Goal: Task Accomplishment & Management: Manage account settings

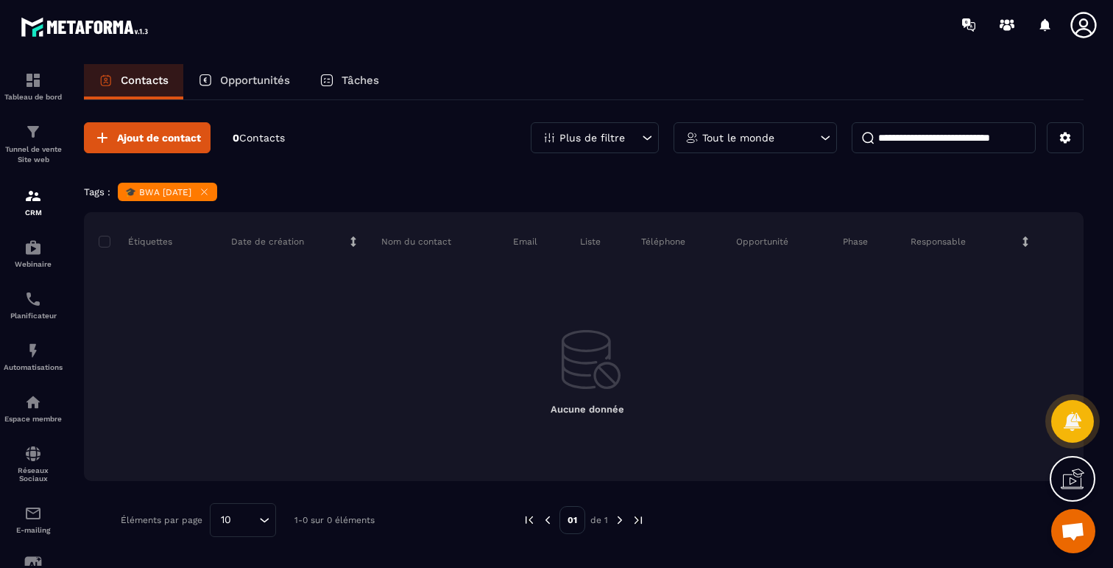
scroll to position [5525, 0]
click at [210, 187] on icon at bounding box center [204, 191] width 11 height 11
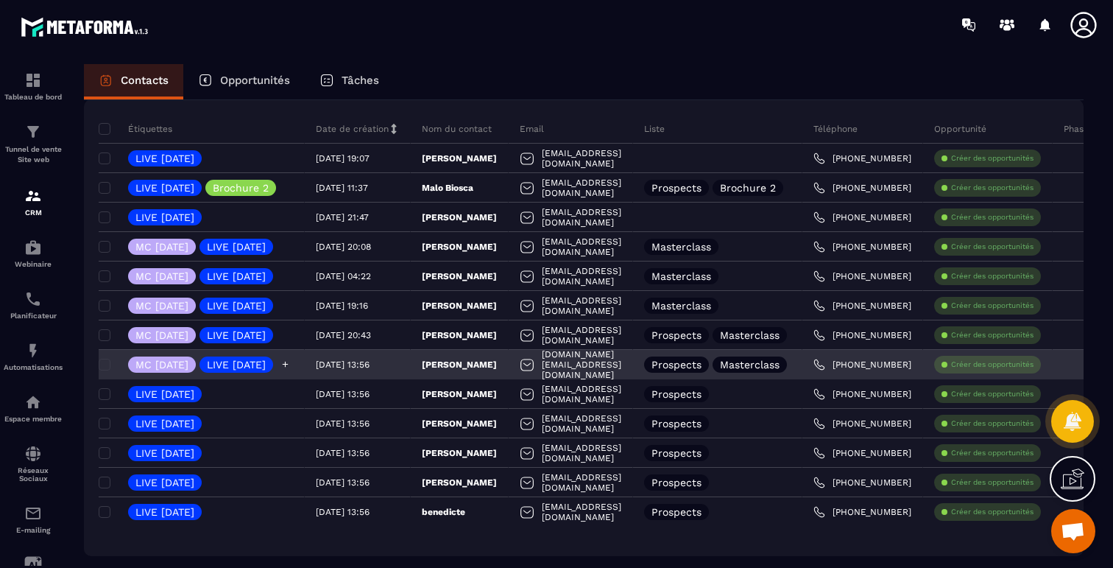
scroll to position [80, 0]
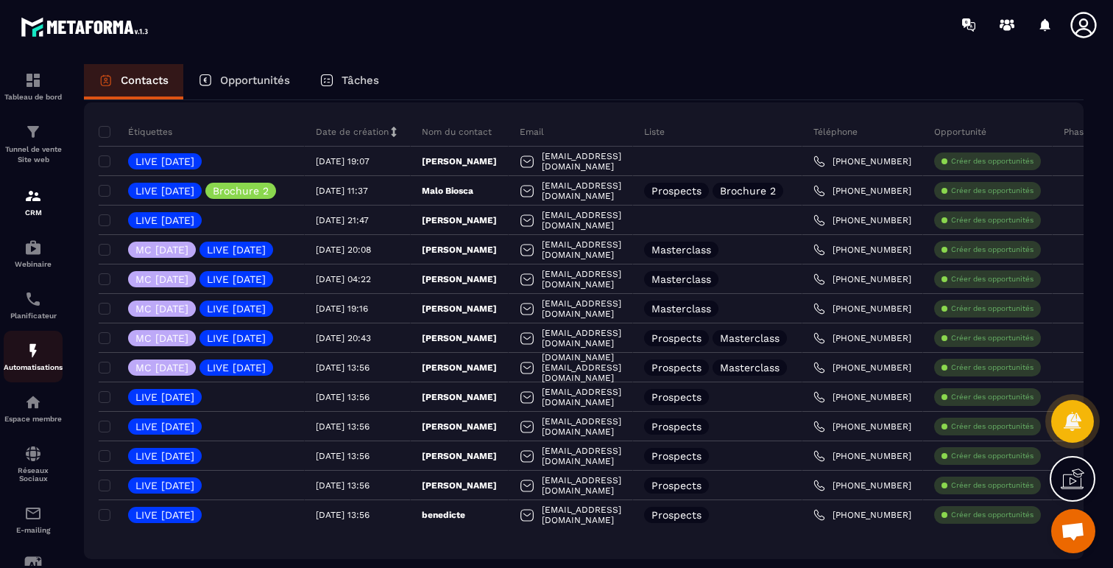
click at [37, 359] on img at bounding box center [33, 351] width 18 height 18
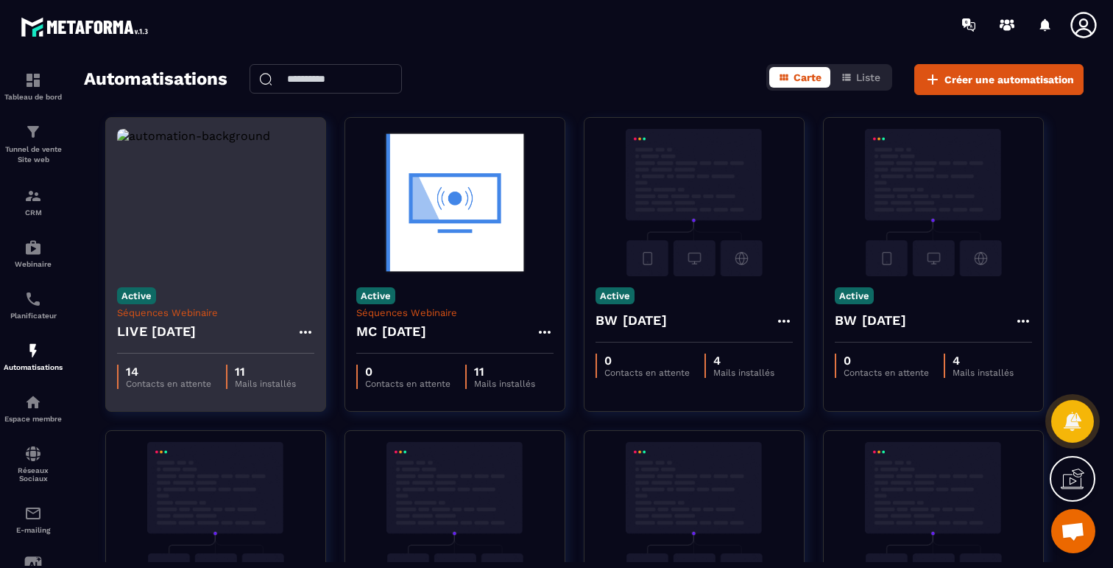
click at [217, 244] on img at bounding box center [215, 202] width 197 height 147
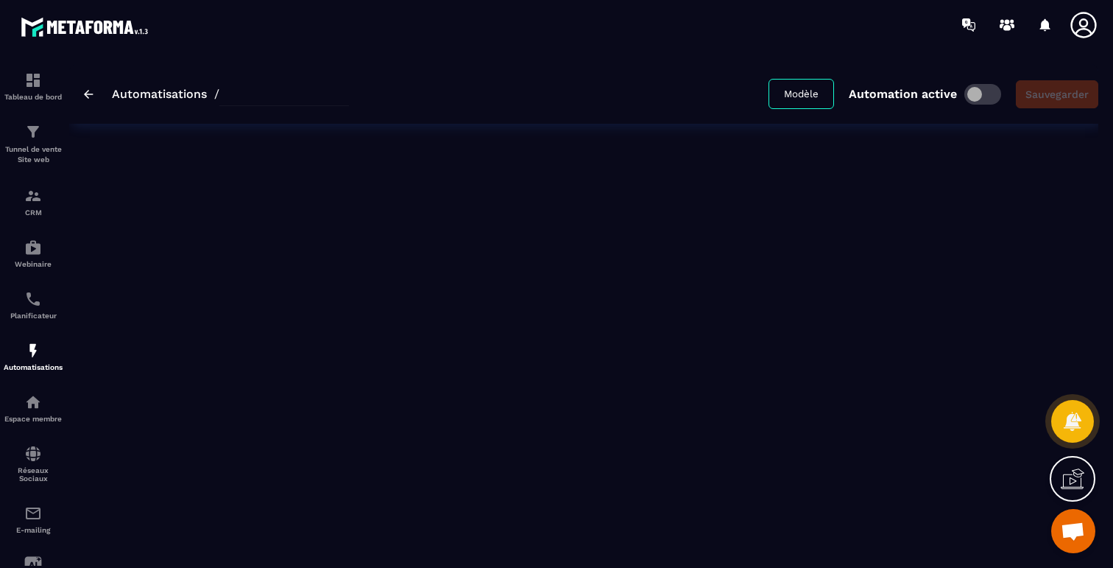
type input "**********"
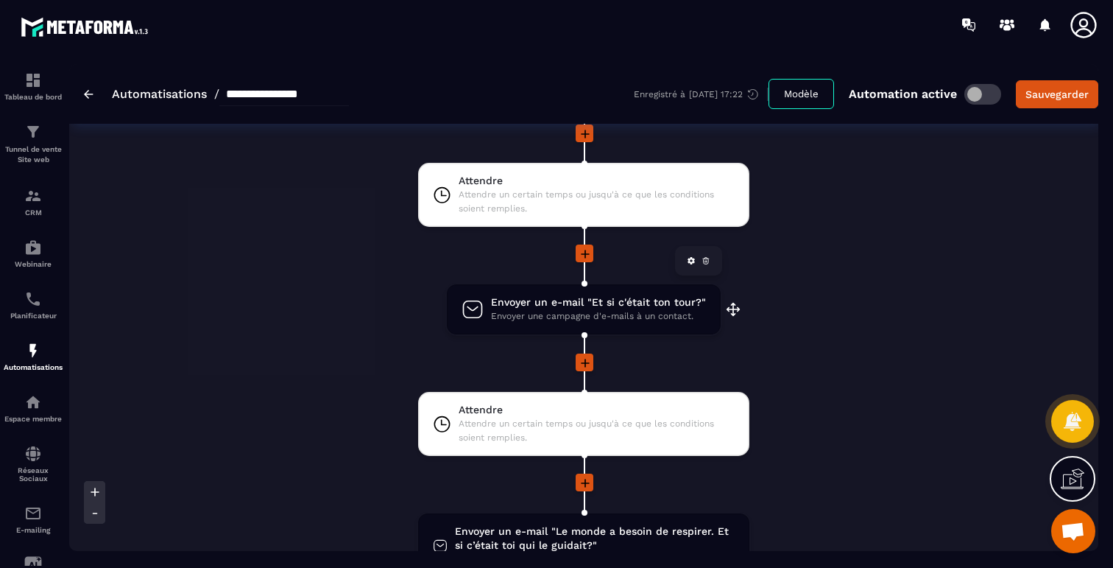
scroll to position [1686, 0]
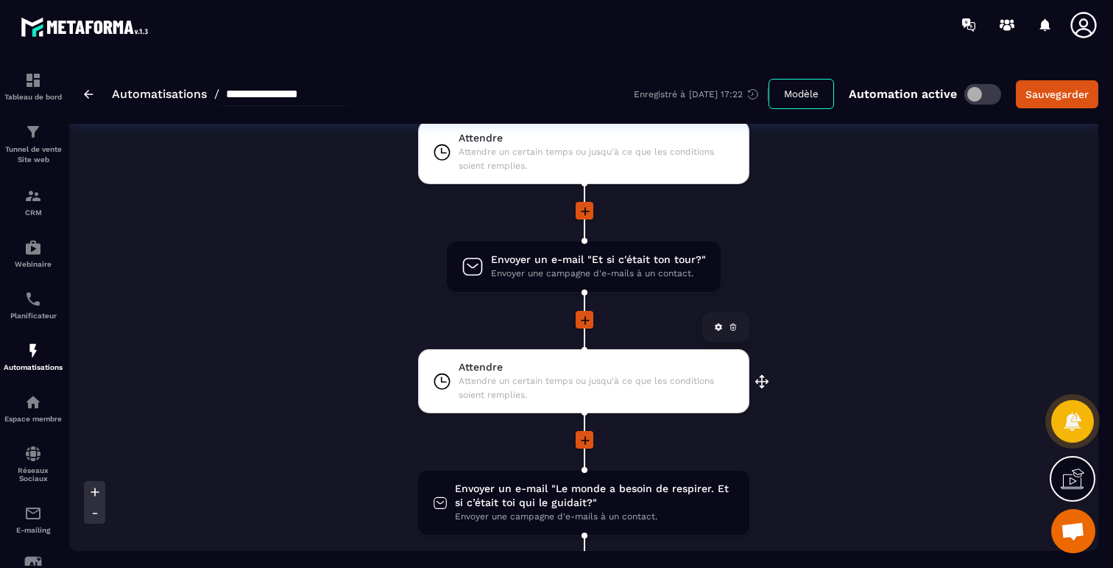
click at [602, 380] on span "Attendre un certain temps ou jusqu'à ce que les conditions soient remplies." at bounding box center [597, 388] width 276 height 28
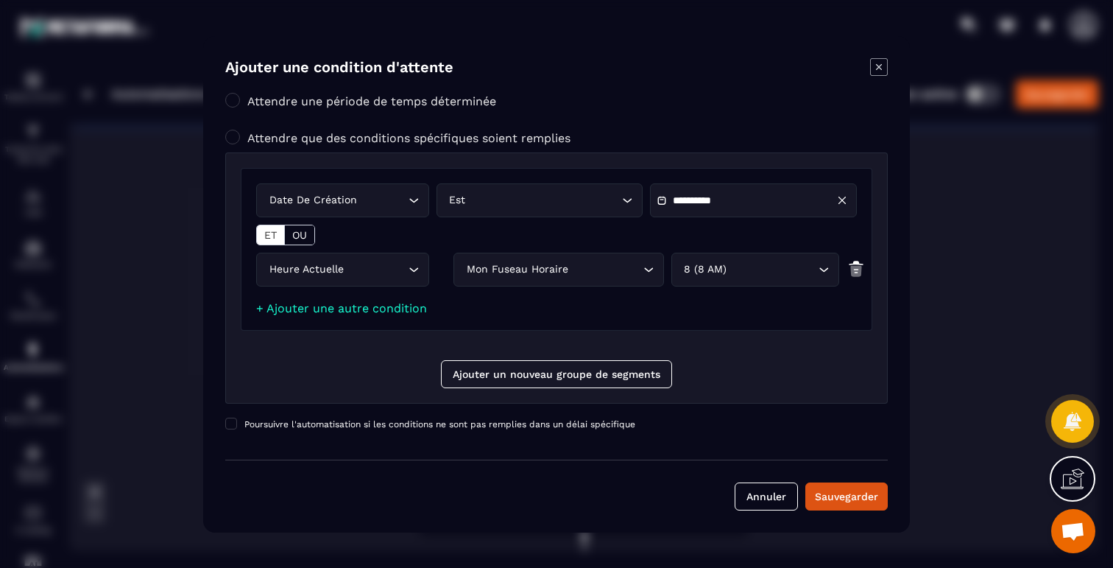
click at [873, 71] on icon "Modal window" at bounding box center [879, 67] width 18 height 18
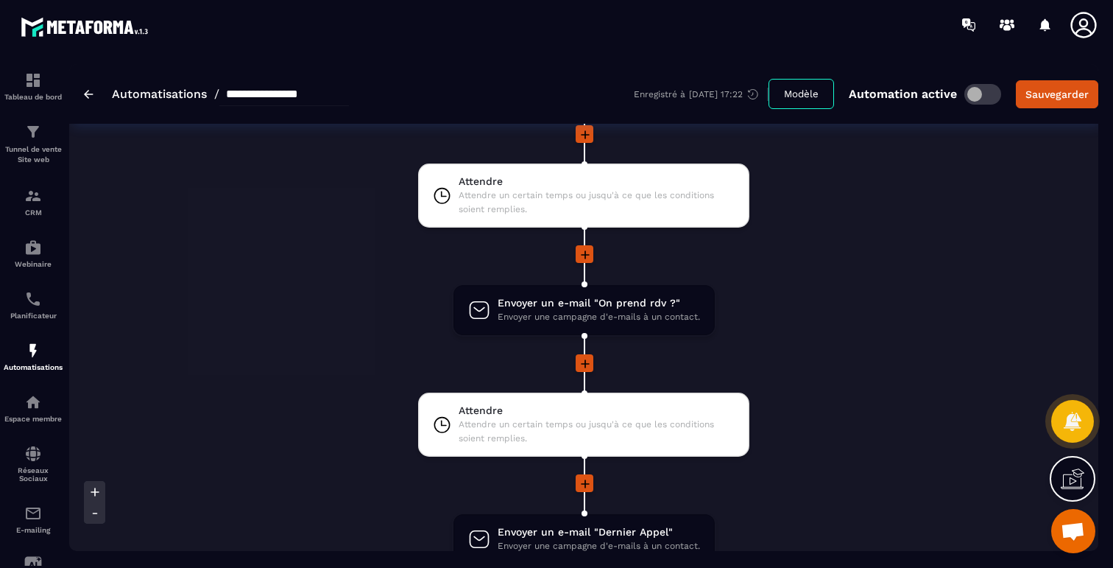
scroll to position [2259, 0]
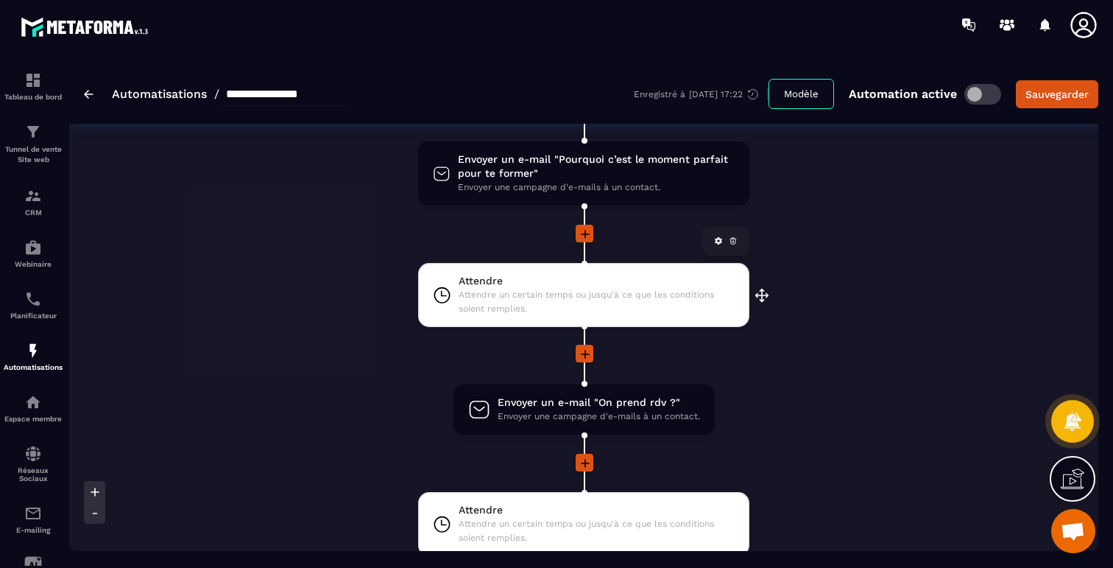
click at [567, 309] on span "Attendre un certain temps ou jusqu'à ce que les conditions soient remplies." at bounding box center [597, 302] width 276 height 28
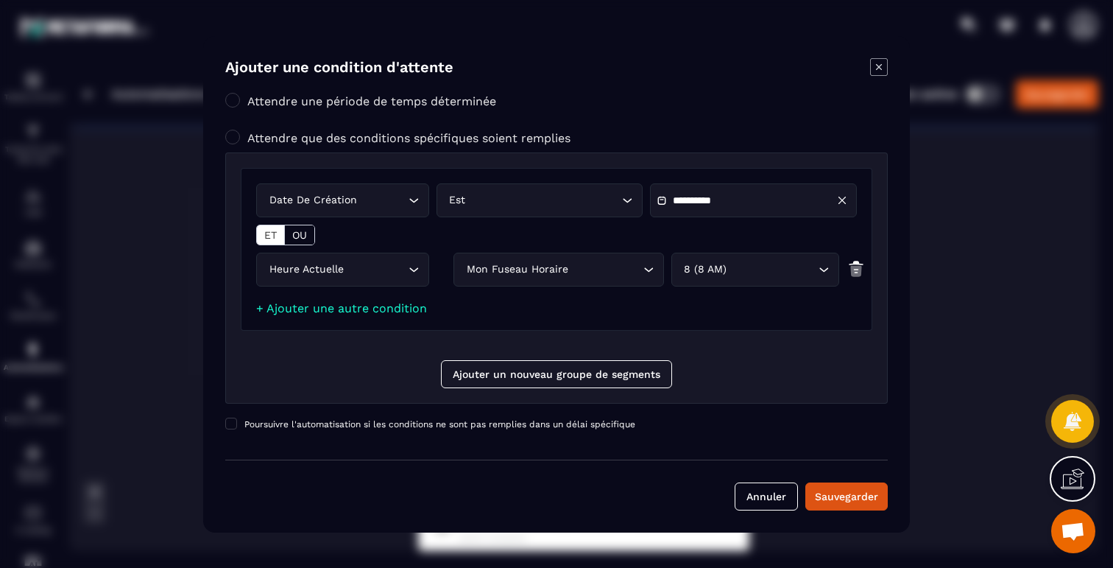
click at [881, 69] on icon "Modal window" at bounding box center [879, 66] width 6 height 6
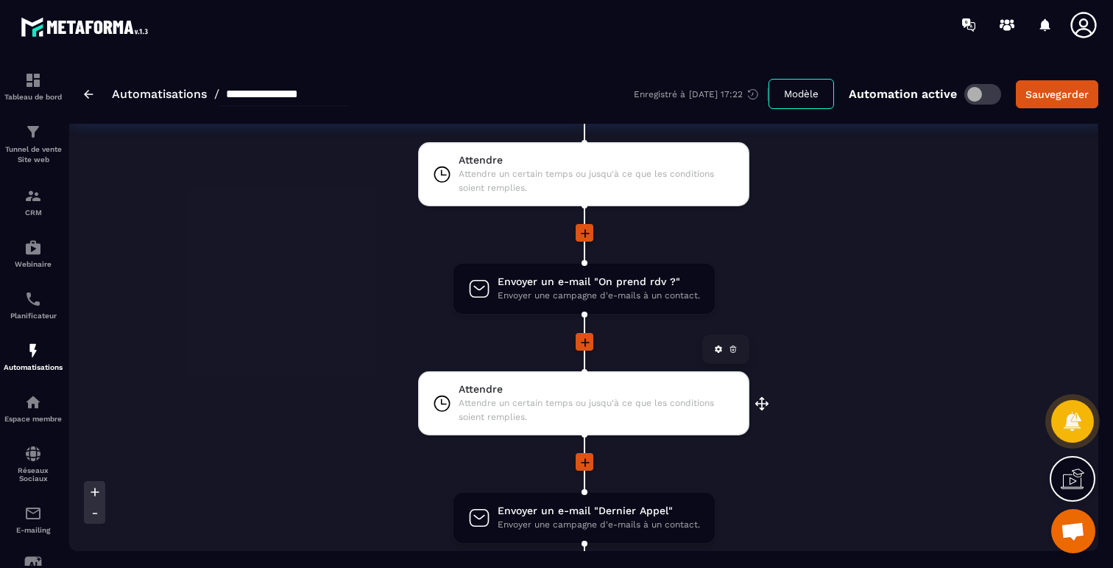
scroll to position [2382, 0]
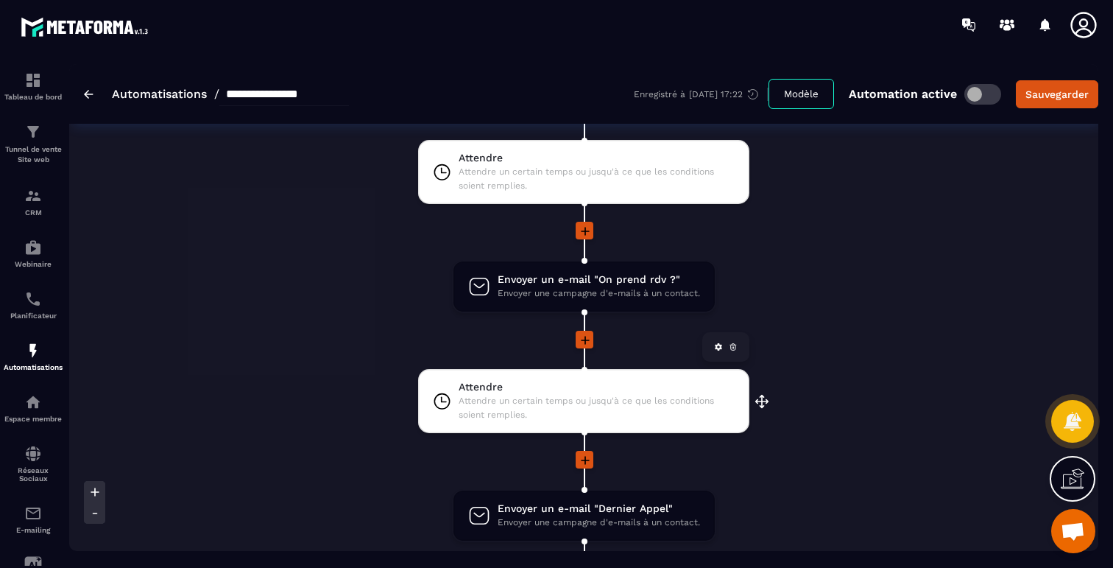
click at [604, 409] on span "Attendre un certain temps ou jusqu'à ce que les conditions soient remplies." at bounding box center [597, 408] width 276 height 28
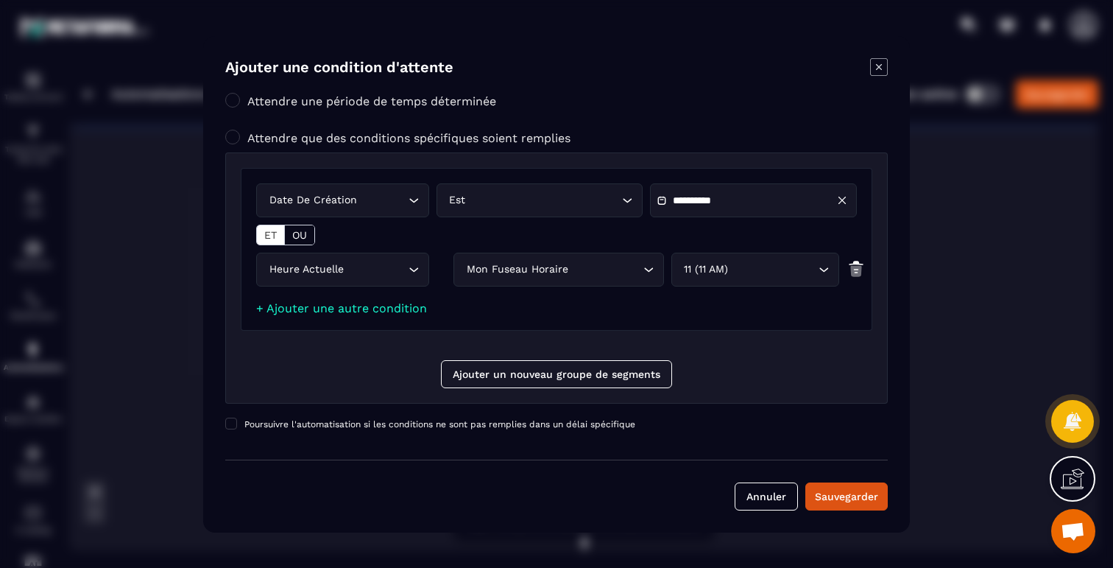
click at [879, 71] on icon "Modal window" at bounding box center [879, 67] width 18 height 18
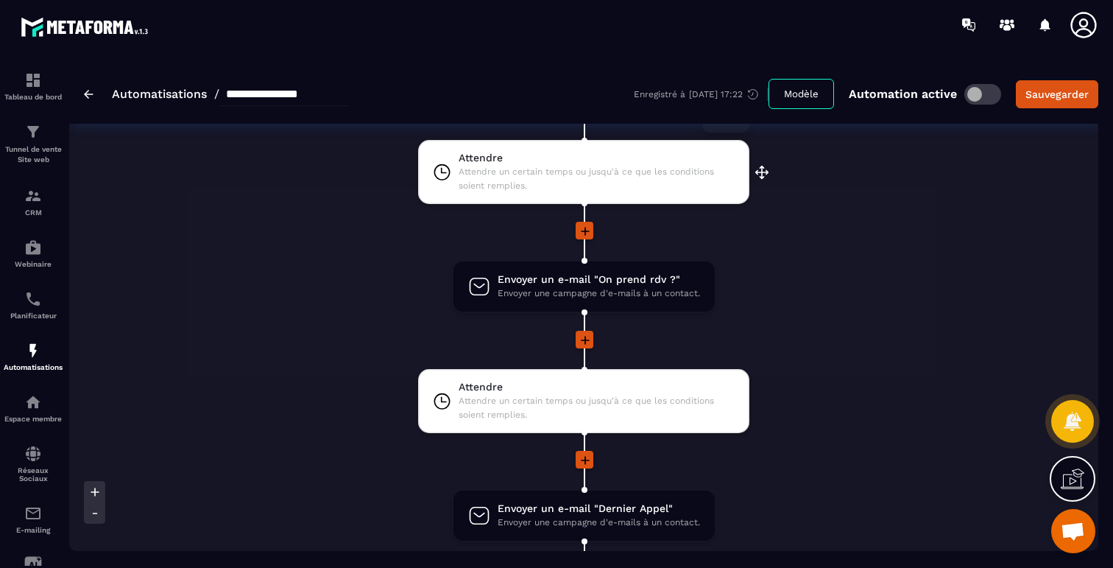
click at [578, 173] on span "Attendre un certain temps ou jusqu'à ce que les conditions soient remplies." at bounding box center [597, 179] width 276 height 28
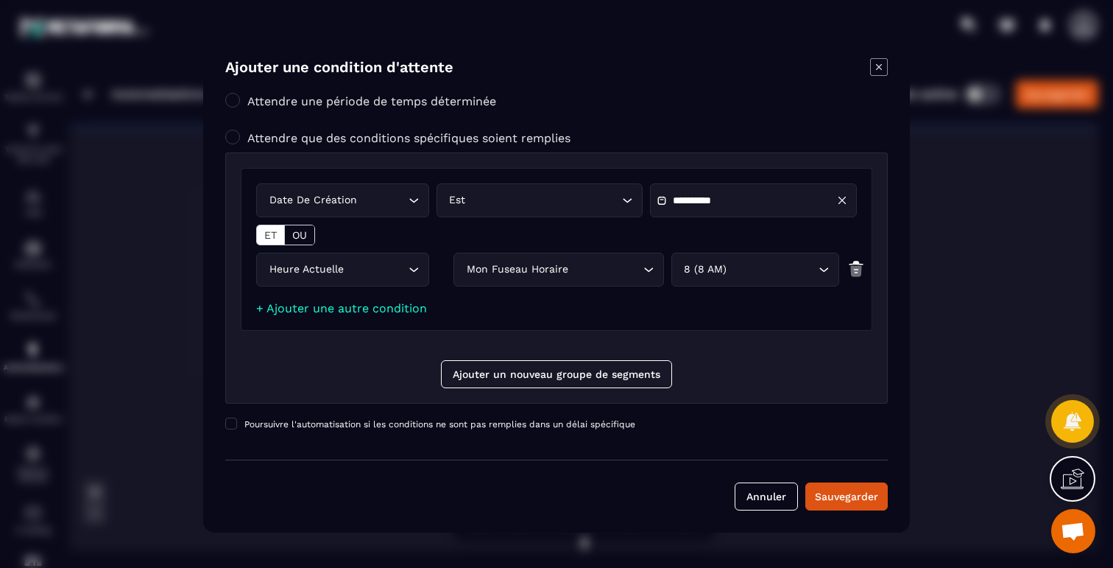
click at [883, 60] on icon "Modal window" at bounding box center [879, 67] width 18 height 18
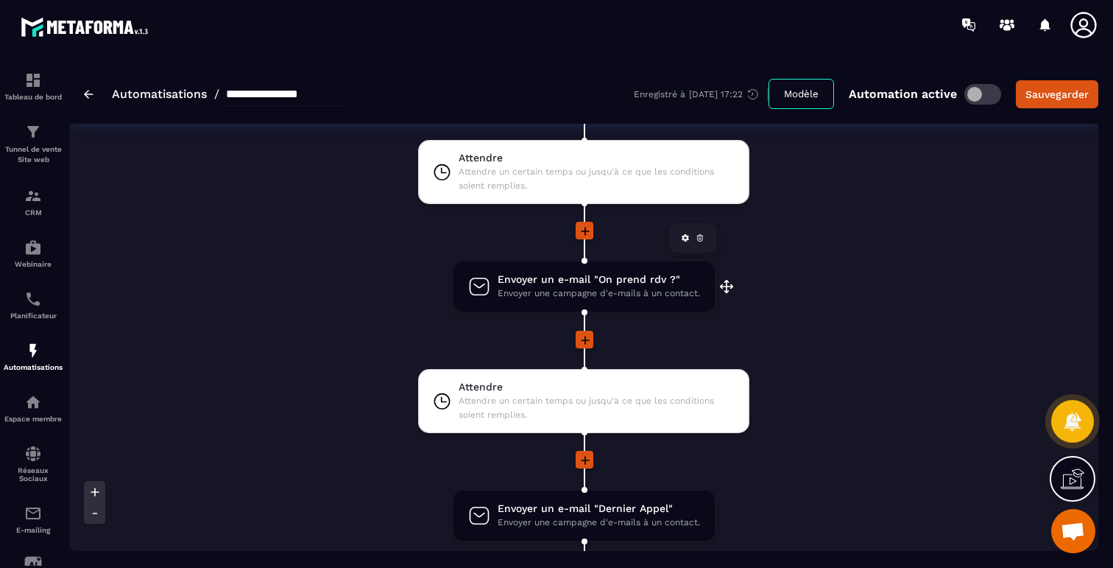
click at [613, 286] on span "Envoyer un e-mail "On prend rdv ?"" at bounding box center [599, 279] width 203 height 14
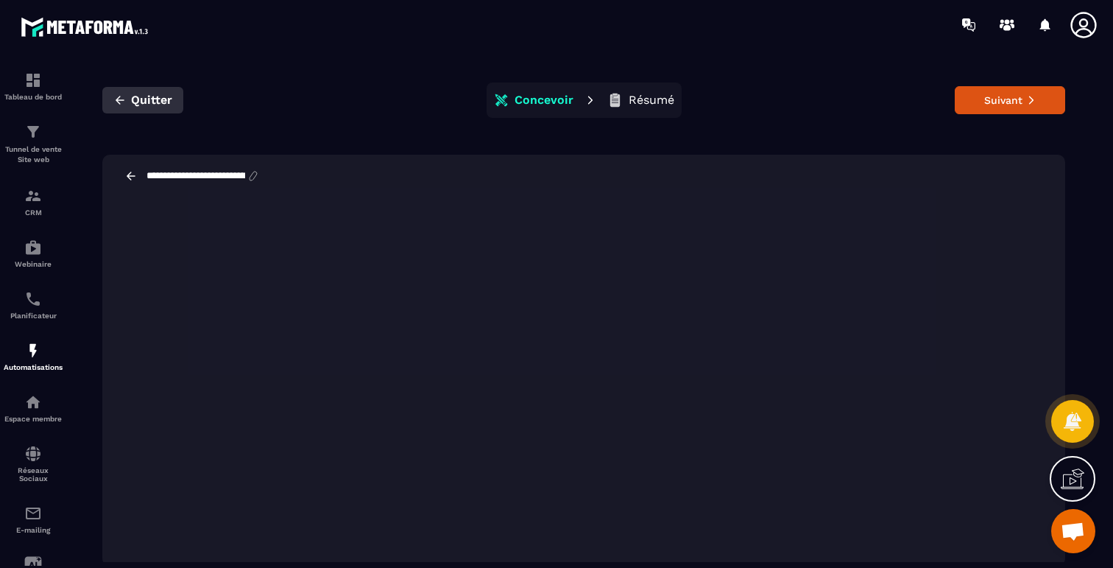
click at [108, 95] on button "Quitter" at bounding box center [142, 100] width 81 height 27
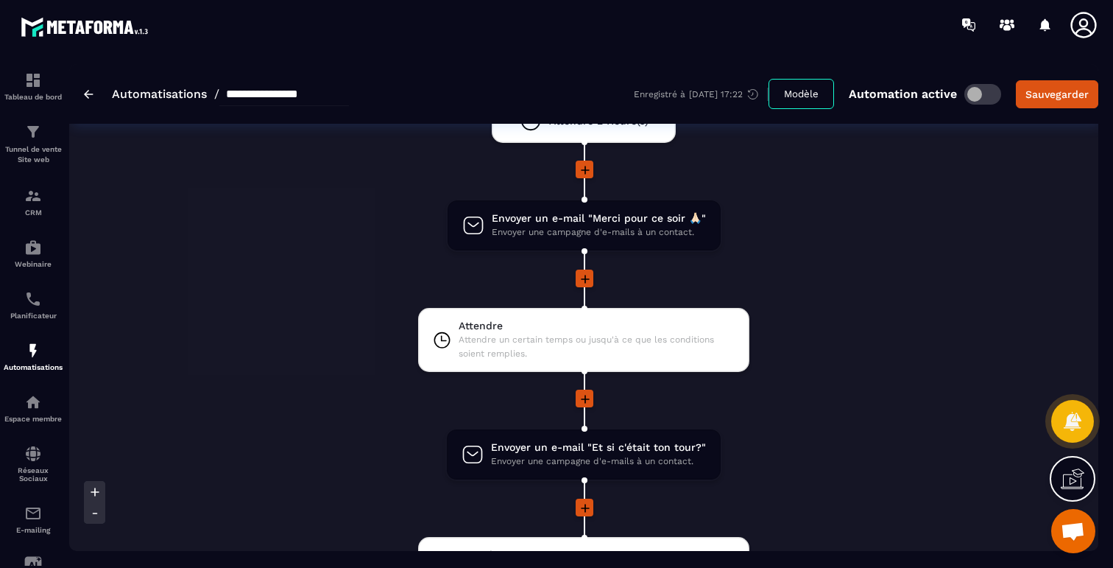
scroll to position [1507, 0]
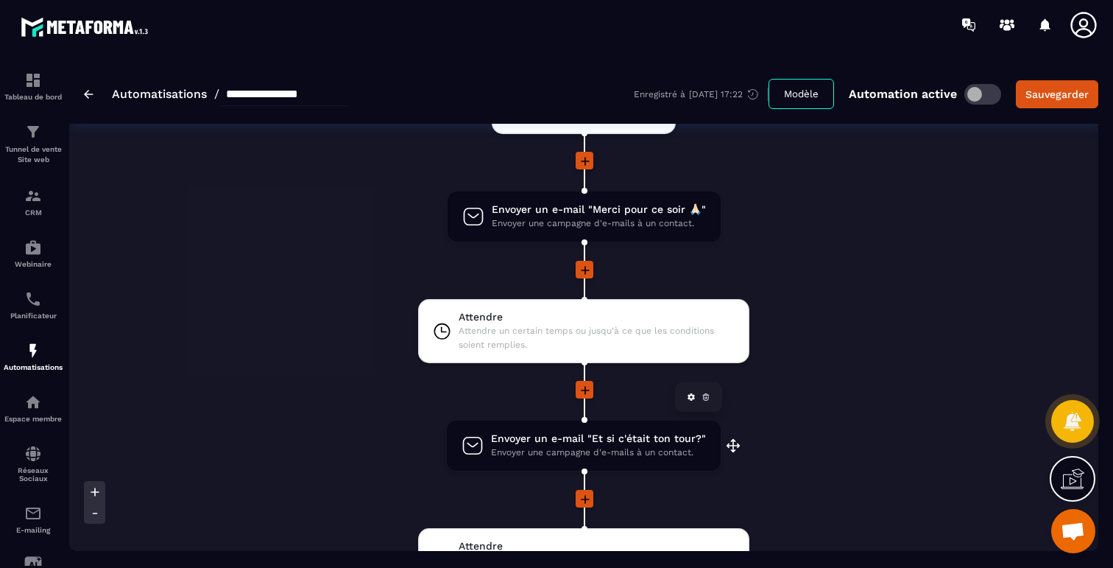
click at [594, 442] on span "Envoyer un e-mail "Et si c'était ton tour?"" at bounding box center [598, 439] width 215 height 14
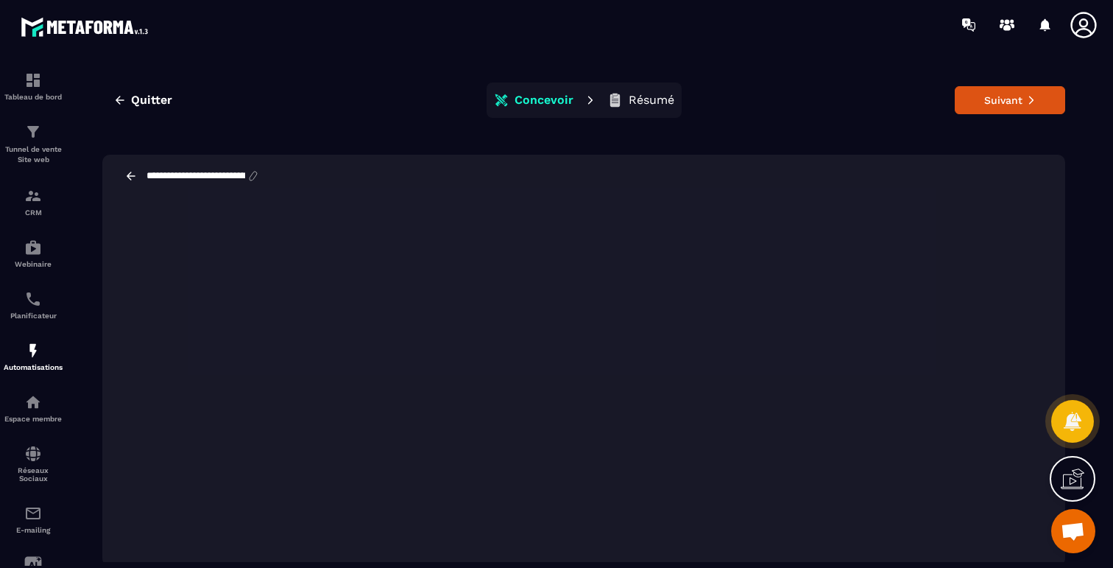
click at [126, 171] on icon at bounding box center [130, 175] width 13 height 13
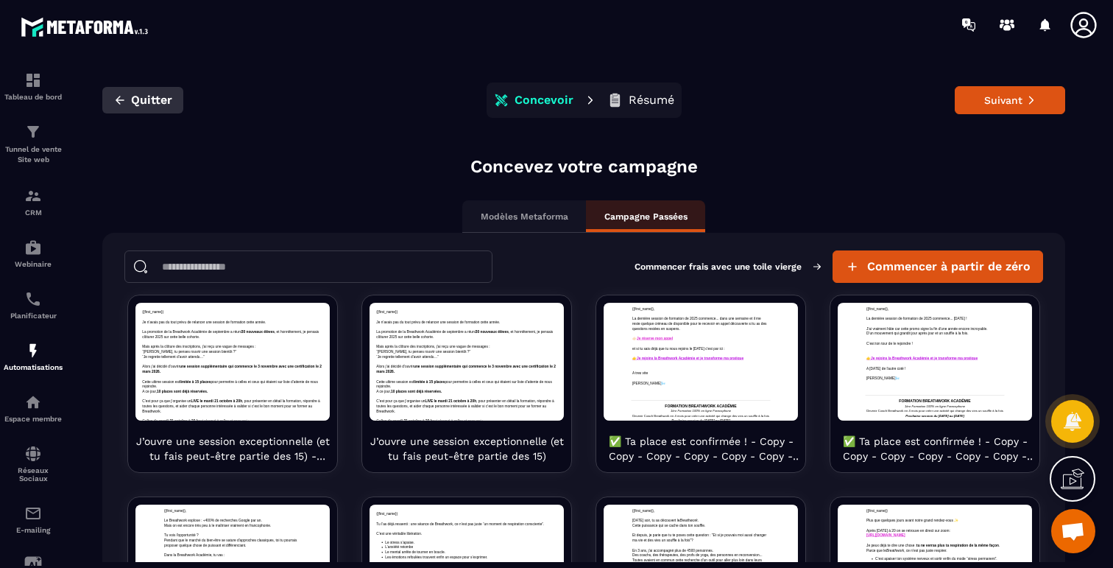
click at [124, 99] on icon "button" at bounding box center [119, 100] width 13 height 13
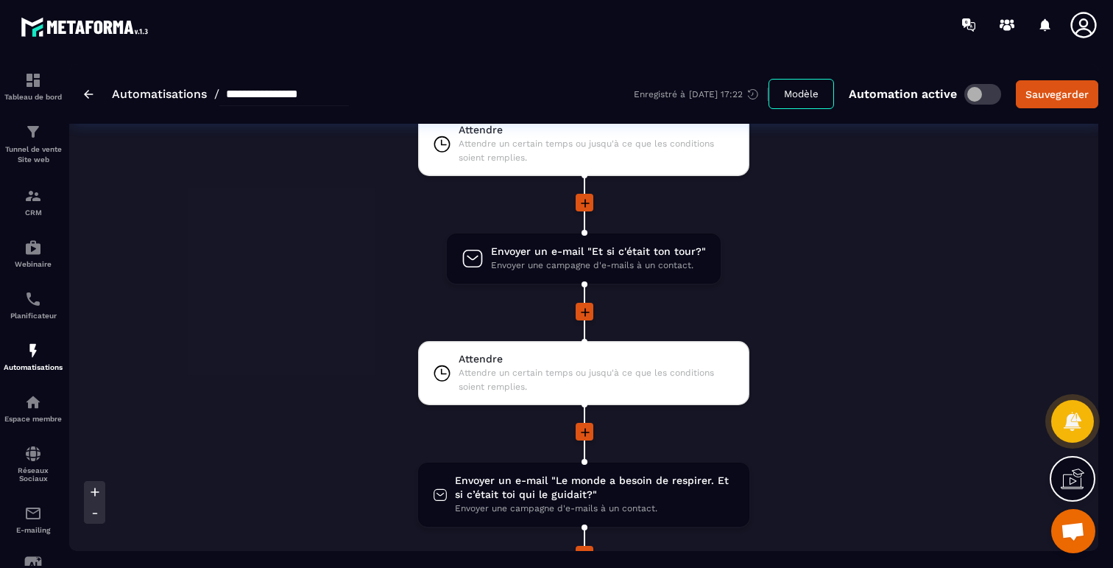
scroll to position [1710, 0]
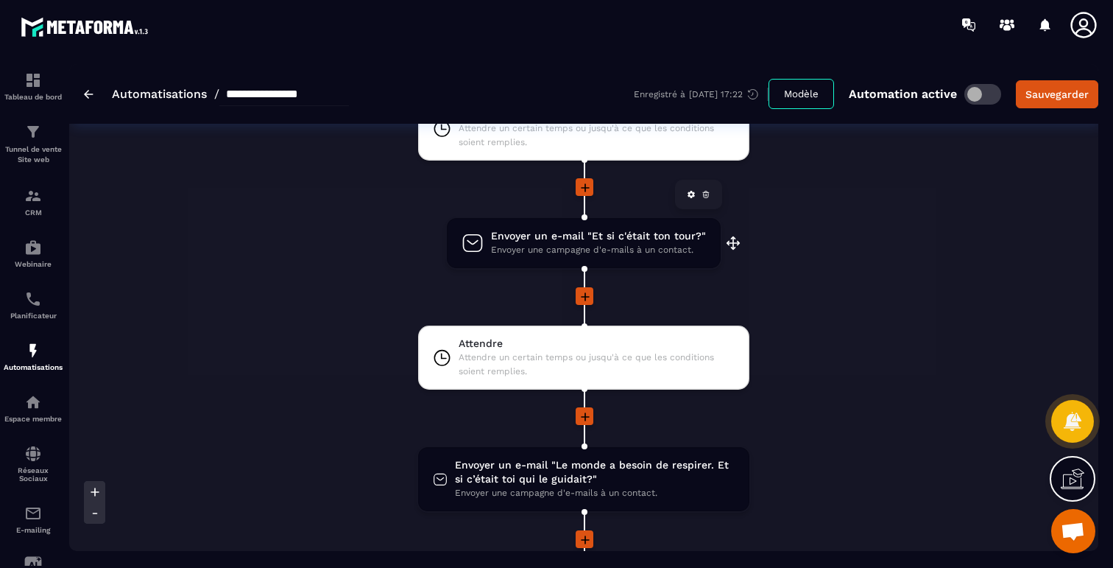
click at [555, 256] on span "Envoyer une campagne d'e-mails à un contact." at bounding box center [598, 250] width 215 height 14
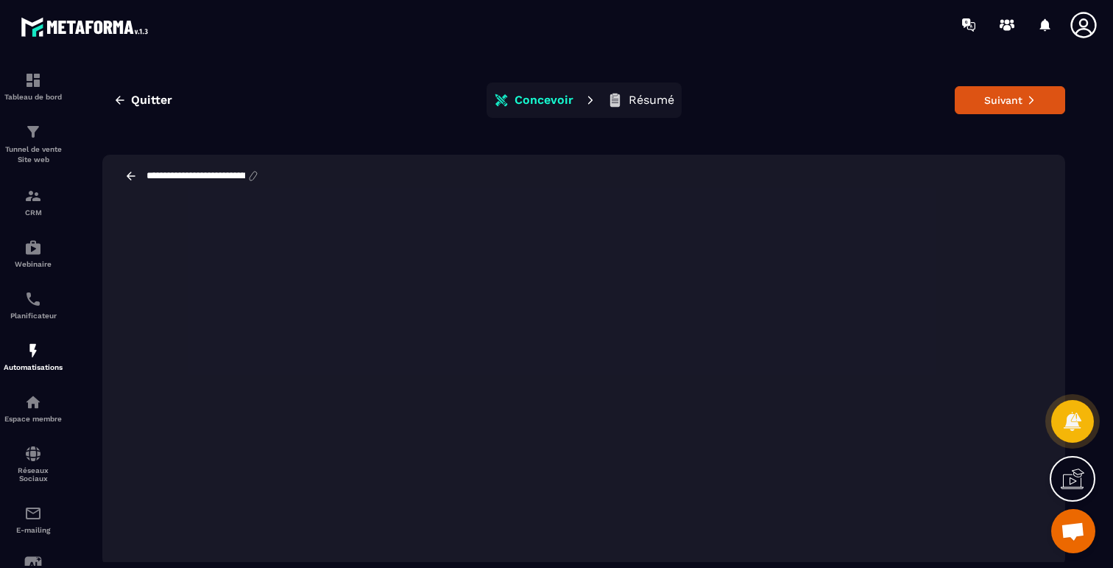
click at [127, 172] on icon at bounding box center [130, 175] width 13 height 13
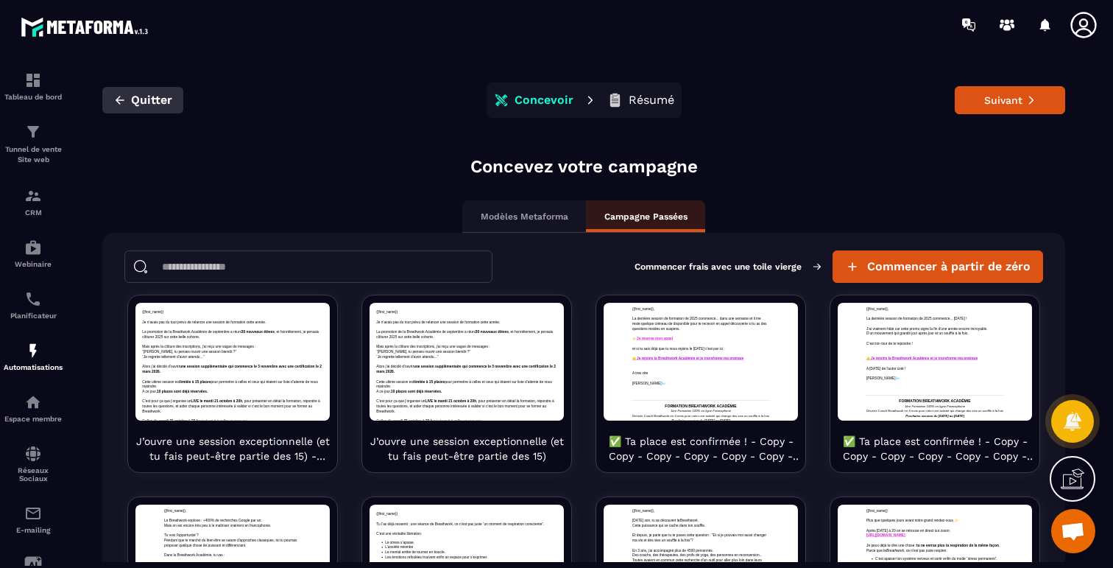
click at [122, 89] on button "Quitter" at bounding box center [142, 100] width 81 height 27
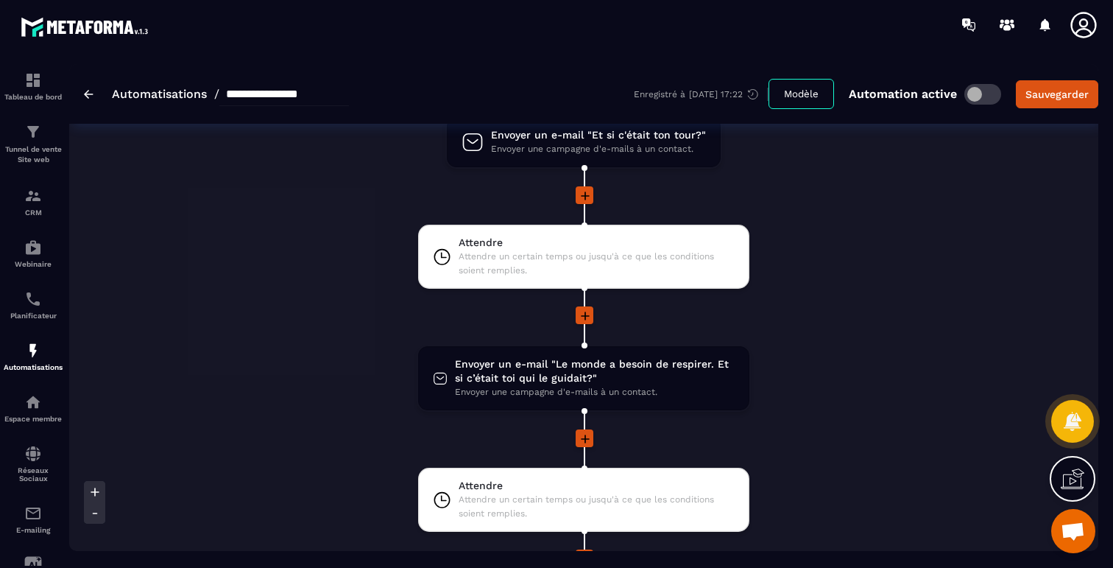
scroll to position [1925, 0]
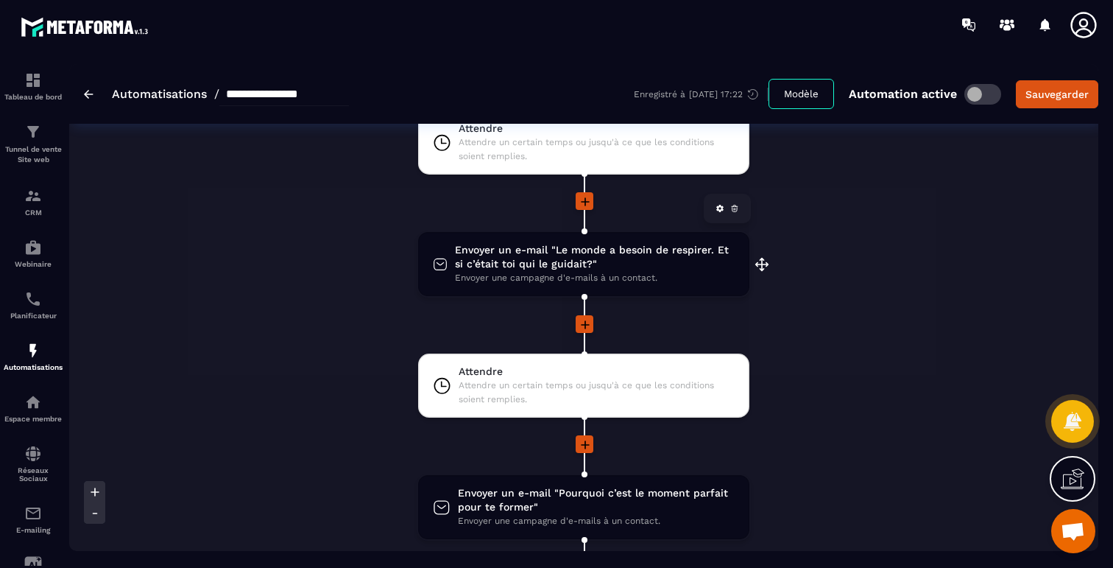
click at [636, 261] on span "Envoyer un e-mail "Le monde a besoin de respirer. Et si c’était toi qui le guid…" at bounding box center [595, 257] width 280 height 28
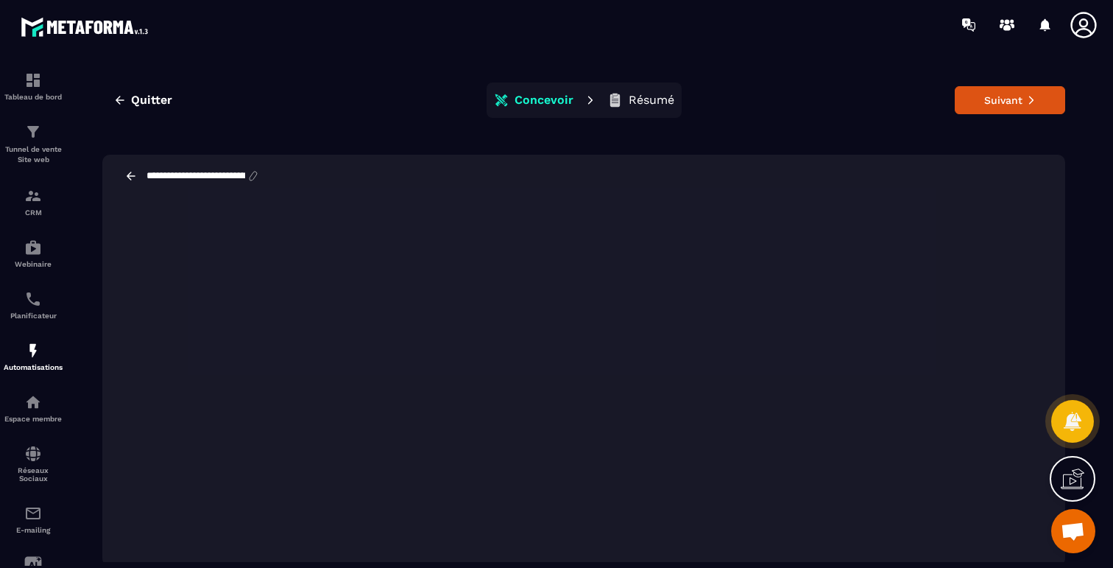
click at [131, 184] on div "**********" at bounding box center [583, 176] width 963 height 43
click at [130, 180] on icon at bounding box center [130, 175] width 13 height 13
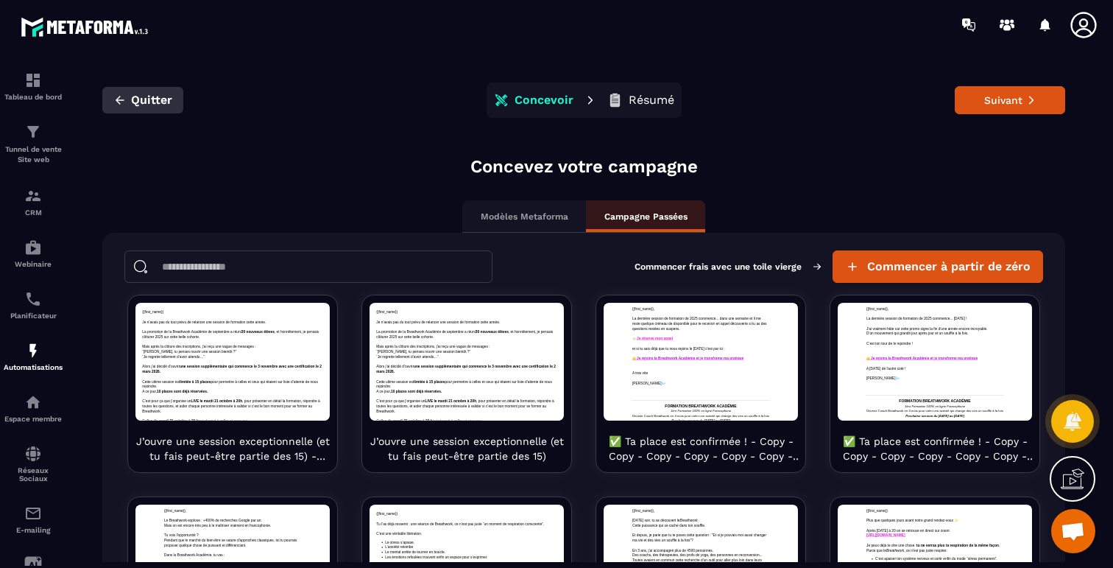
click at [124, 100] on icon "button" at bounding box center [119, 100] width 13 height 13
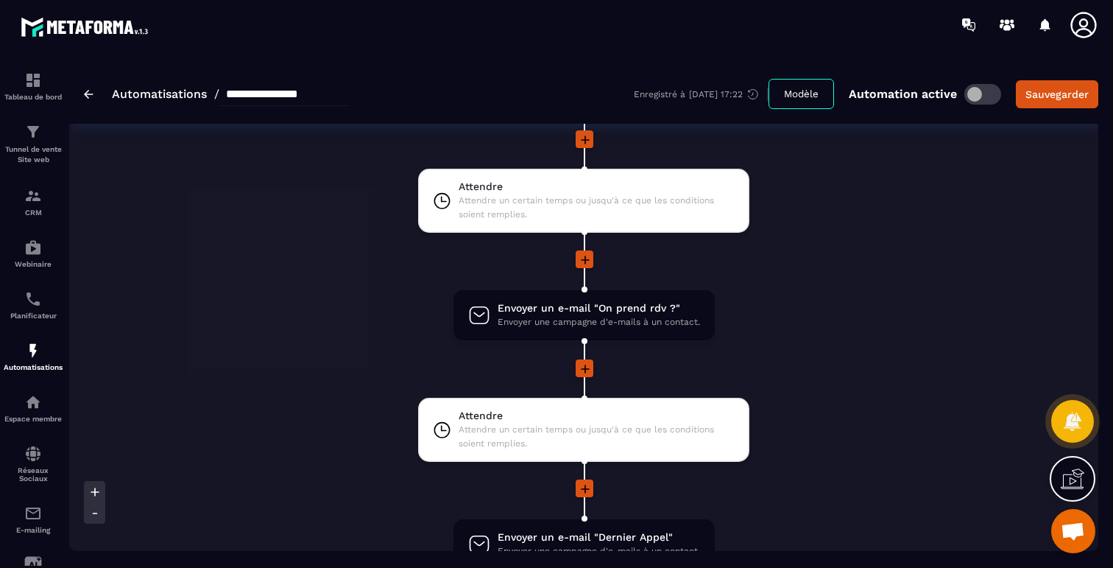
scroll to position [2314, 0]
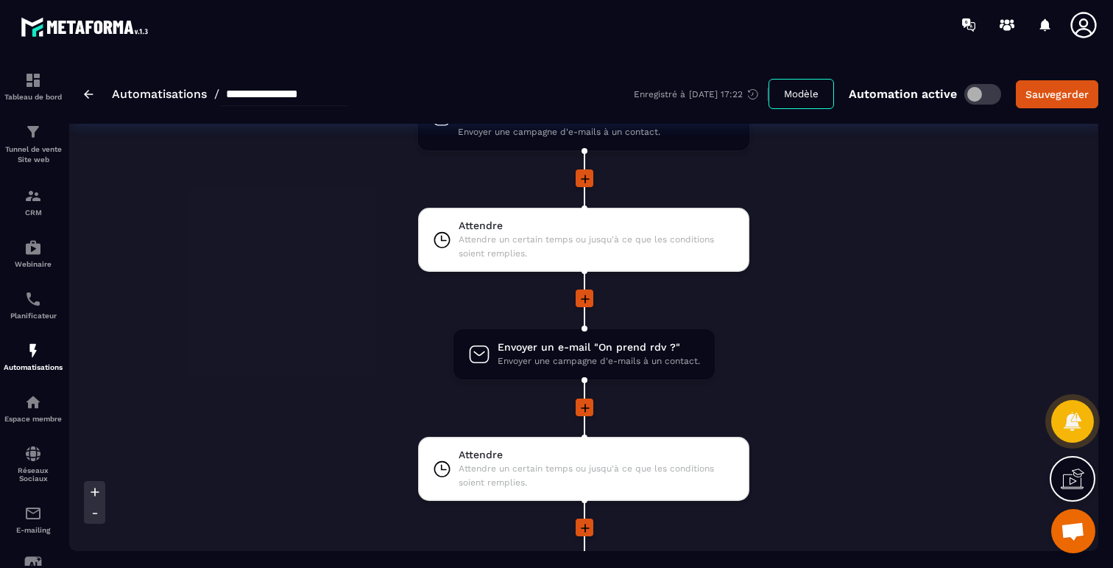
click at [604, 223] on span "Attendre" at bounding box center [597, 226] width 276 height 14
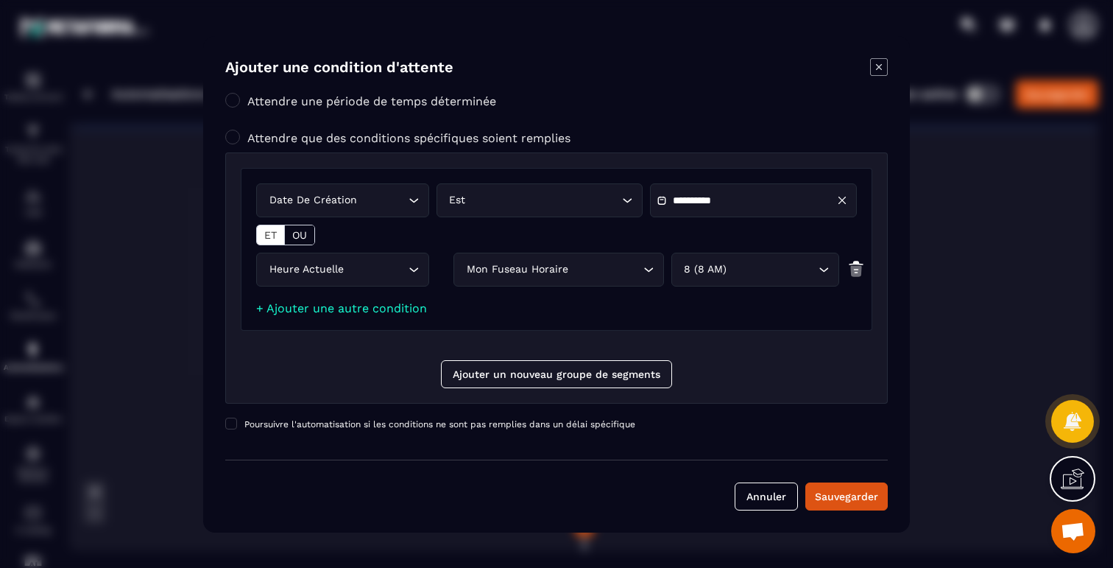
click at [883, 68] on icon "Modal window" at bounding box center [879, 67] width 18 height 18
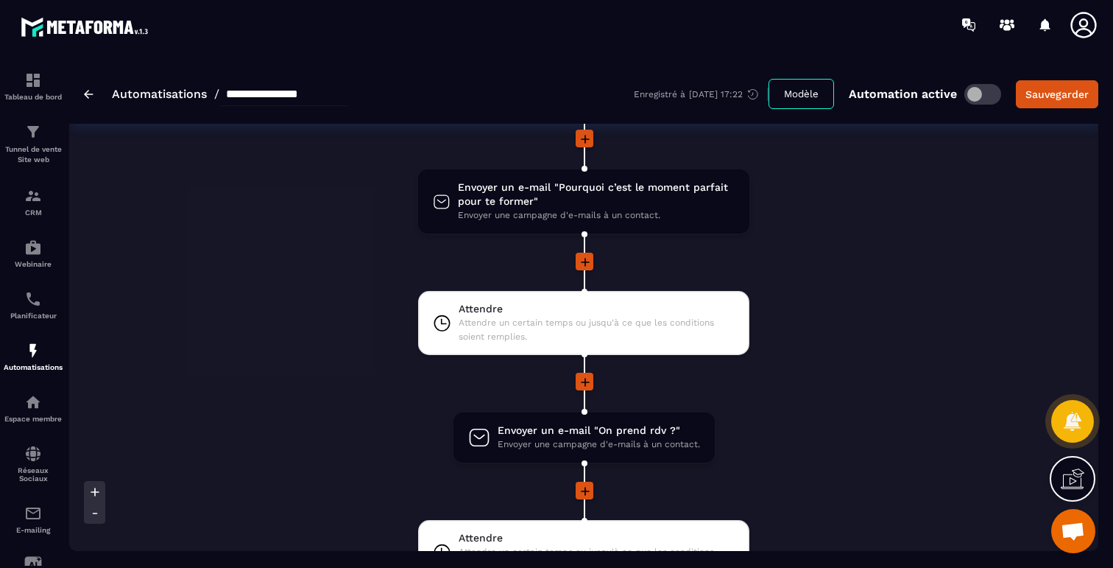
scroll to position [2228, 0]
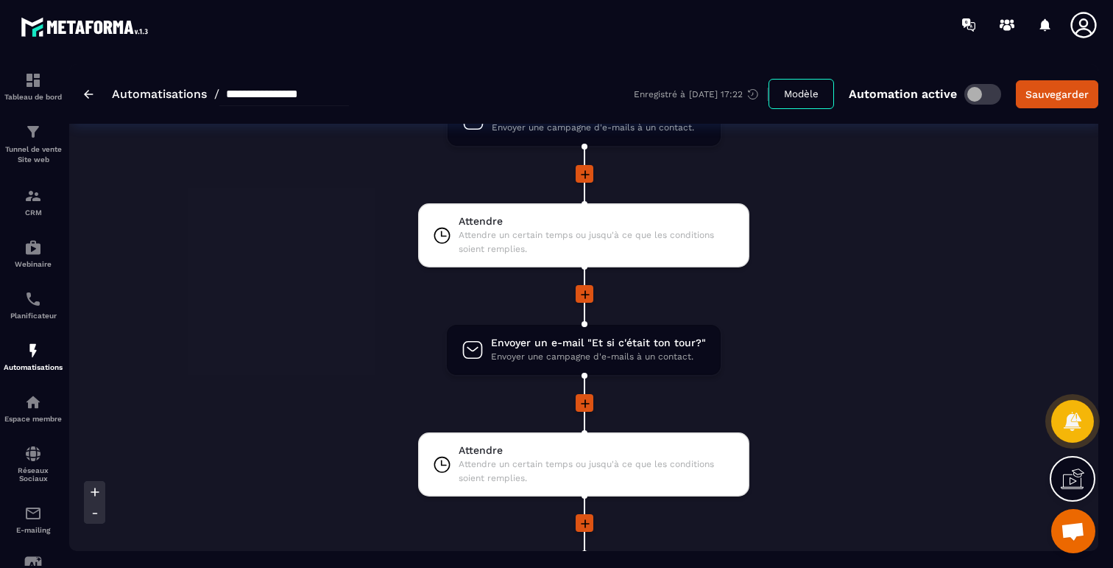
scroll to position [1711, 0]
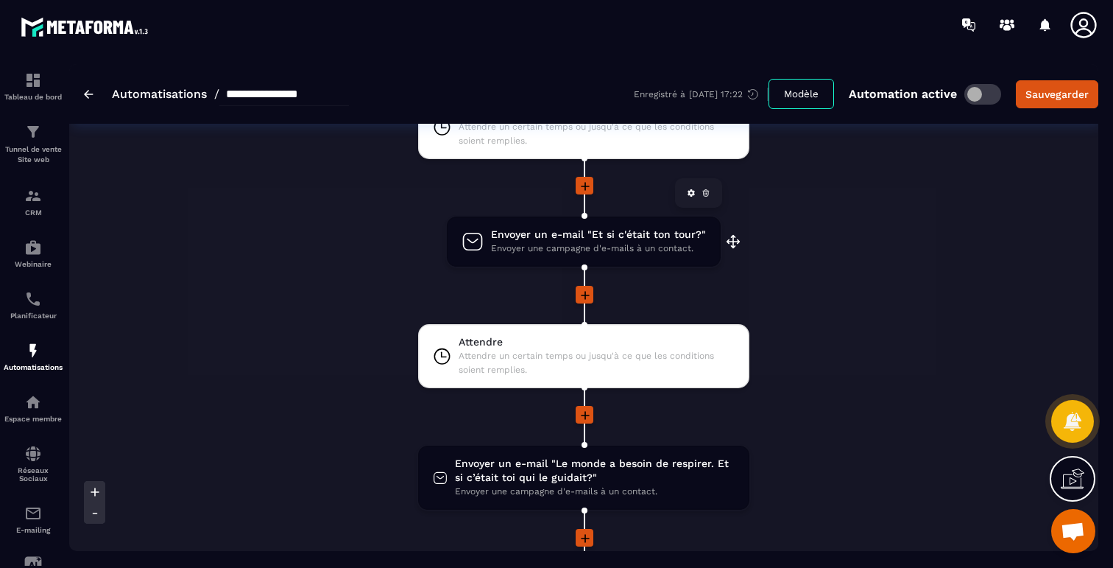
click at [651, 247] on span "Envoyer une campagne d'e-mails à un contact." at bounding box center [598, 249] width 215 height 14
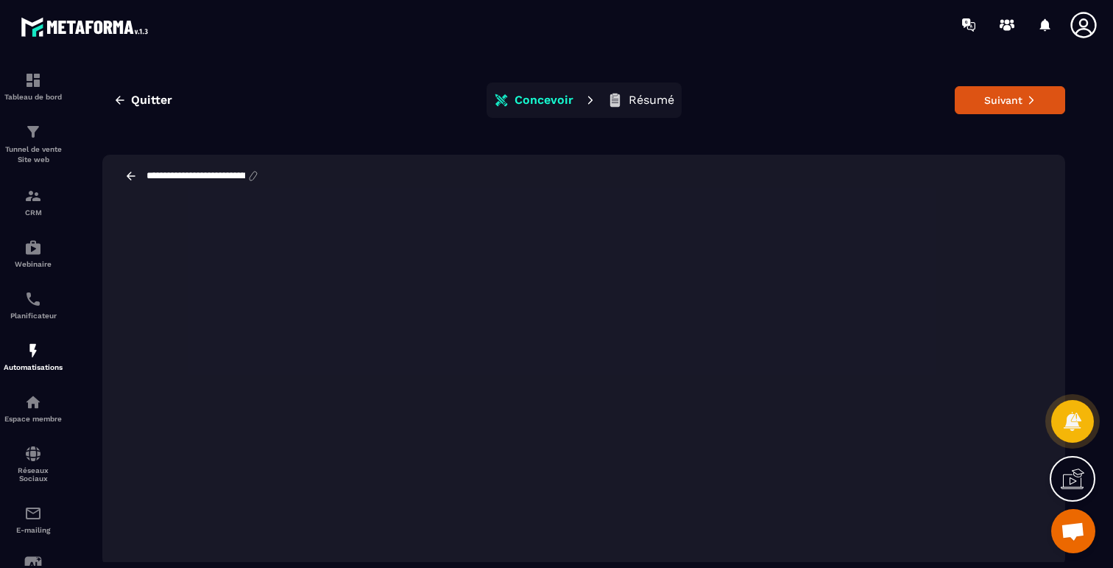
scroll to position [4, 0]
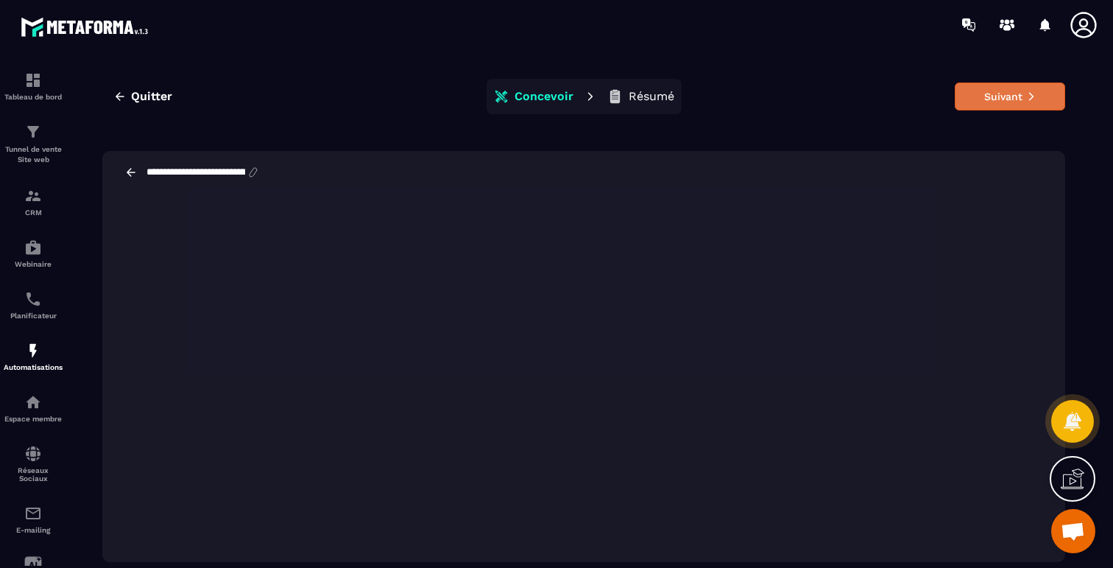
click at [1022, 94] on button "Suivant" at bounding box center [1010, 96] width 110 height 28
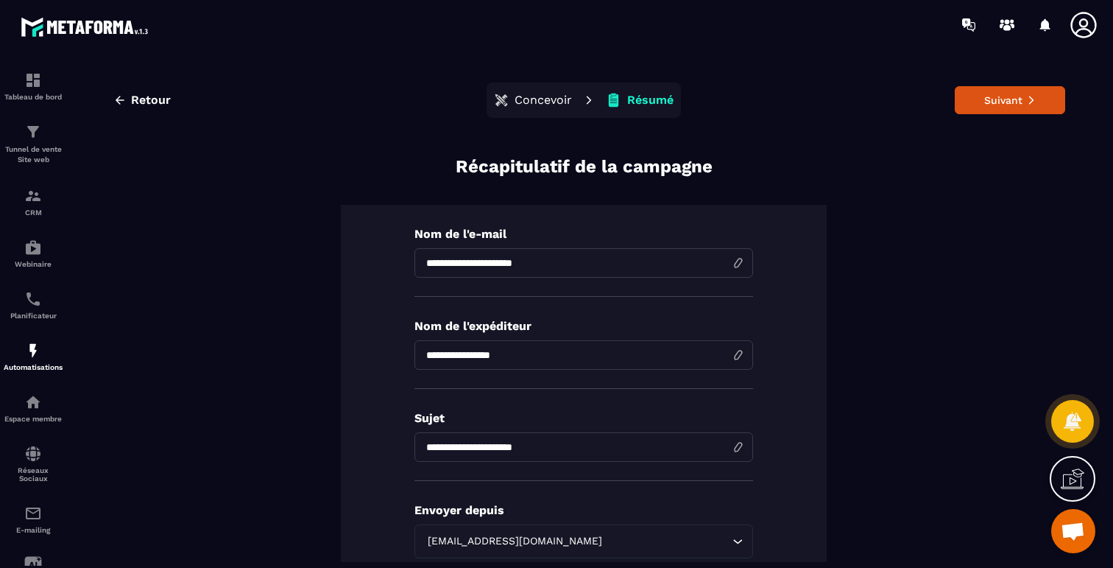
scroll to position [0, 0]
click at [976, 102] on button "Suivant" at bounding box center [1010, 100] width 110 height 28
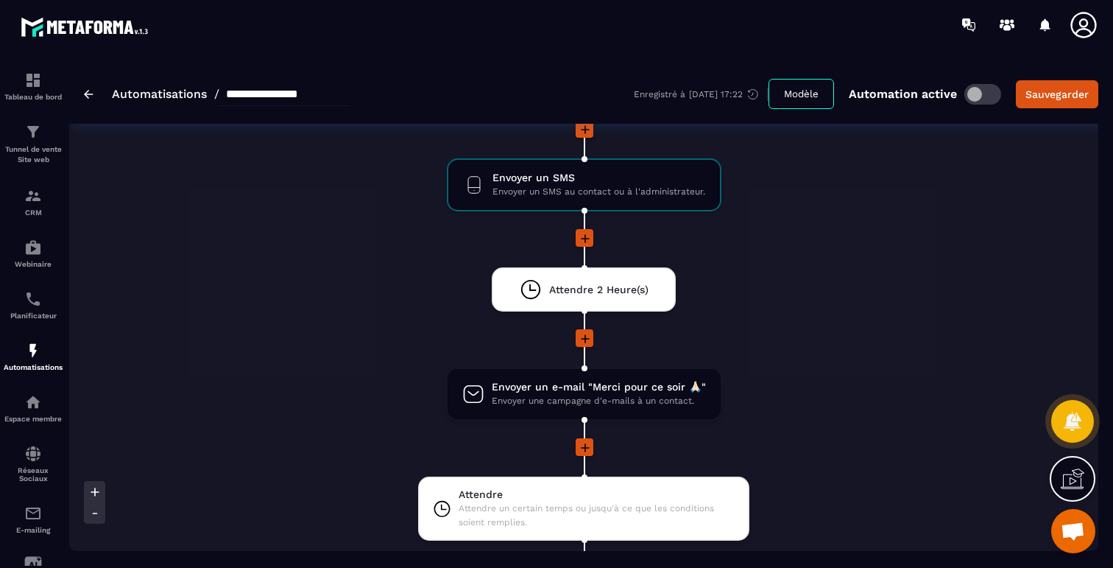
scroll to position [1400, 0]
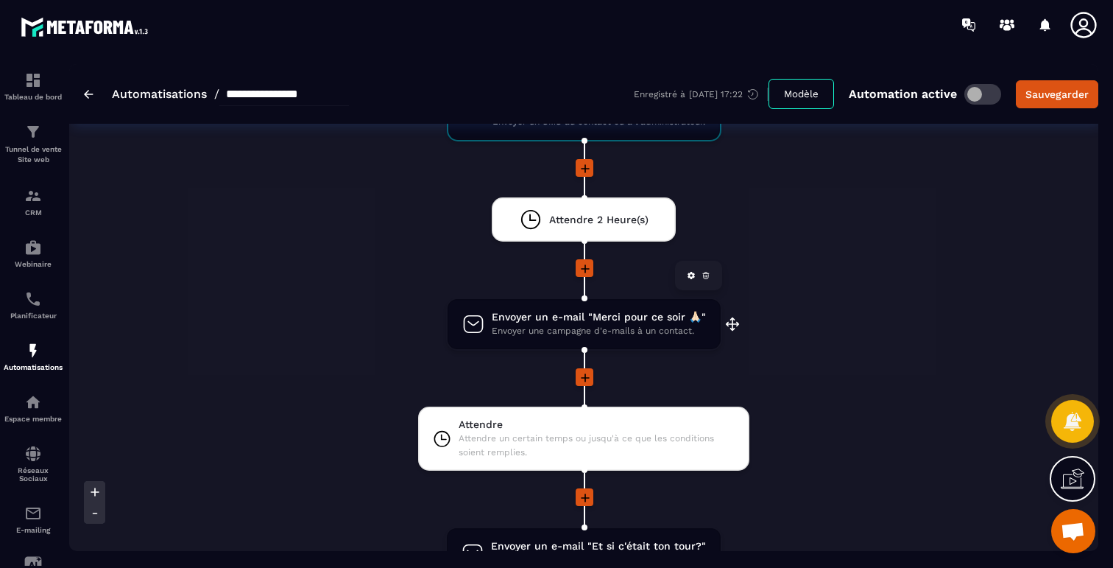
click at [652, 320] on span "Envoyer un e-mail "Merci pour ce soir 🙏🏻"" at bounding box center [599, 317] width 214 height 14
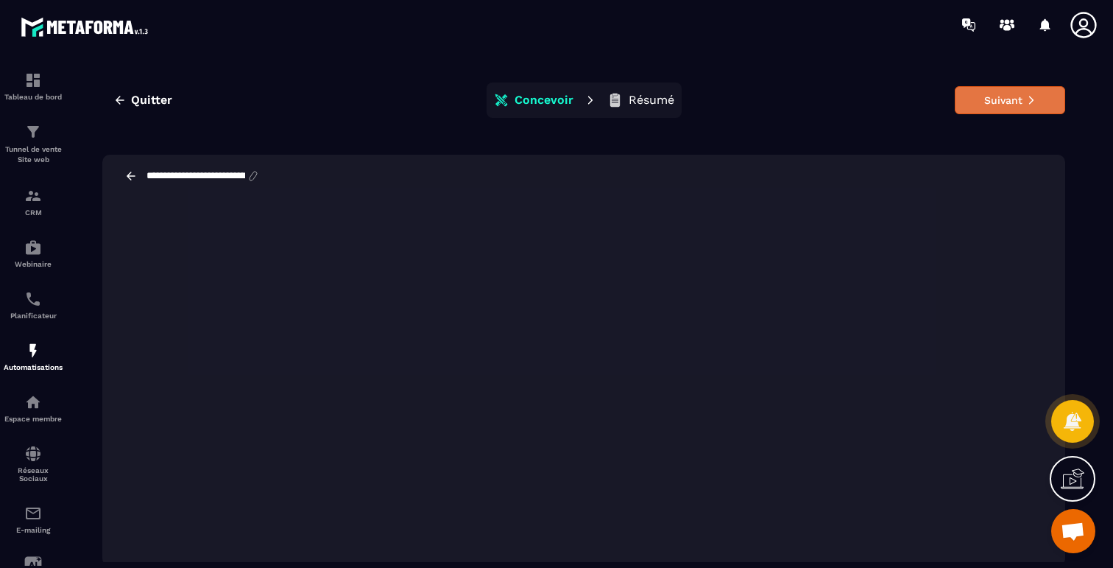
click at [1003, 108] on button "Suivant" at bounding box center [1010, 100] width 110 height 28
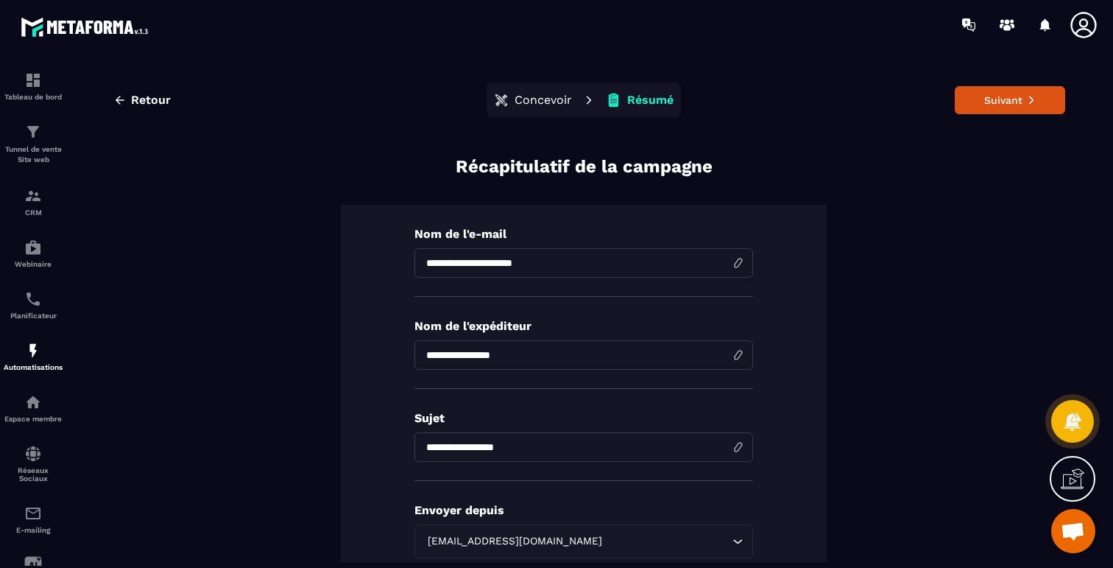
click at [1003, 108] on button "Suivant" at bounding box center [1010, 100] width 110 height 28
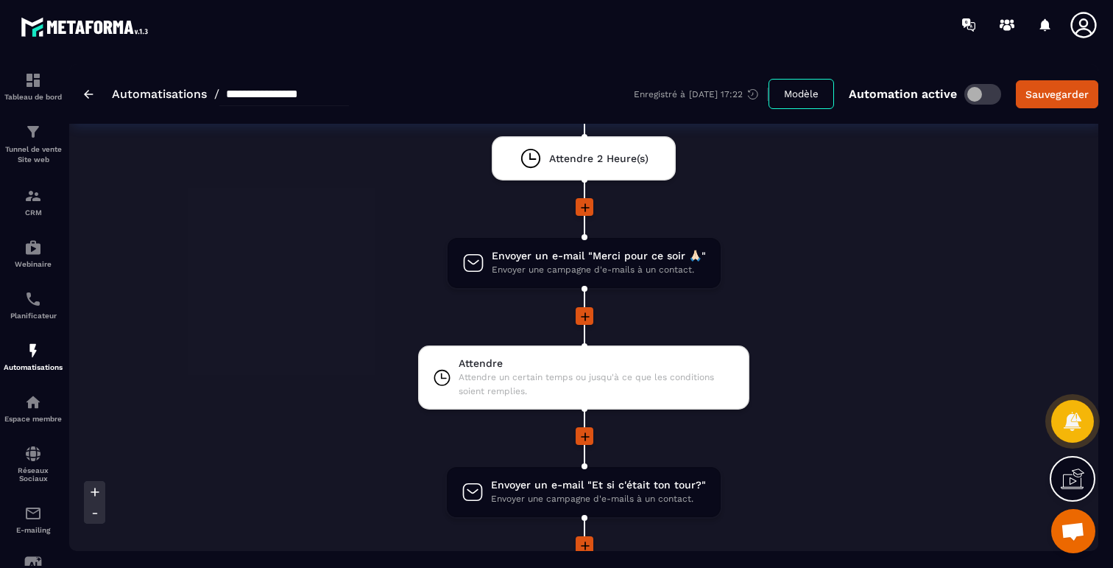
scroll to position [1578, 0]
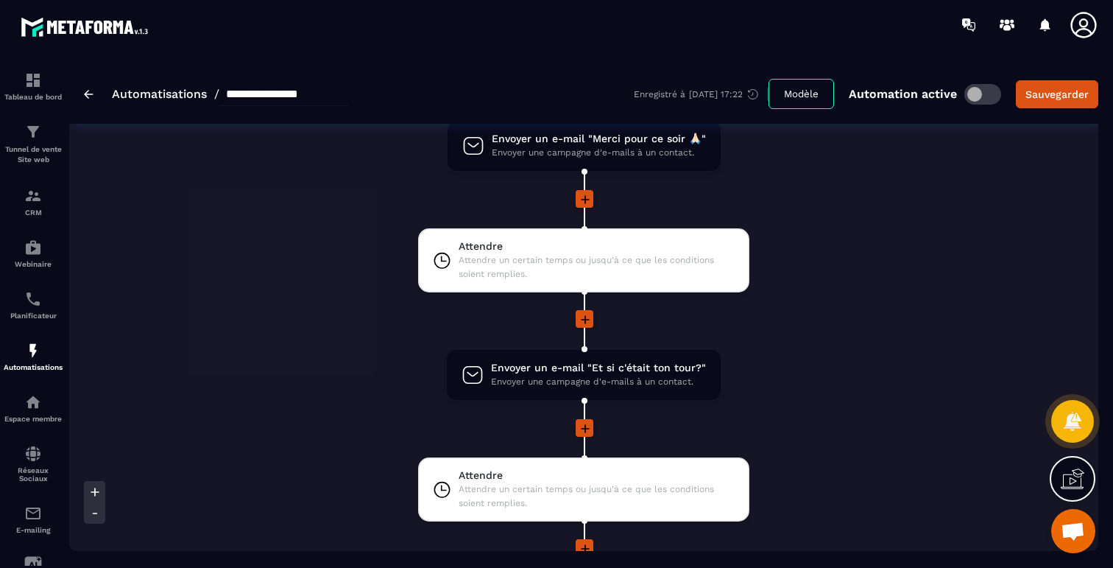
click at [286, 377] on div "Supprimer un tag Supprimer un tag d'un contact. drag-arrow Envoyer un e-mail "✅…" at bounding box center [584, 106] width 613 height 2808
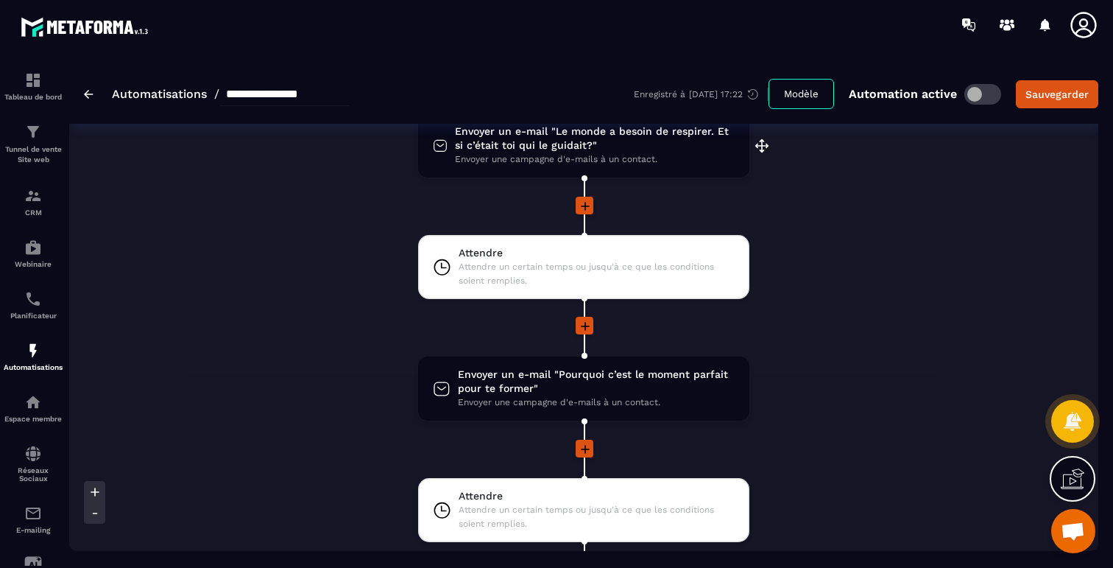
scroll to position [2143, 0]
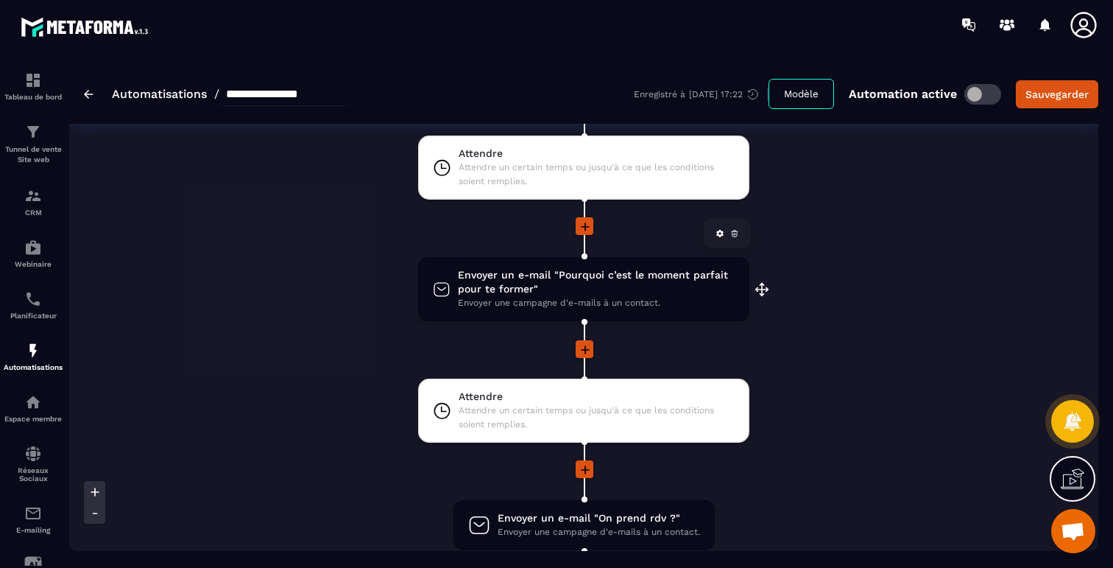
click at [593, 298] on span "Envoyer une campagne d'e-mails à un contact." at bounding box center [596, 303] width 277 height 14
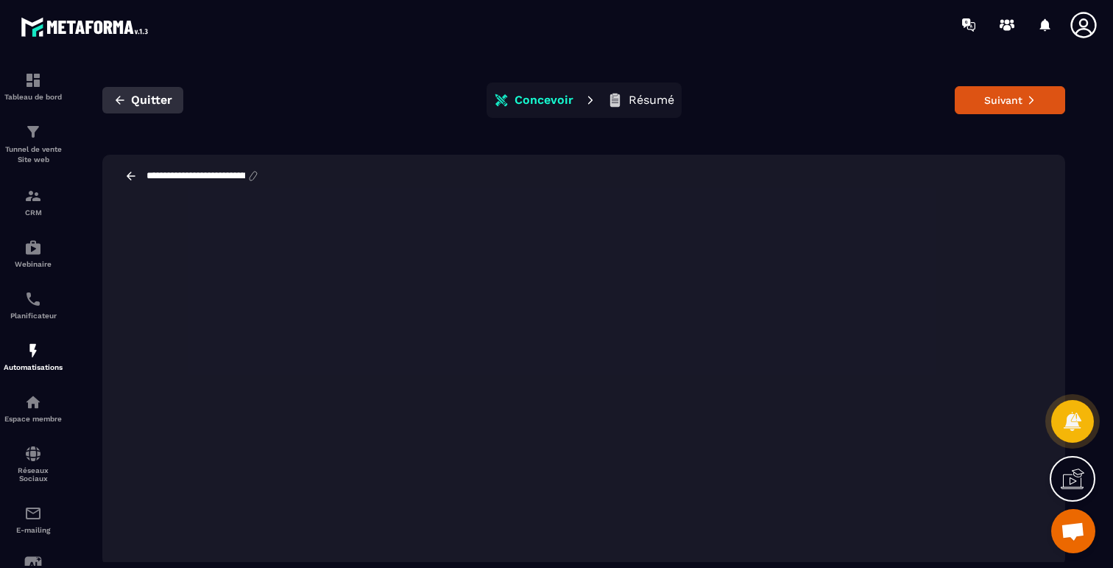
click at [129, 100] on button "Quitter" at bounding box center [142, 100] width 81 height 27
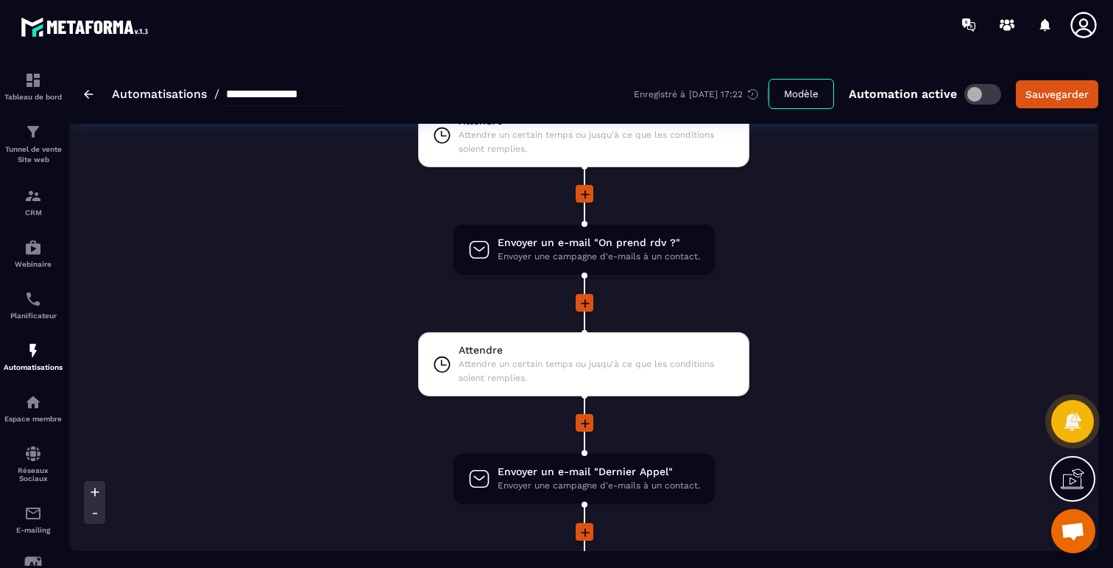
scroll to position [2431, 0]
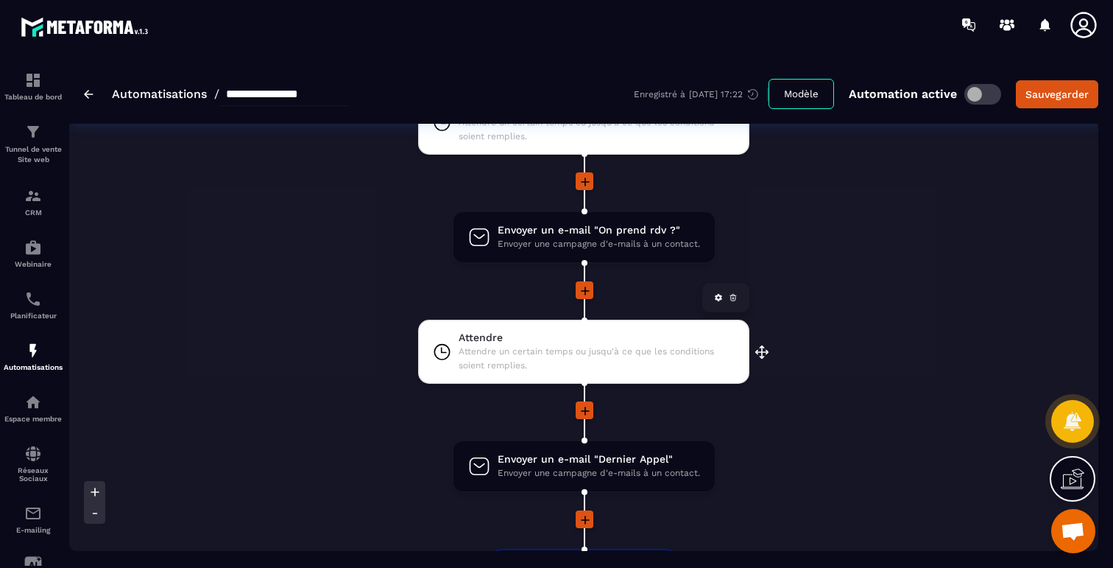
click at [582, 358] on span "Attendre un certain temps ou jusqu'à ce que les conditions soient remplies." at bounding box center [597, 359] width 276 height 28
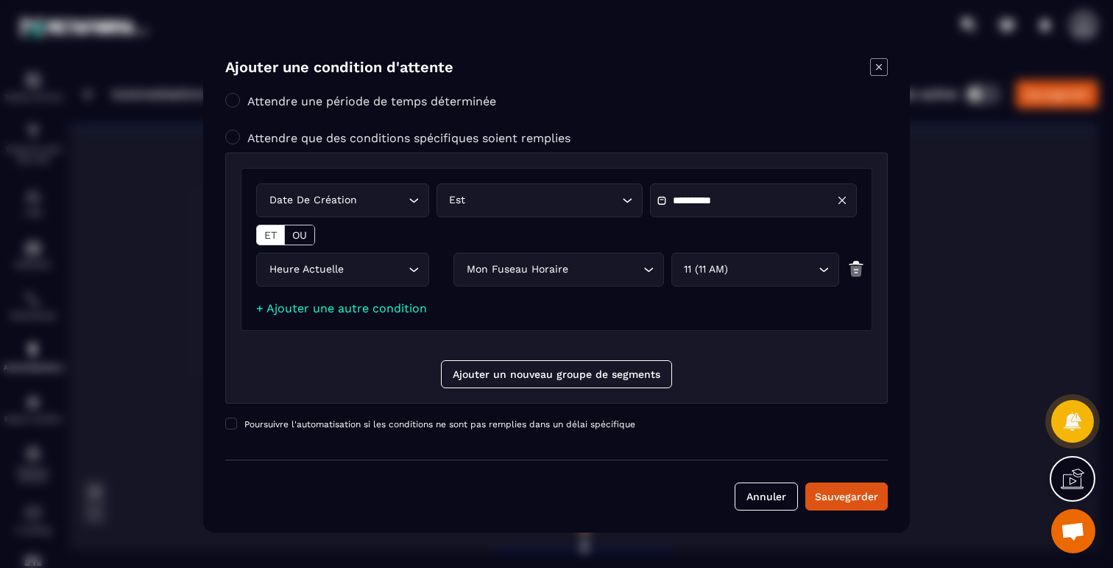
click at [874, 63] on icon "Modal window" at bounding box center [879, 67] width 18 height 18
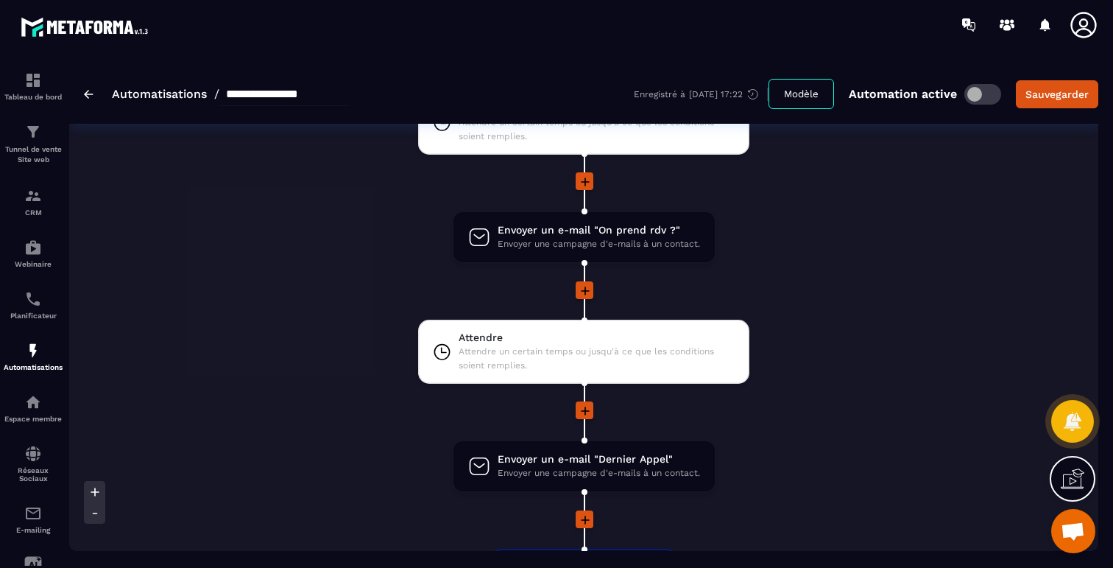
click at [582, 293] on icon at bounding box center [585, 291] width 15 height 15
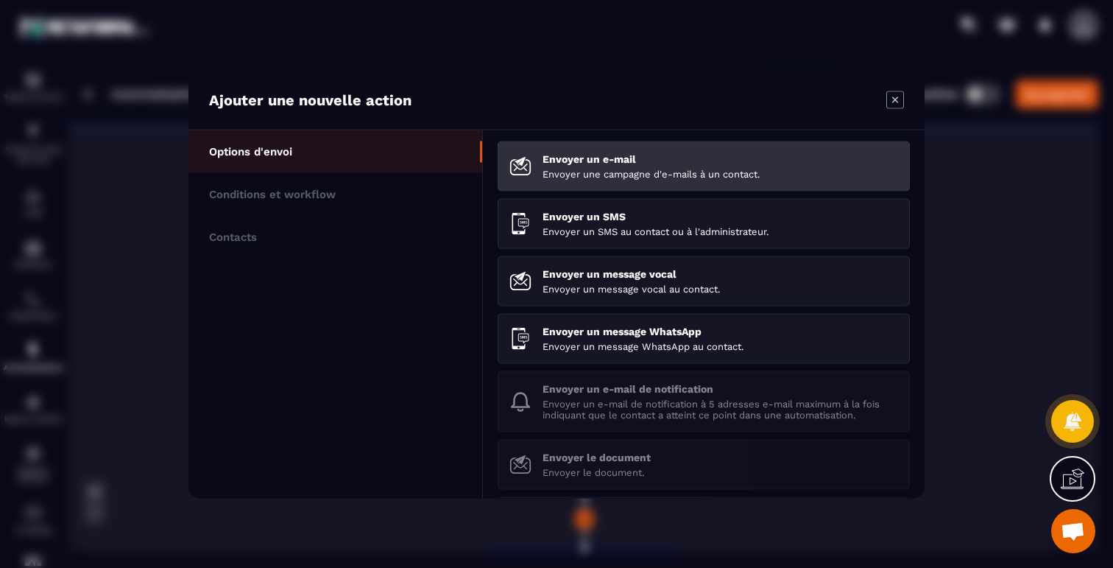
click at [546, 164] on p "Envoyer un e-mail" at bounding box center [721, 158] width 356 height 12
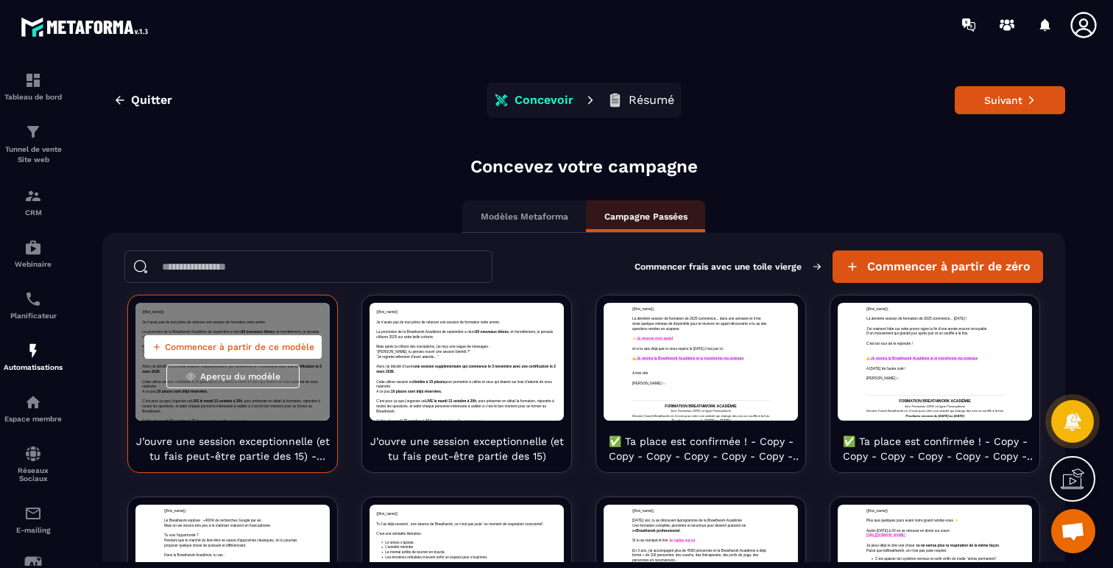
click at [224, 347] on span "Commencer à partir de ce modèle" at bounding box center [239, 347] width 149 height 12
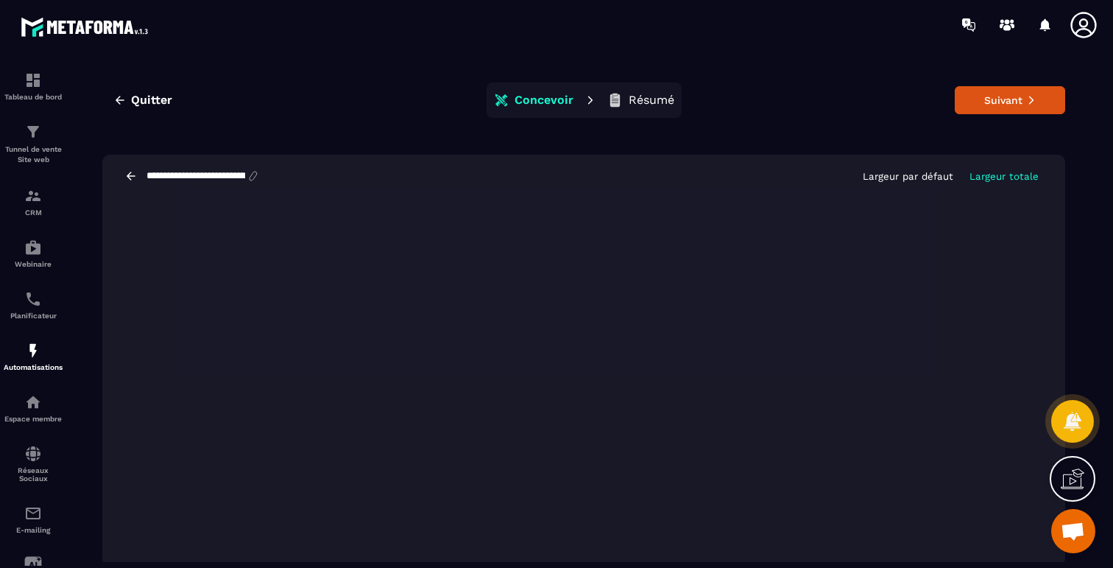
click at [260, 174] on icon at bounding box center [253, 175] width 13 height 13
click at [236, 178] on input "**********" at bounding box center [196, 176] width 102 height 12
type input "*"
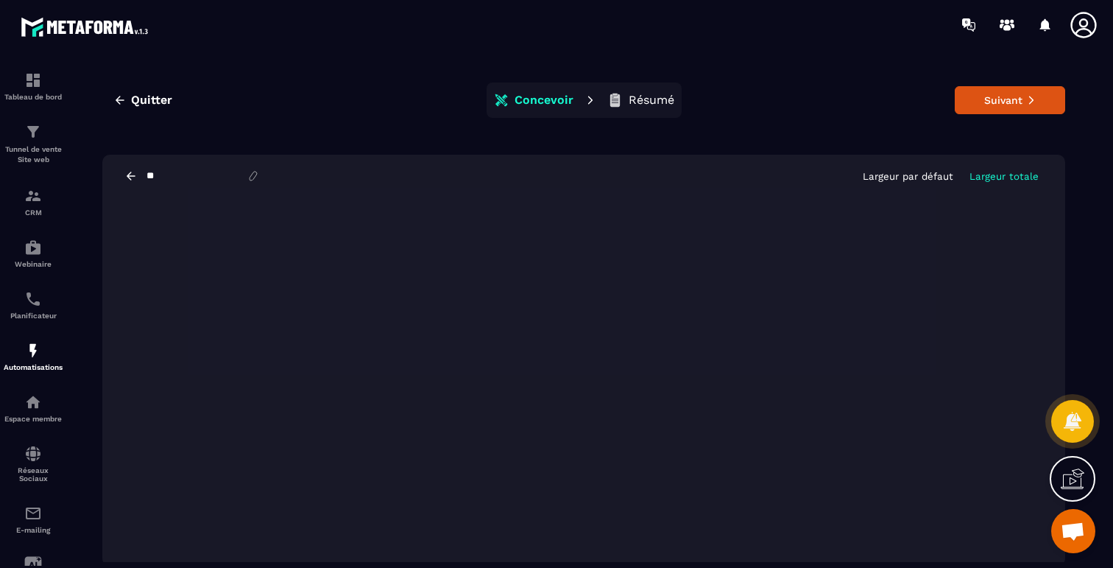
type input "*"
type input "**********"
click at [996, 96] on button "Suivant" at bounding box center [1010, 100] width 110 height 28
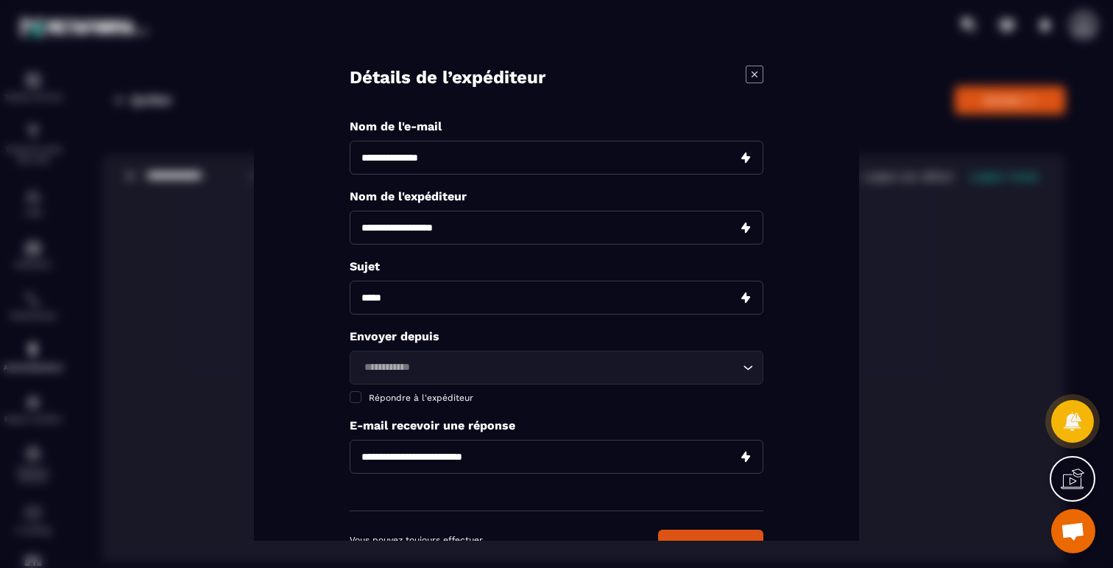
click at [417, 155] on input "Modal window" at bounding box center [557, 158] width 414 height 34
type input "*"
click at [373, 155] on input "**********" at bounding box center [557, 158] width 414 height 34
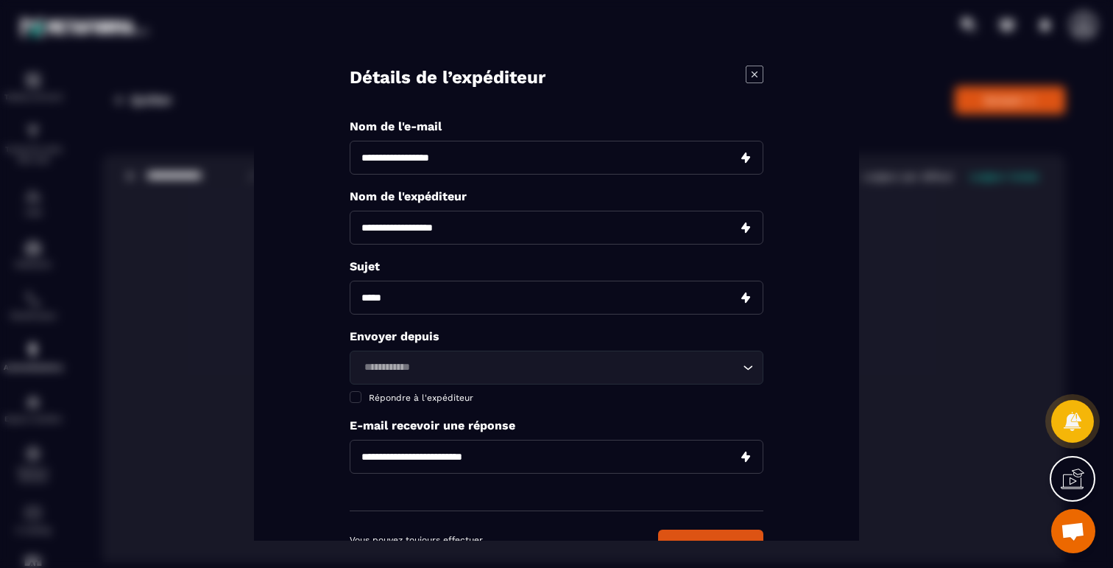
click at [373, 155] on input "**********" at bounding box center [557, 158] width 414 height 34
type input "**********"
click at [383, 301] on input "Modal window" at bounding box center [557, 298] width 414 height 34
paste input "**********"
click at [745, 300] on input "**********" at bounding box center [557, 298] width 414 height 34
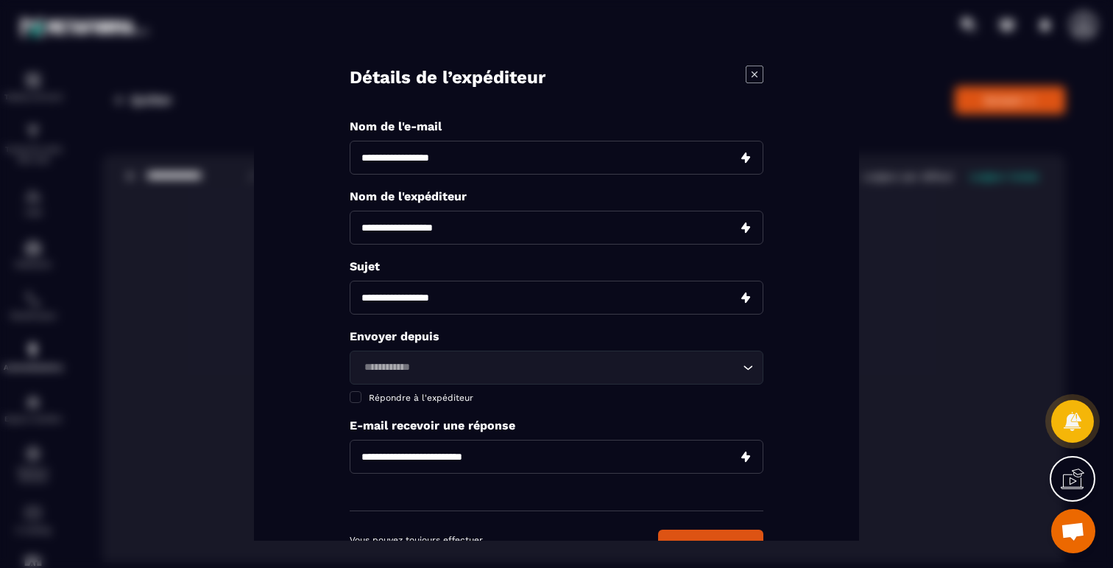
type input "**********"
click at [783, 303] on div "**********" at bounding box center [556, 284] width 605 height 511
click at [706, 222] on input "Modal window" at bounding box center [557, 228] width 414 height 34
type input "**********"
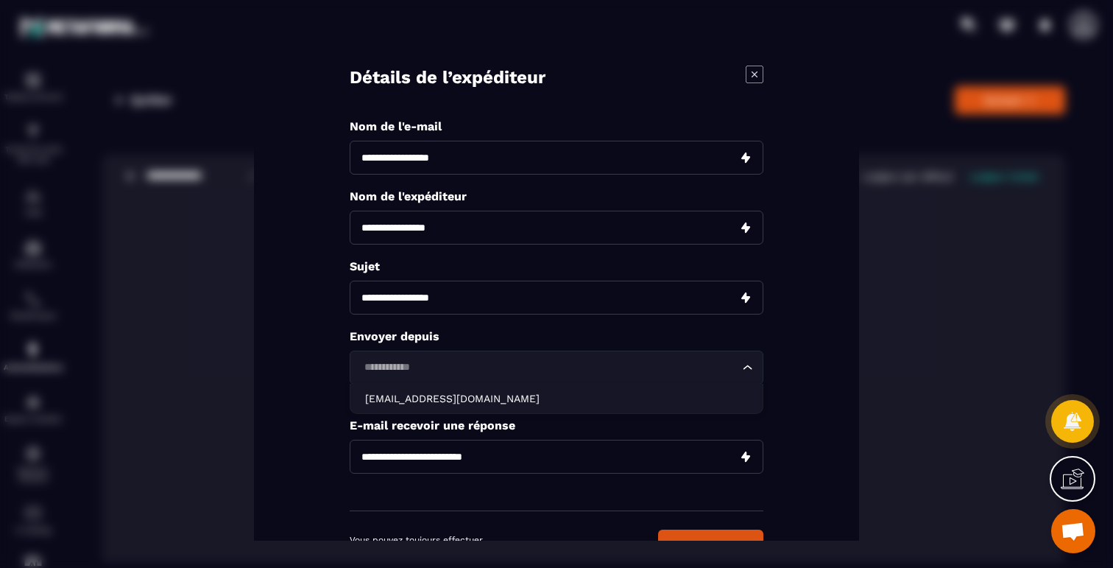
click at [455, 380] on div "Loading..." at bounding box center [557, 368] width 414 height 34
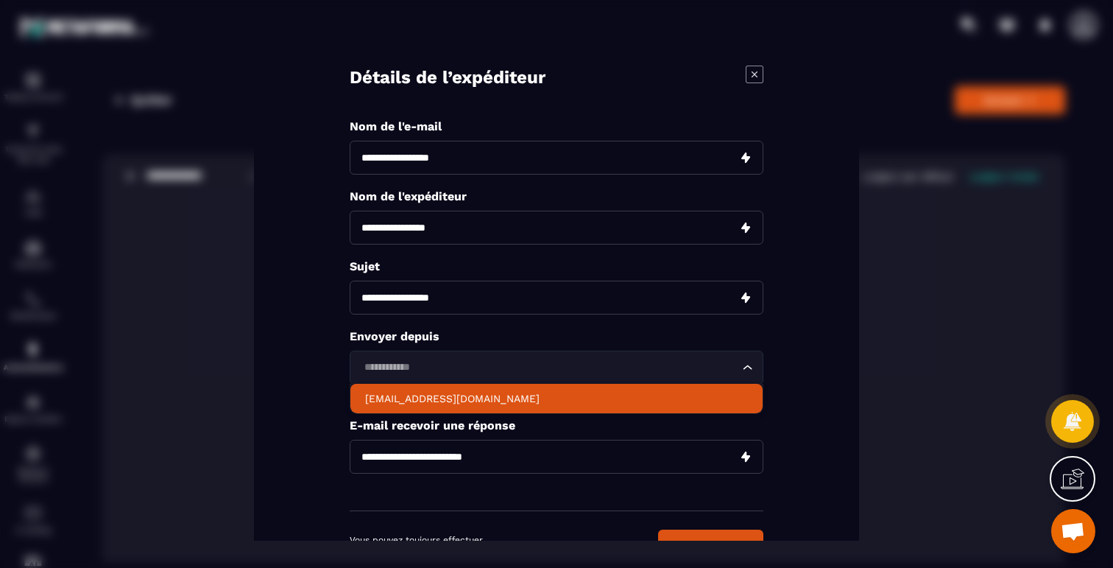
click at [450, 403] on p "hello@breathworkacademie.com" at bounding box center [556, 398] width 383 height 15
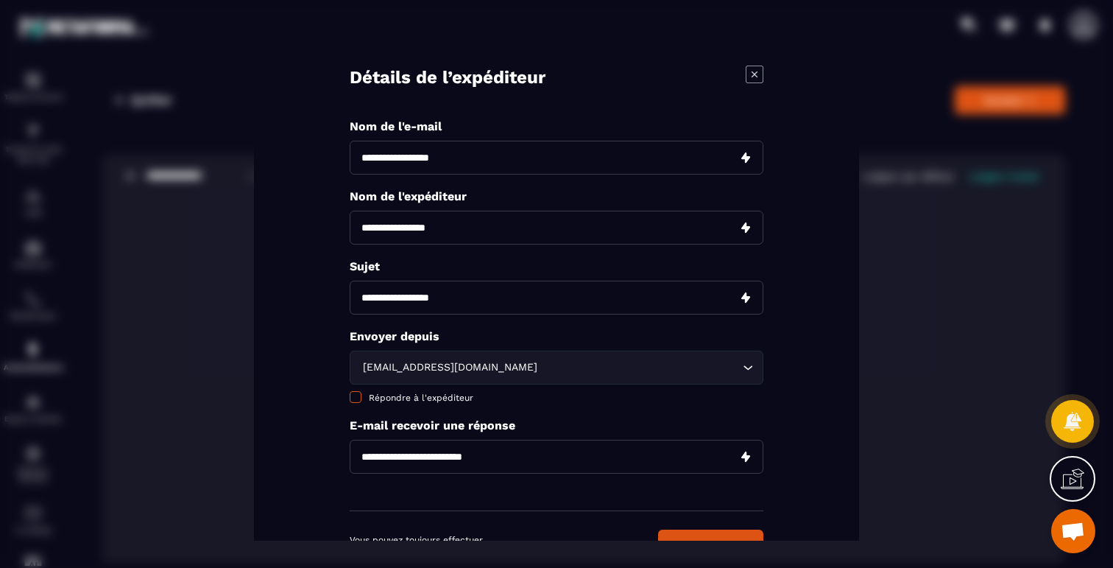
click at [437, 401] on span "Répondre à l'expéditeur" at bounding box center [421, 398] width 105 height 10
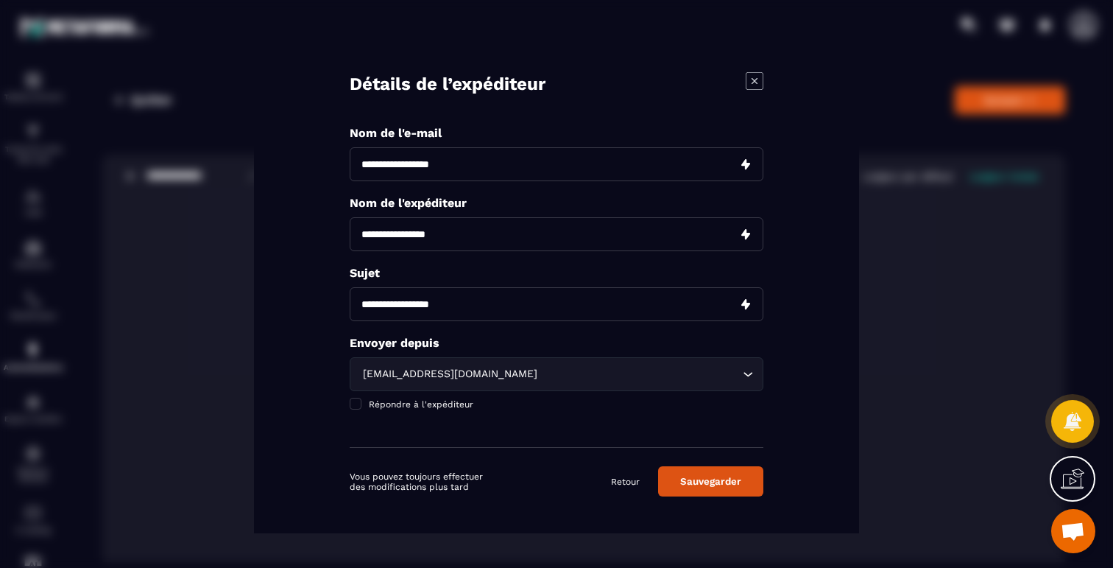
click at [713, 480] on button "Sauvegarder" at bounding box center [710, 481] width 105 height 30
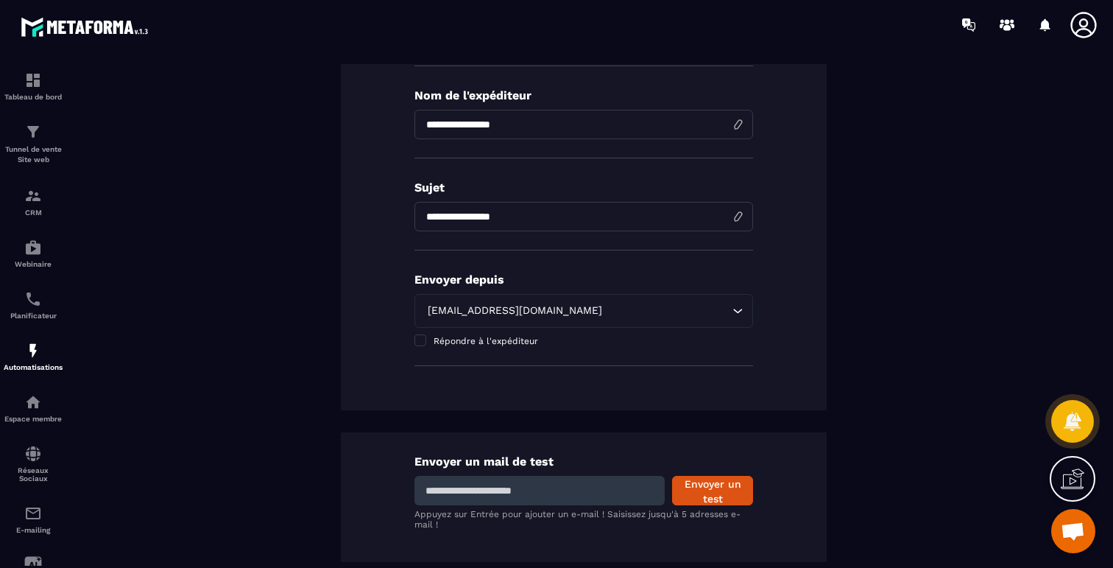
scroll to position [299, 0]
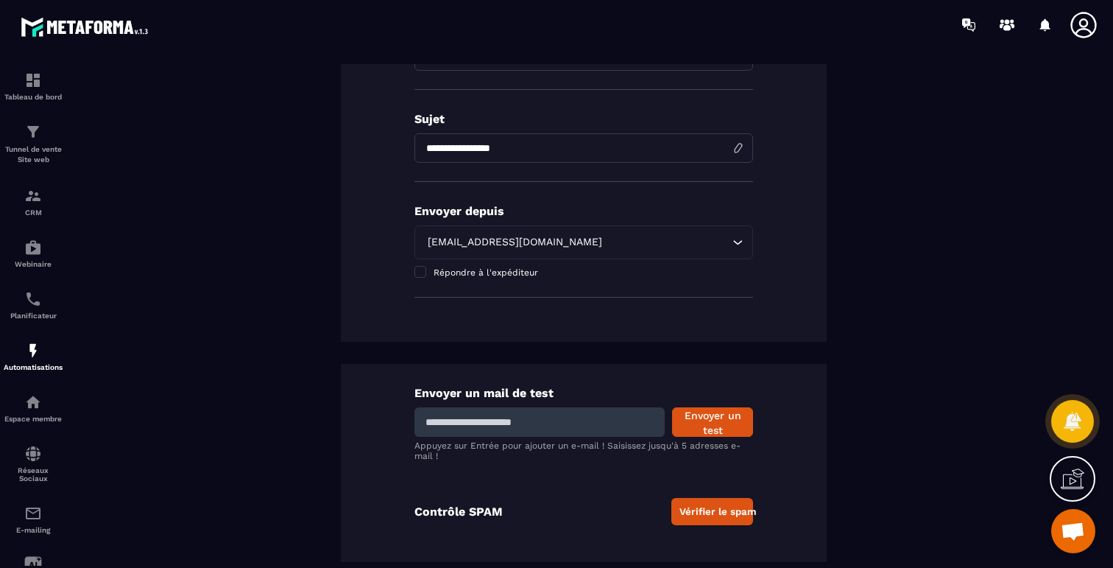
click at [538, 432] on input at bounding box center [540, 421] width 250 height 29
type input "**********"
click at [681, 422] on button "Envoyer un test" at bounding box center [712, 421] width 81 height 29
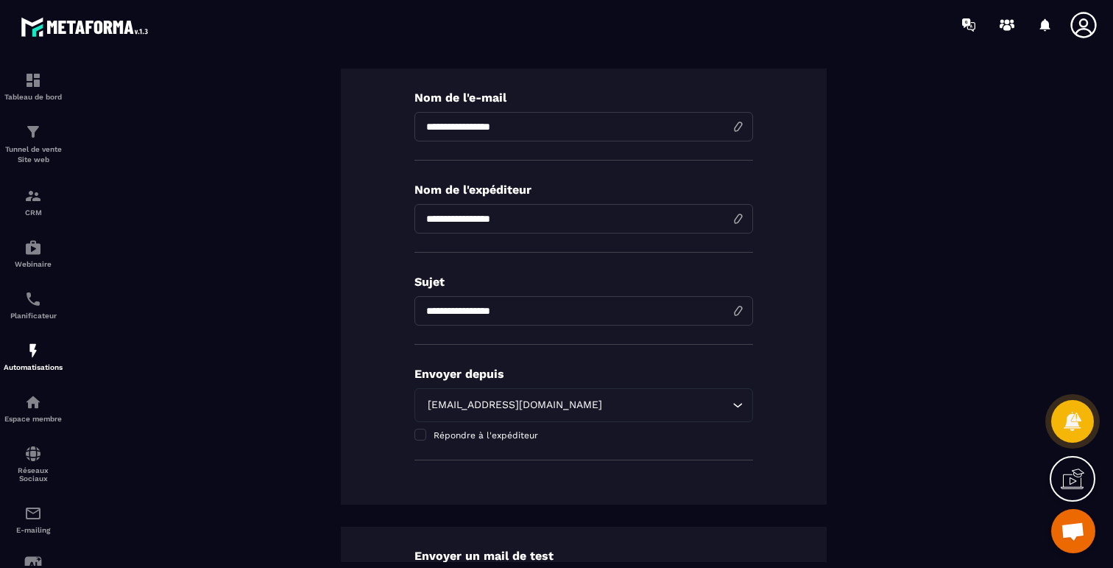
scroll to position [0, 0]
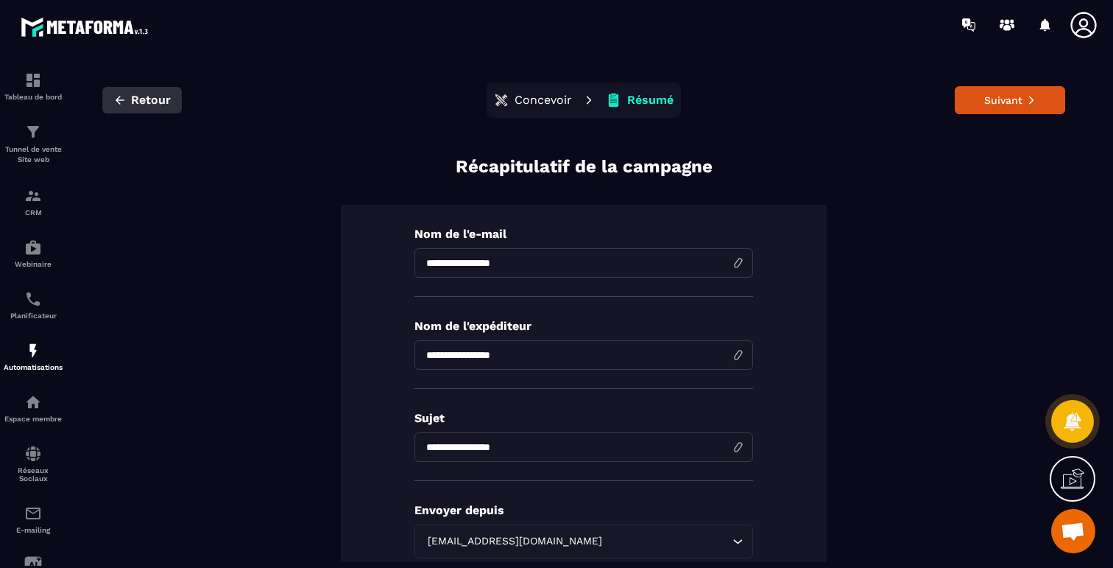
click at [115, 95] on icon "button" at bounding box center [119, 100] width 13 height 13
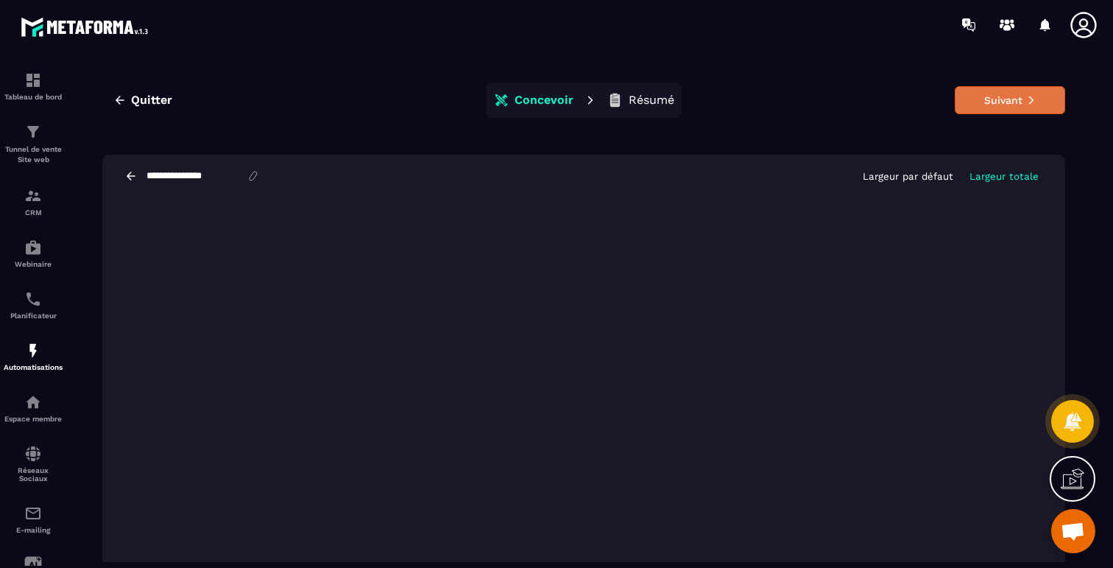
click at [988, 101] on button "Suivant" at bounding box center [1010, 100] width 110 height 28
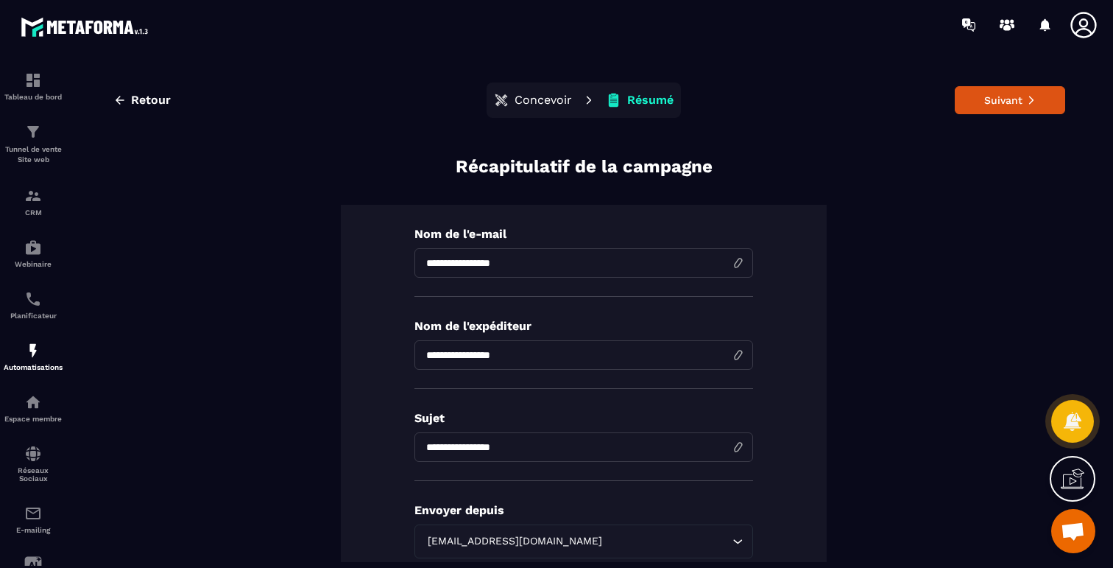
click at [974, 116] on div "Retour Concevoir Résumé Suivant" at bounding box center [583, 99] width 963 height 35
click at [981, 108] on button "Suivant" at bounding box center [1010, 100] width 110 height 28
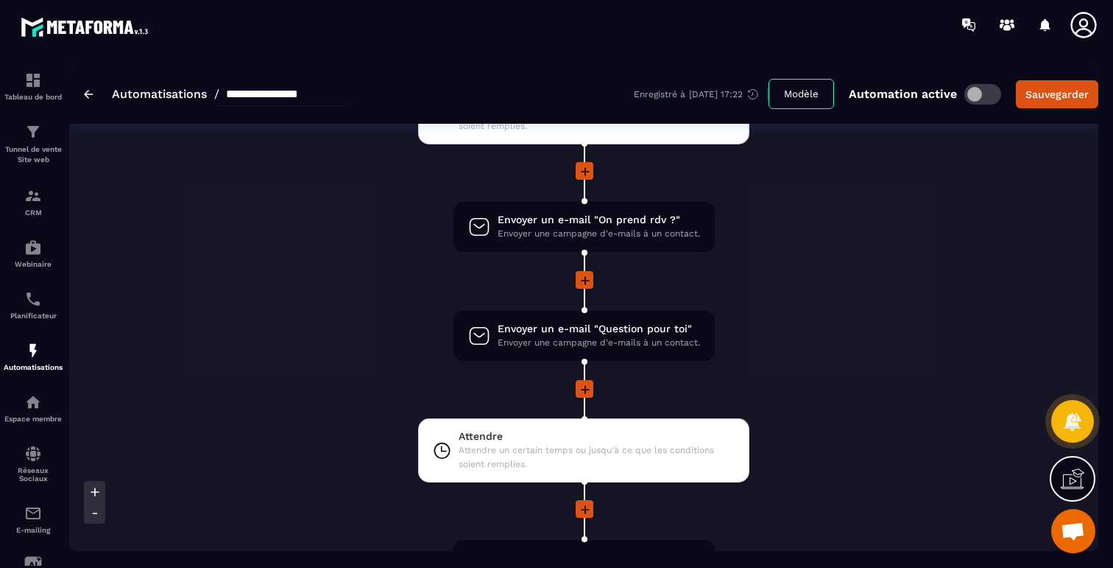
scroll to position [2440, 0]
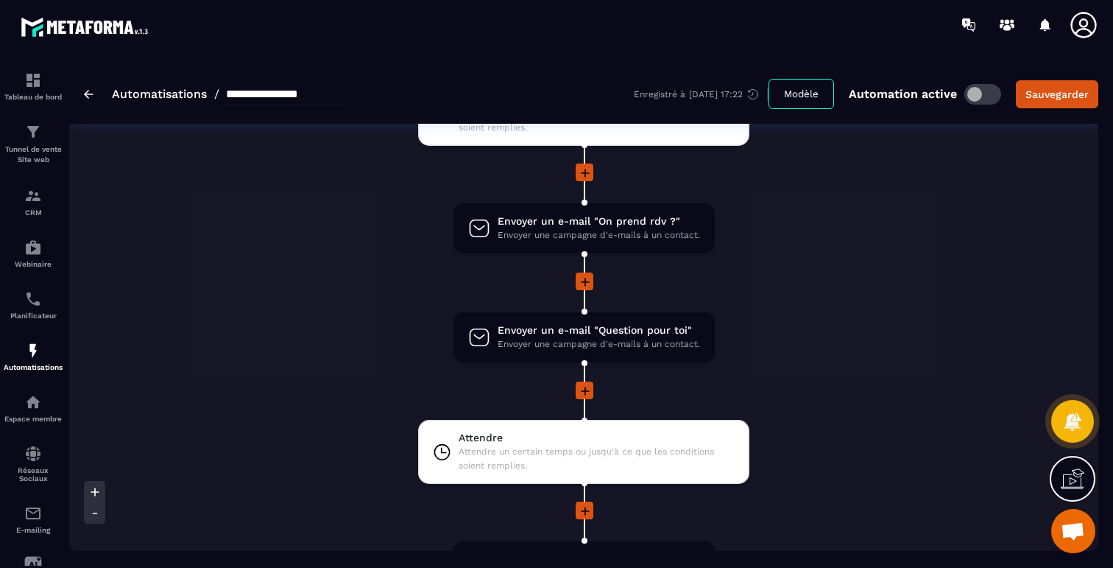
click at [588, 277] on icon at bounding box center [585, 282] width 15 height 15
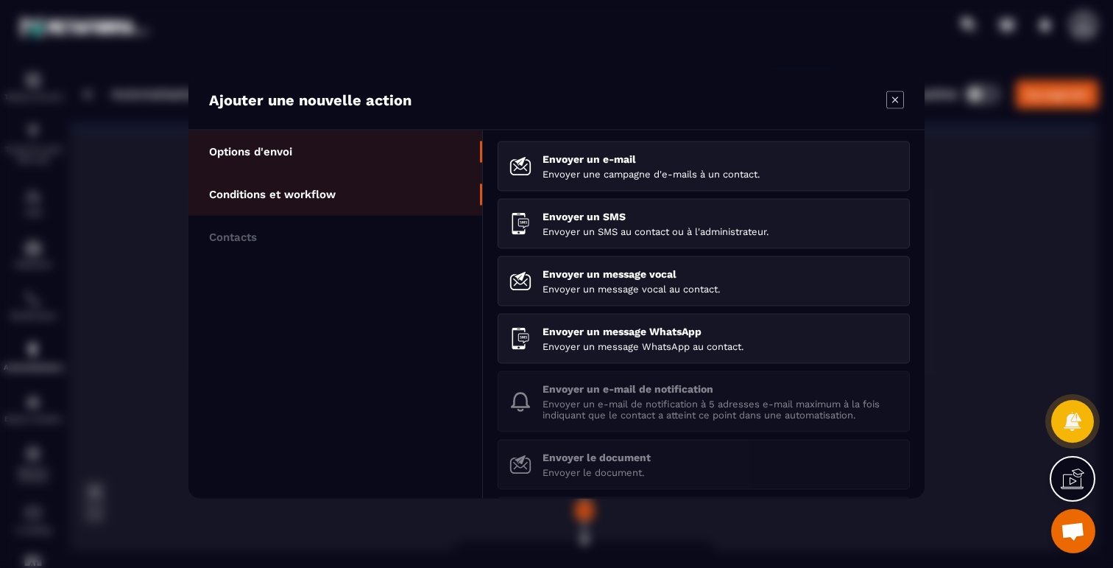
click at [339, 193] on li "Conditions et workflow" at bounding box center [336, 193] width 294 height 43
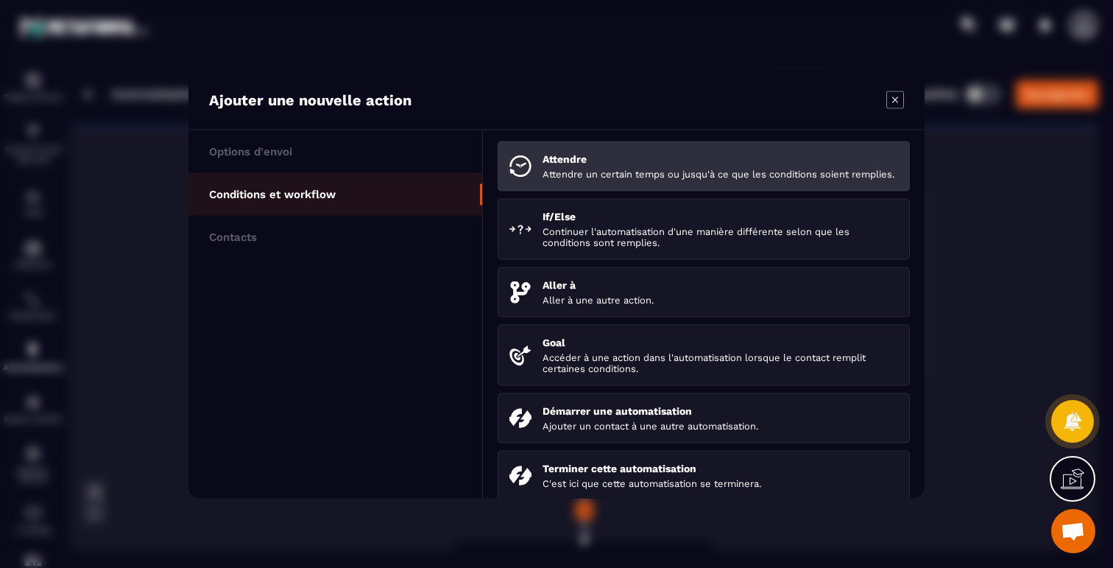
click at [554, 167] on div "Attendre Attendre un certain temps ou jusqu'à ce que les conditions soient remp…" at bounding box center [721, 165] width 356 height 27
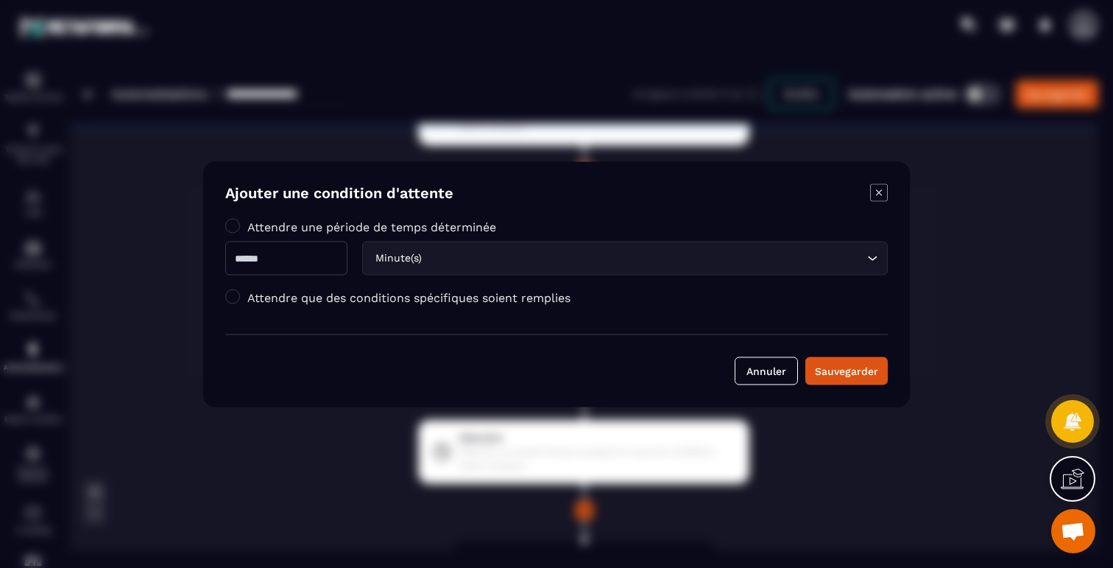
click at [362, 292] on label "Attendre que des conditions spécifiques soient remplies" at bounding box center [408, 297] width 323 height 14
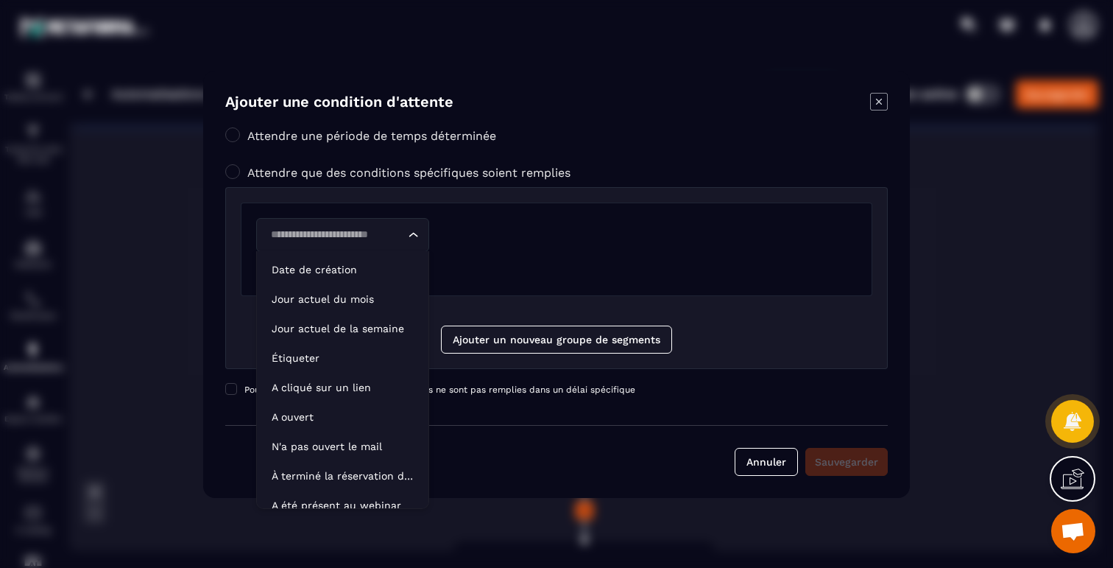
click at [377, 240] on input "Search for option" at bounding box center [335, 235] width 139 height 16
click at [339, 267] on p "Date de création" at bounding box center [343, 269] width 142 height 15
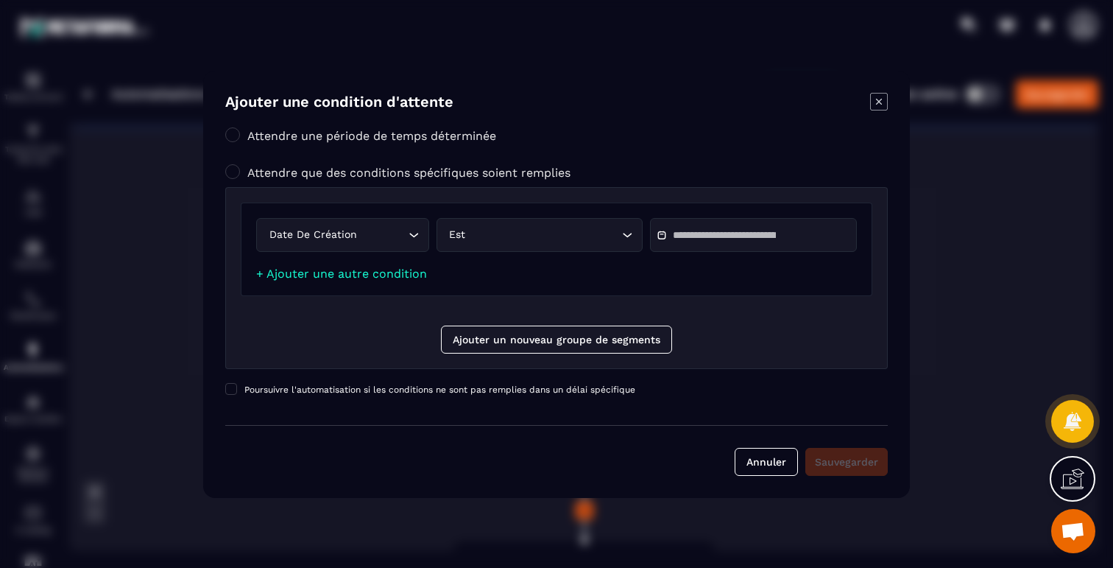
click at [720, 234] on input "Modal window" at bounding box center [724, 235] width 103 height 11
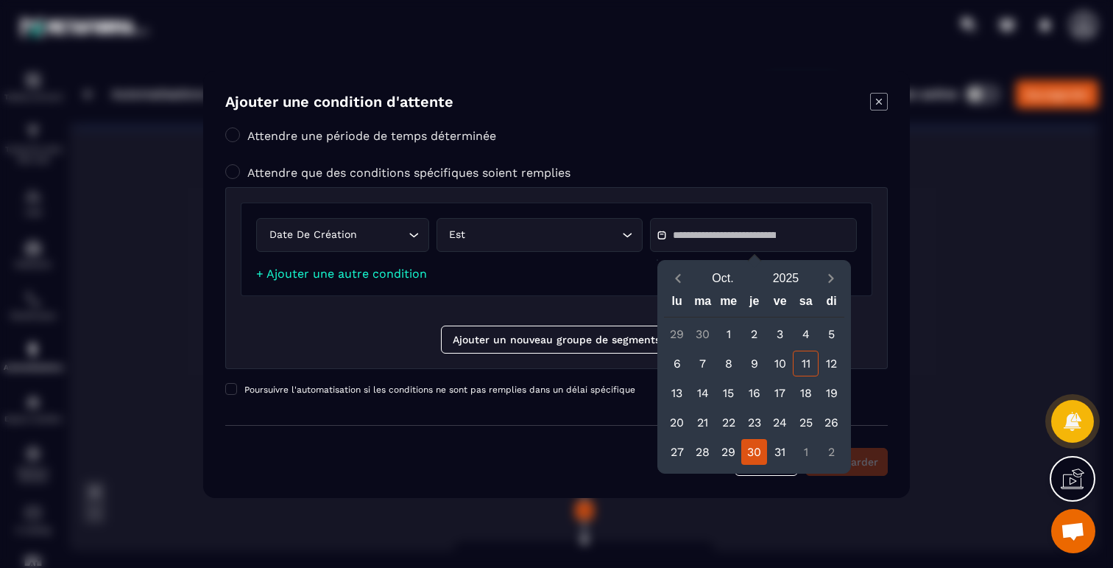
click at [746, 451] on div "30" at bounding box center [755, 452] width 26 height 26
type input "**********"
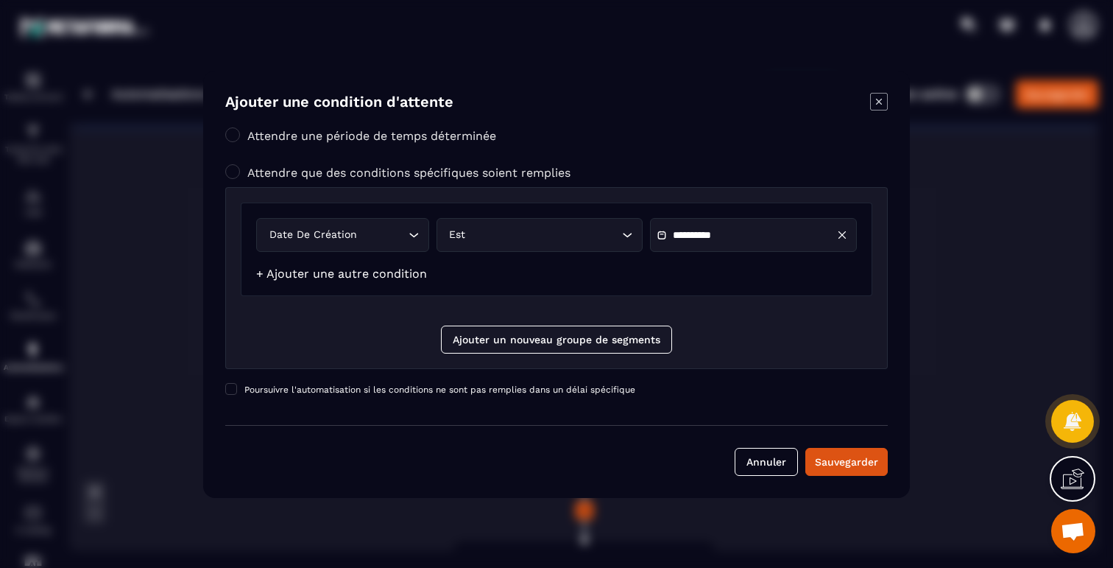
click at [359, 272] on link "+ Ajouter une autre condition" at bounding box center [341, 274] width 171 height 14
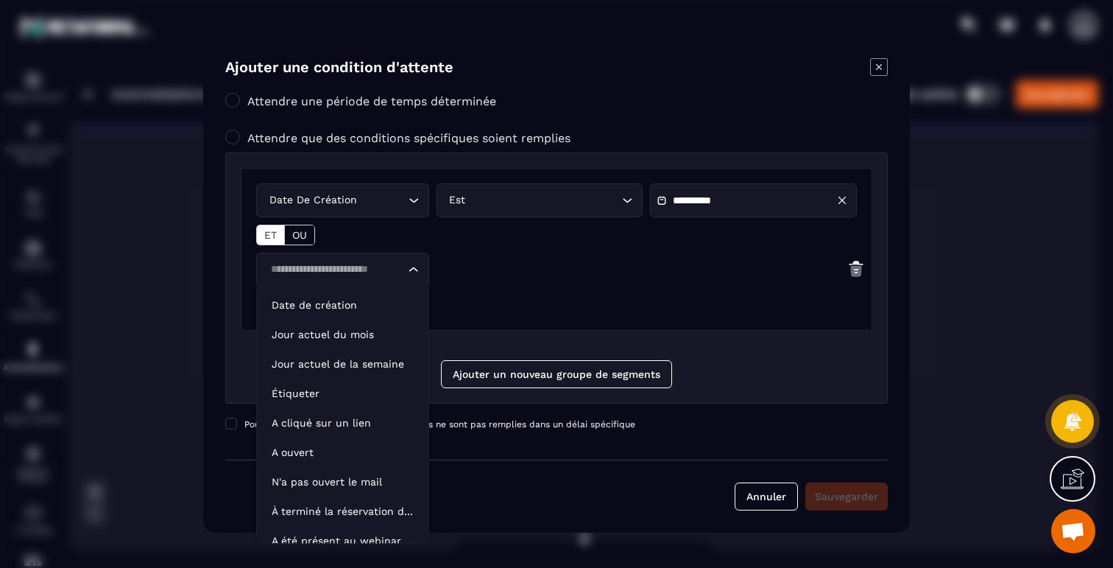
click at [359, 272] on input "Search for option" at bounding box center [335, 269] width 139 height 16
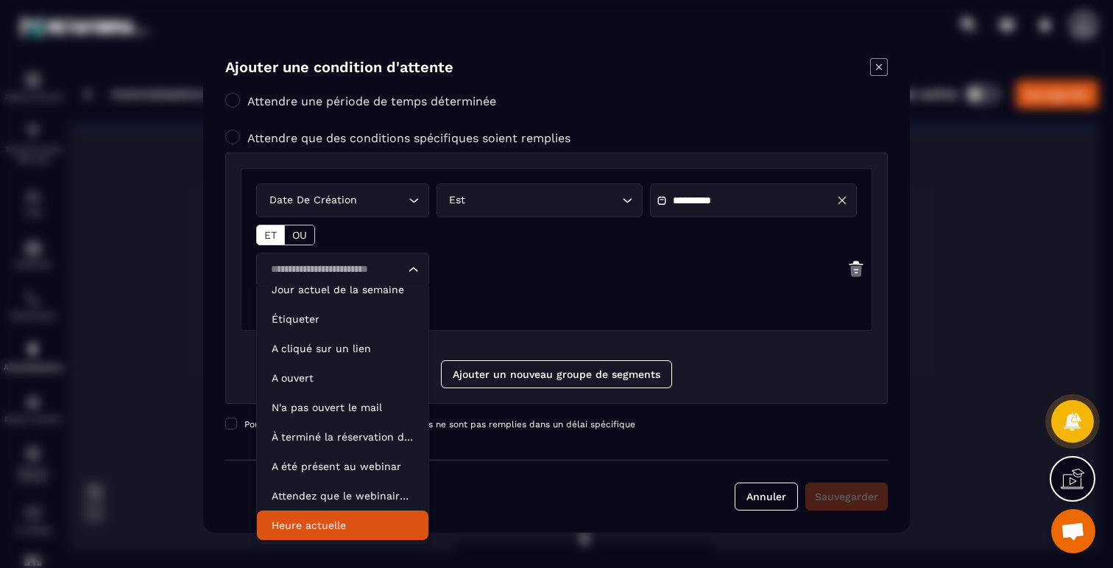
click at [317, 526] on p "Heure actuelle" at bounding box center [343, 525] width 142 height 15
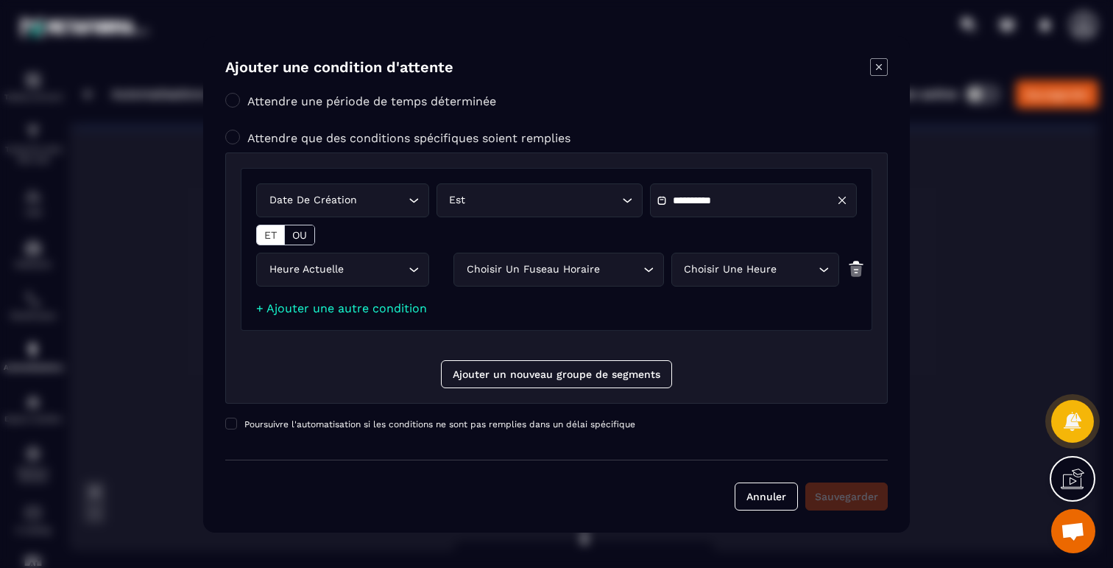
click at [548, 270] on div "Choisir un fuseau horaire" at bounding box center [552, 269] width 180 height 16
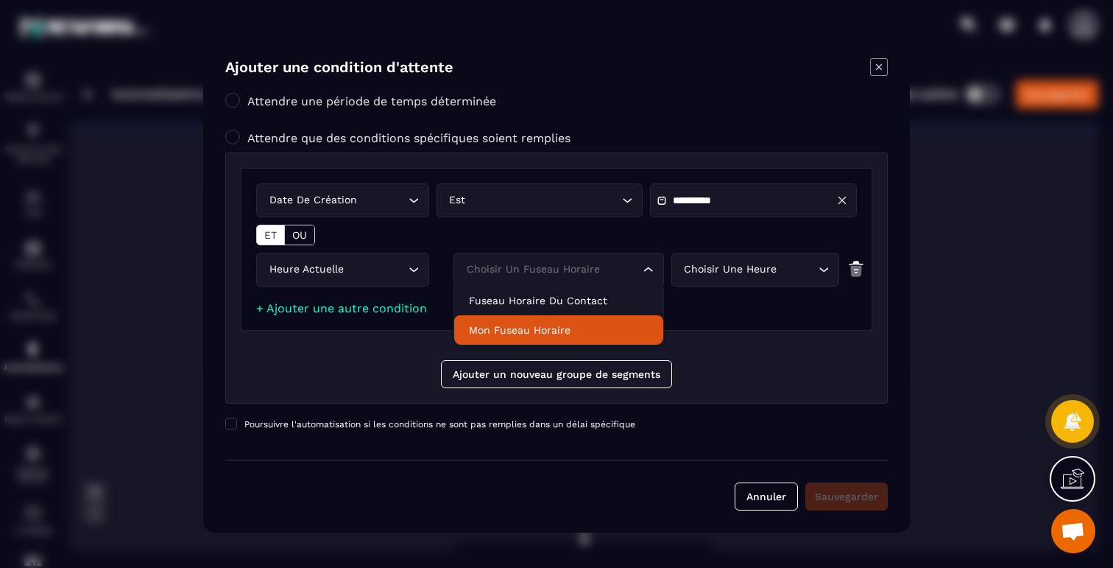
click at [507, 338] on li "Mon fuseau horaire" at bounding box center [558, 329] width 209 height 29
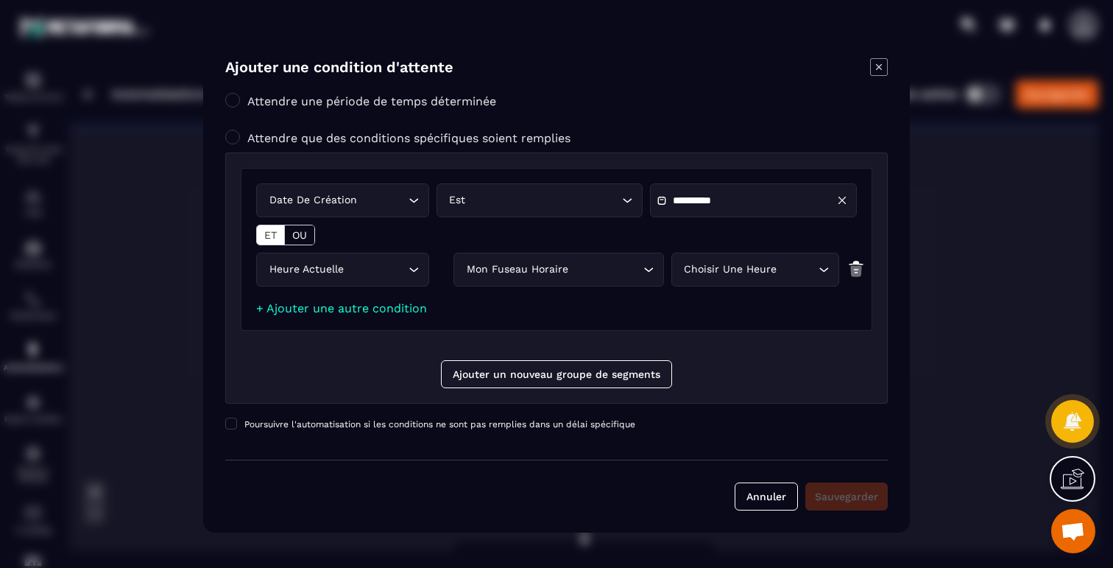
click at [722, 292] on div "Heure actuelle Loading... Mon fuseau horaire Loading... Choisir une heure Loadi…" at bounding box center [556, 273] width 601 height 41
click at [740, 268] on div "Choisir une heure" at bounding box center [748, 269] width 137 height 16
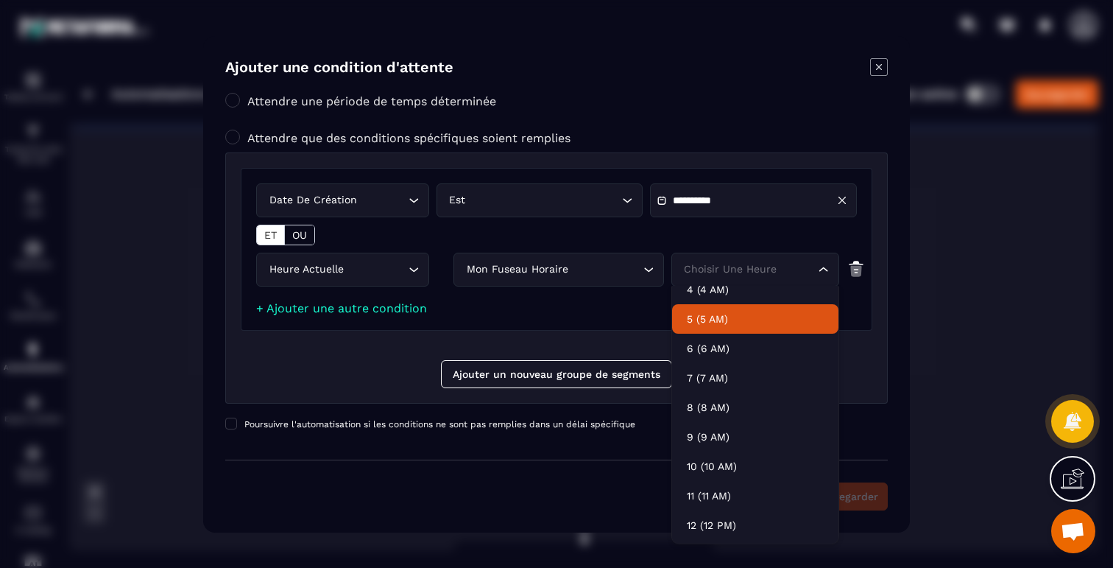
scroll to position [150, 0]
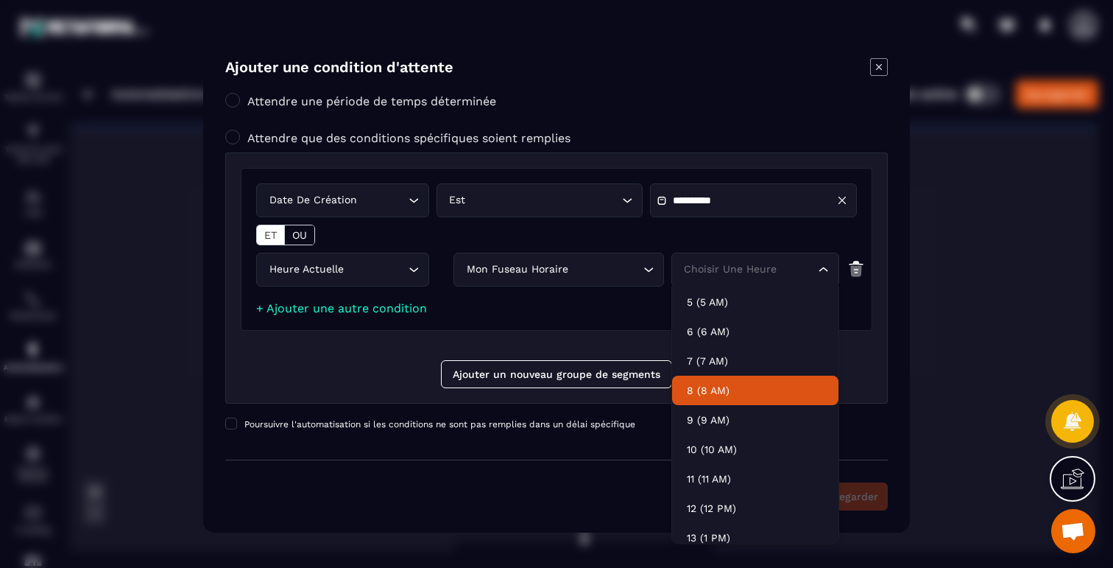
click at [708, 389] on p "8 (8 AM)" at bounding box center [755, 390] width 137 height 15
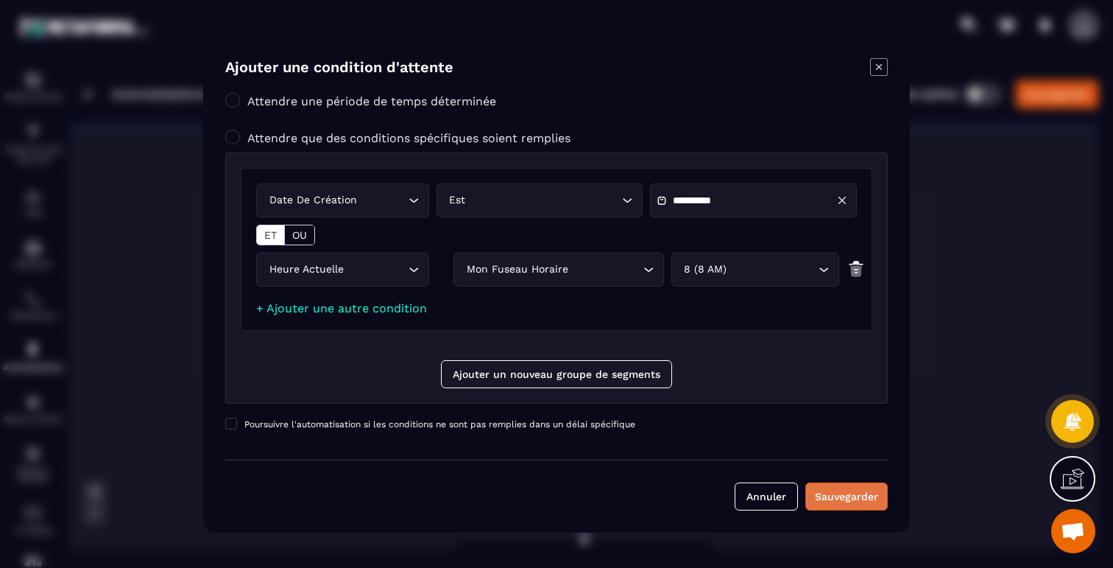
click at [844, 495] on div "Sauvegarder" at bounding box center [846, 496] width 63 height 15
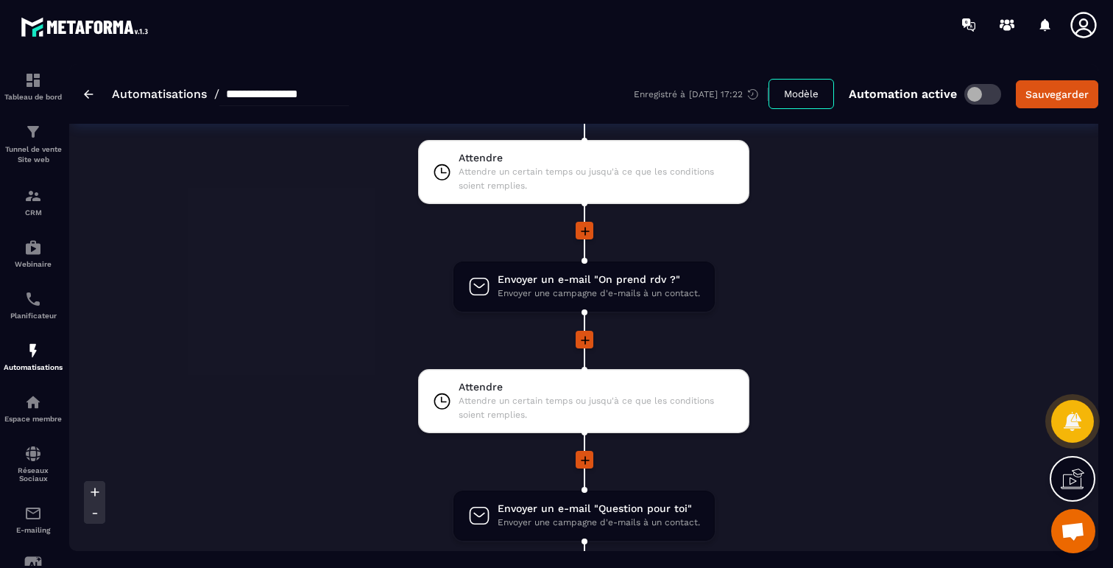
scroll to position [2379, 0]
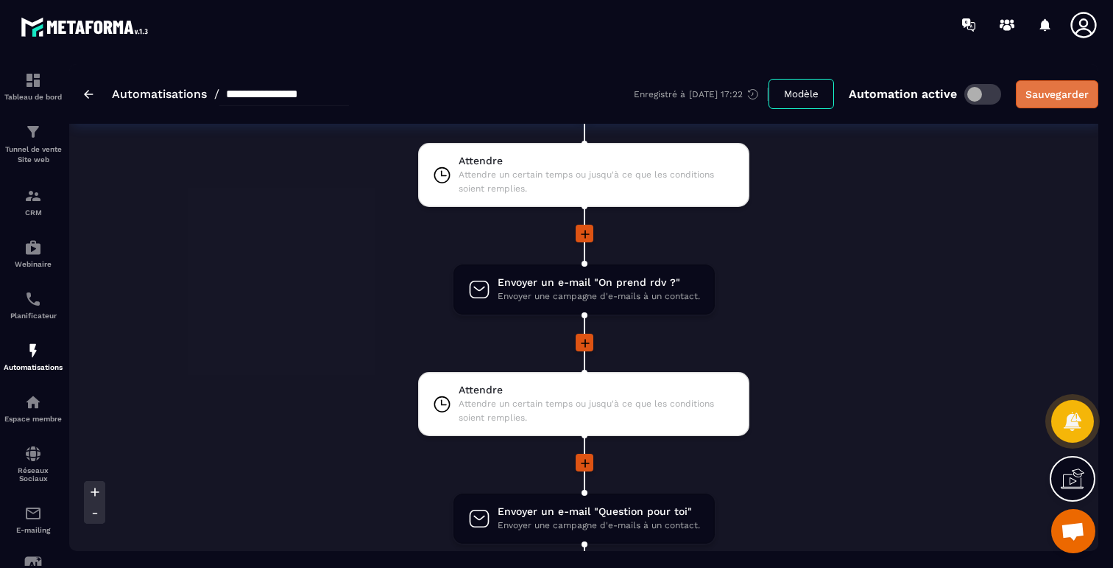
click at [1047, 108] on div "Enregistré à 08/10/2025 17:22 Modèle Automation active Sauvegarder" at bounding box center [866, 94] width 465 height 30
click at [1046, 96] on div "Sauvegarder" at bounding box center [1057, 94] width 63 height 15
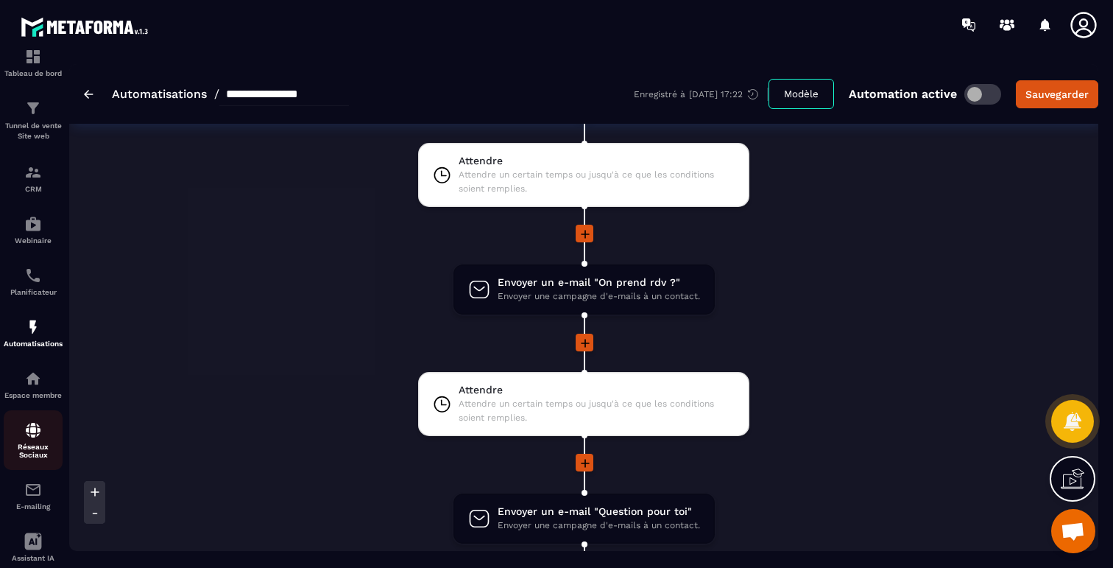
scroll to position [75, 0]
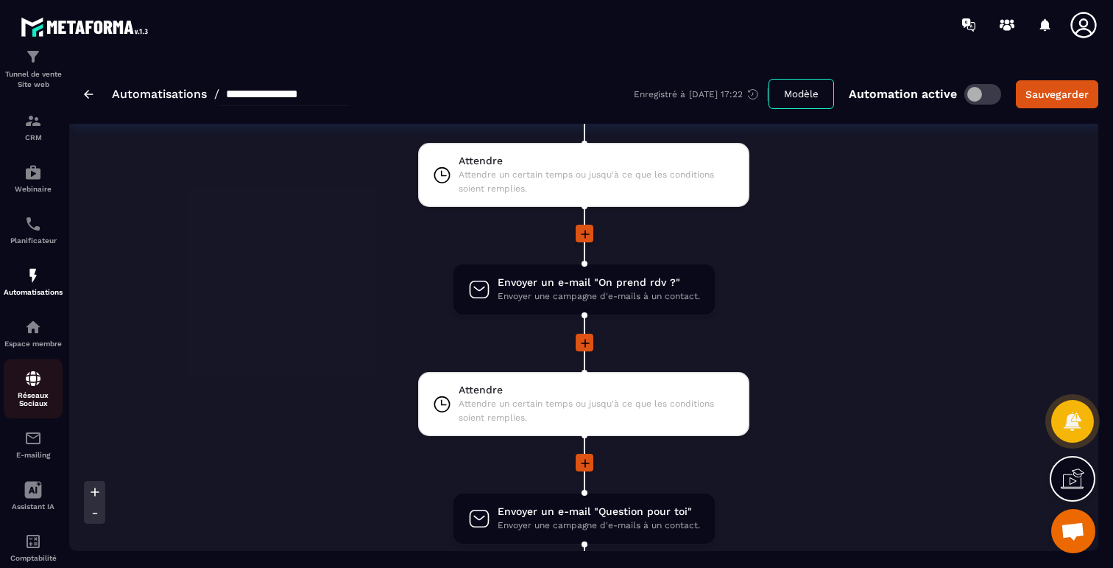
click at [29, 466] on link "E-mailing" at bounding box center [33, 444] width 59 height 52
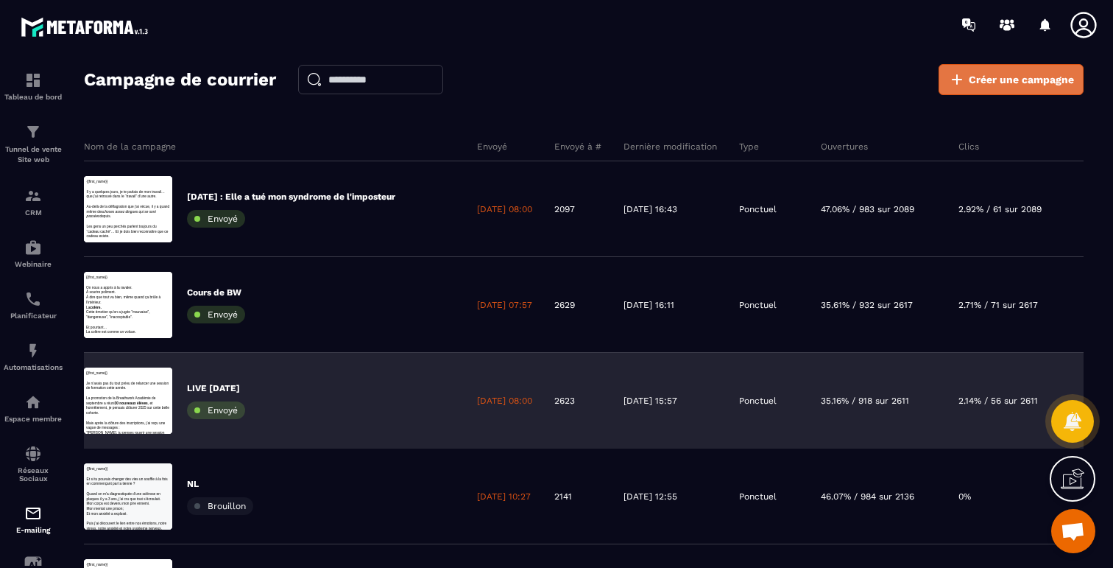
click at [1009, 71] on link "Créer une campagne" at bounding box center [1011, 79] width 145 height 31
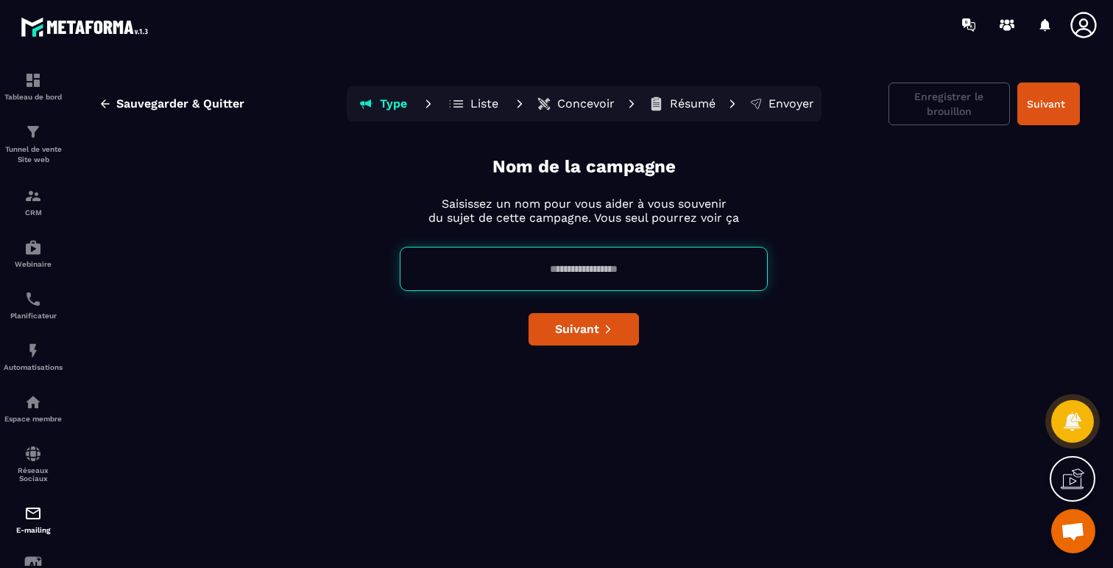
click at [650, 263] on input at bounding box center [584, 269] width 368 height 44
type input "*"
type input "****"
click at [108, 104] on icon "button" at bounding box center [105, 103] width 13 height 13
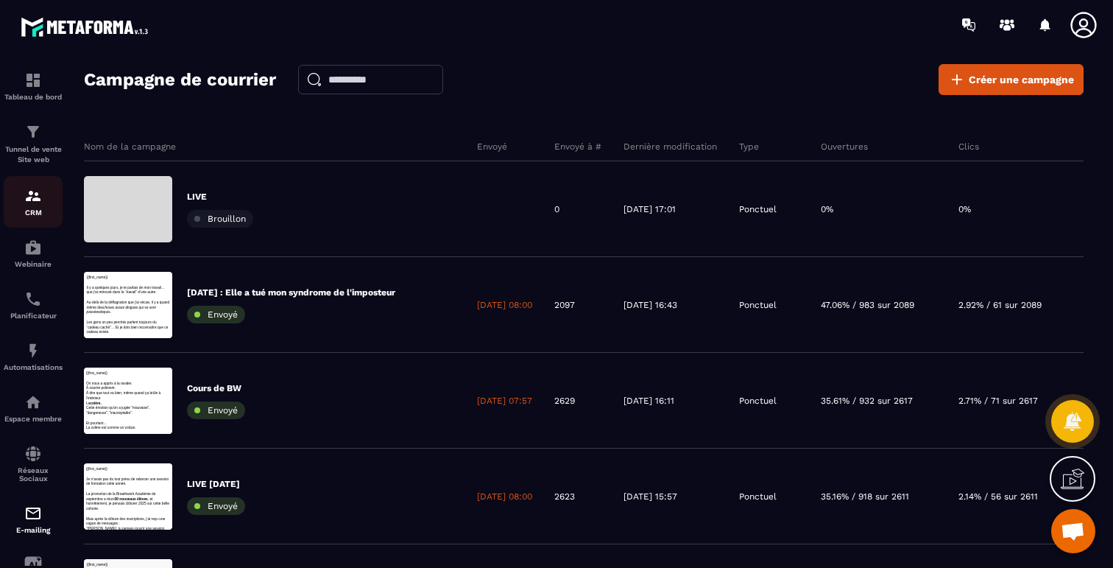
click at [31, 192] on img at bounding box center [33, 196] width 18 height 18
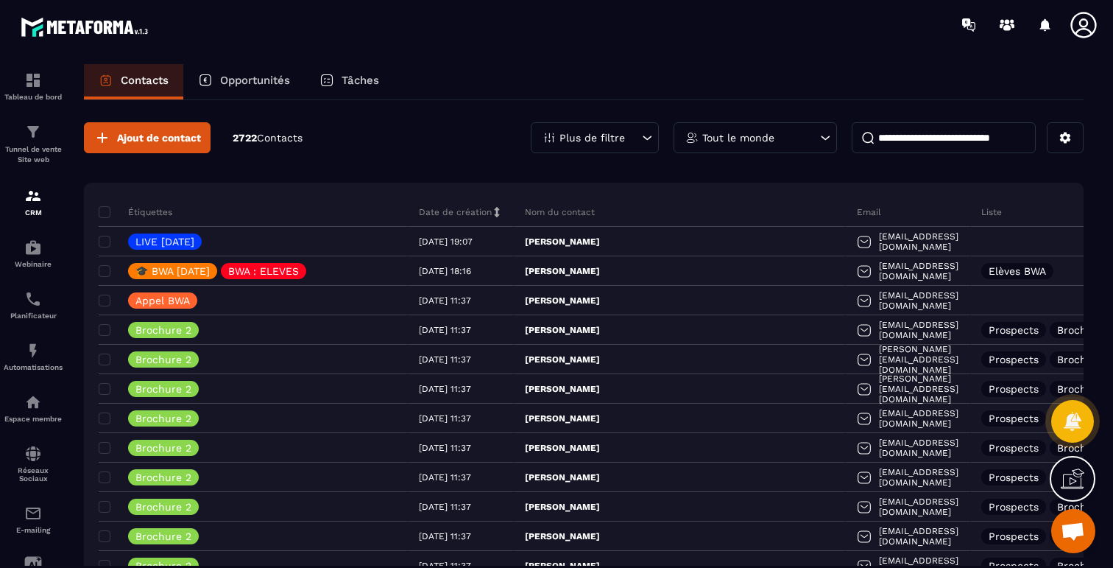
click at [627, 139] on div "Plus de filtre" at bounding box center [595, 137] width 128 height 31
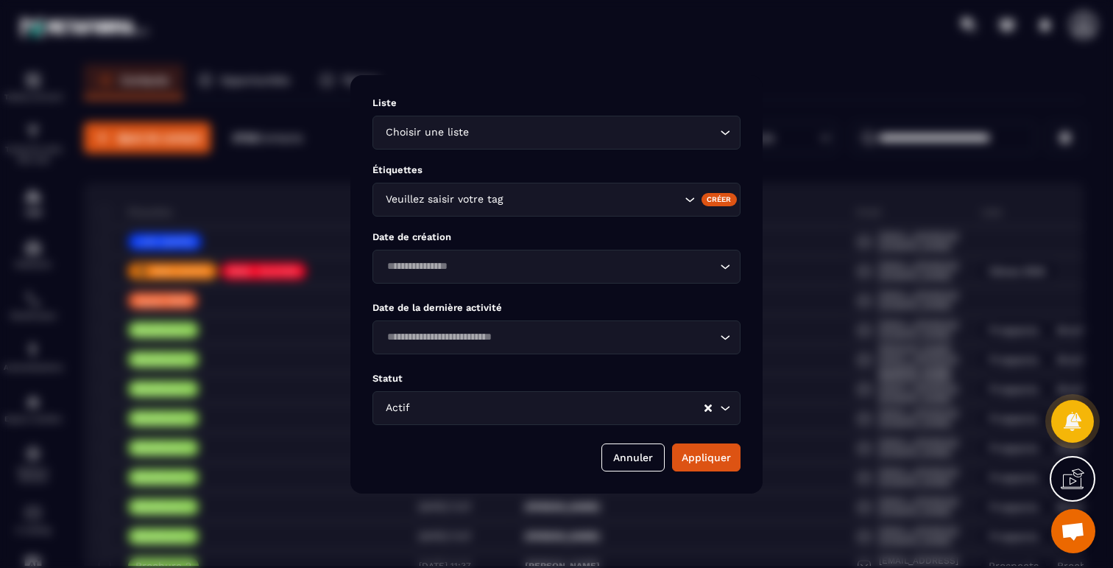
click at [489, 204] on div "Veuillez saisir votre tag" at bounding box center [532, 199] width 302 height 16
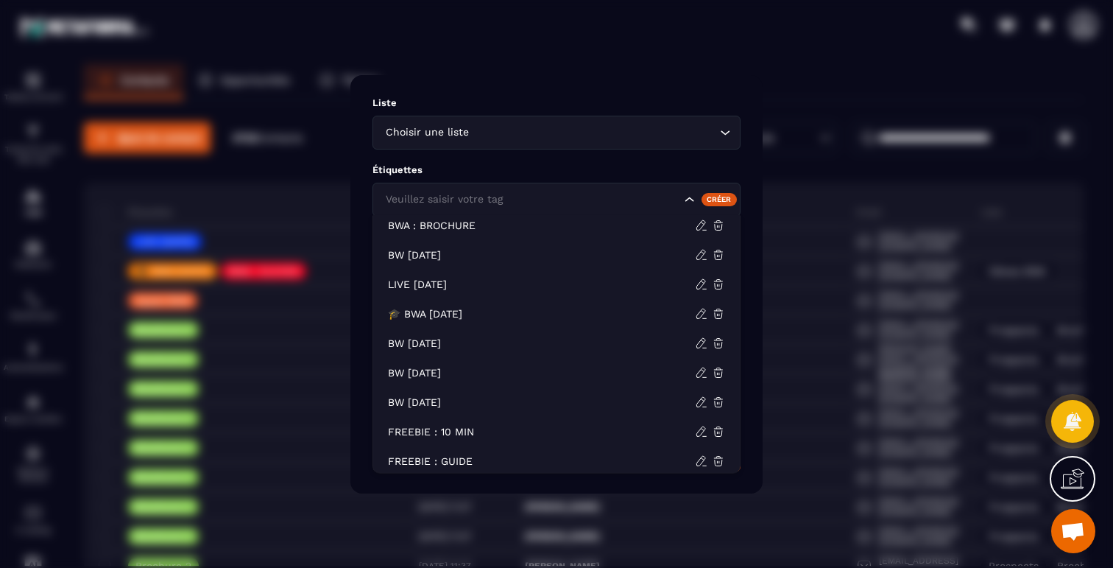
scroll to position [218, 0]
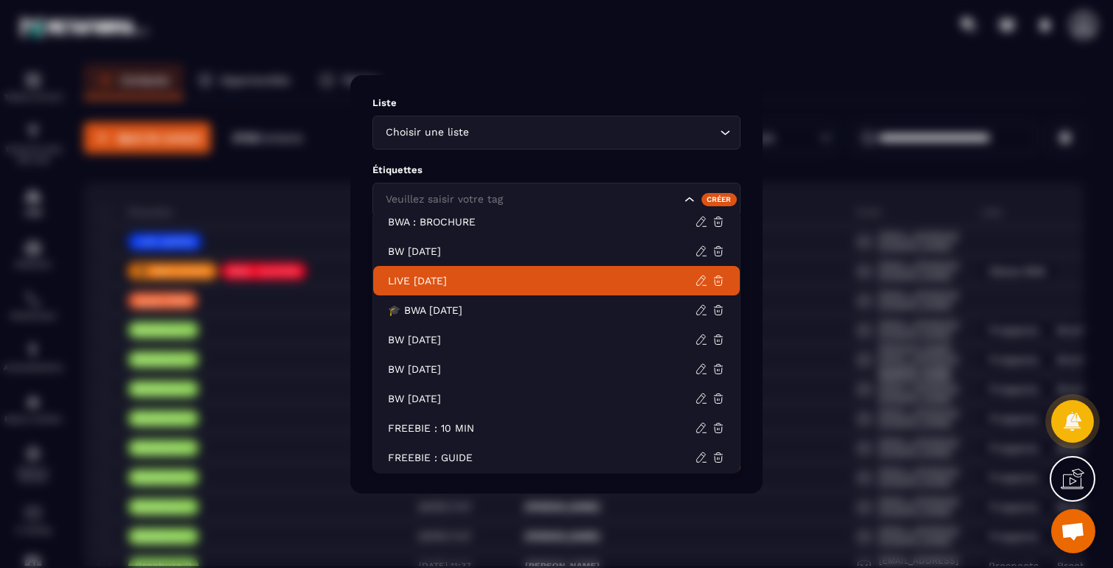
click at [446, 280] on p "LIVE 21 OCT 2025" at bounding box center [541, 281] width 307 height 15
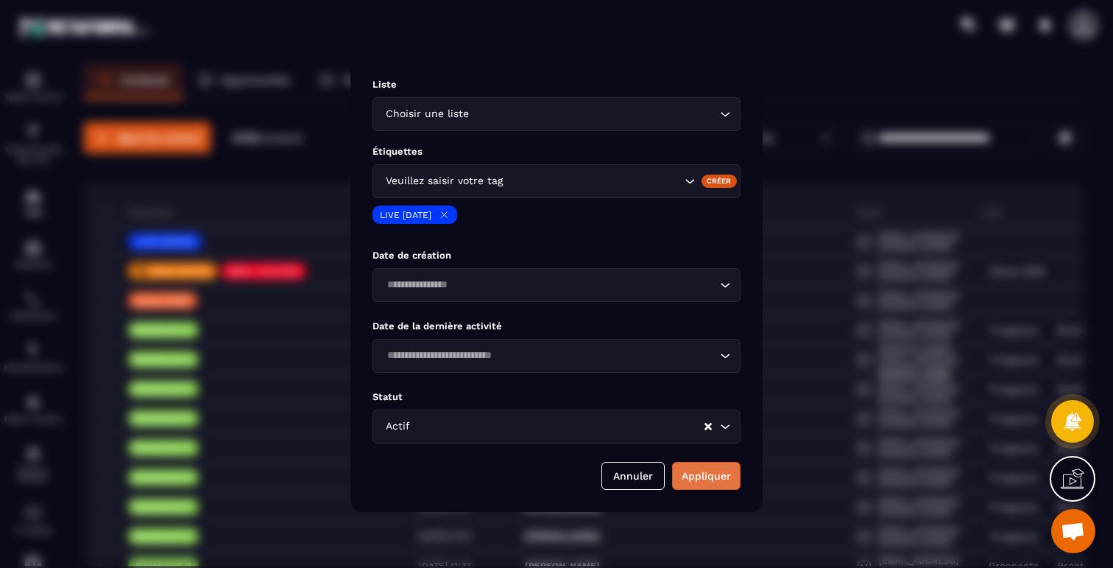
click at [691, 472] on button "Appliquer" at bounding box center [706, 476] width 68 height 28
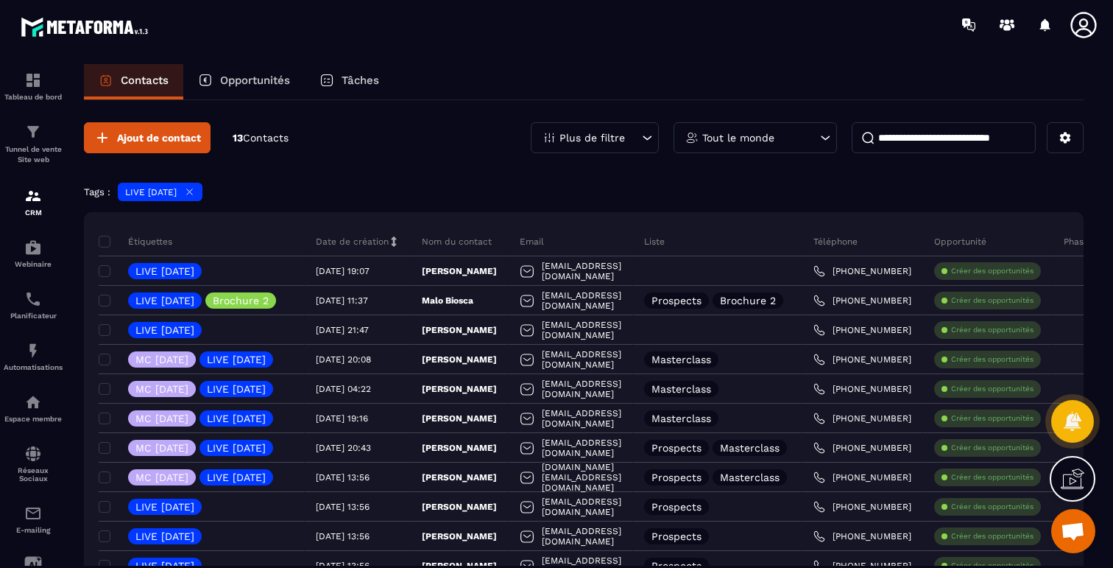
click at [195, 186] on icon at bounding box center [189, 191] width 11 height 11
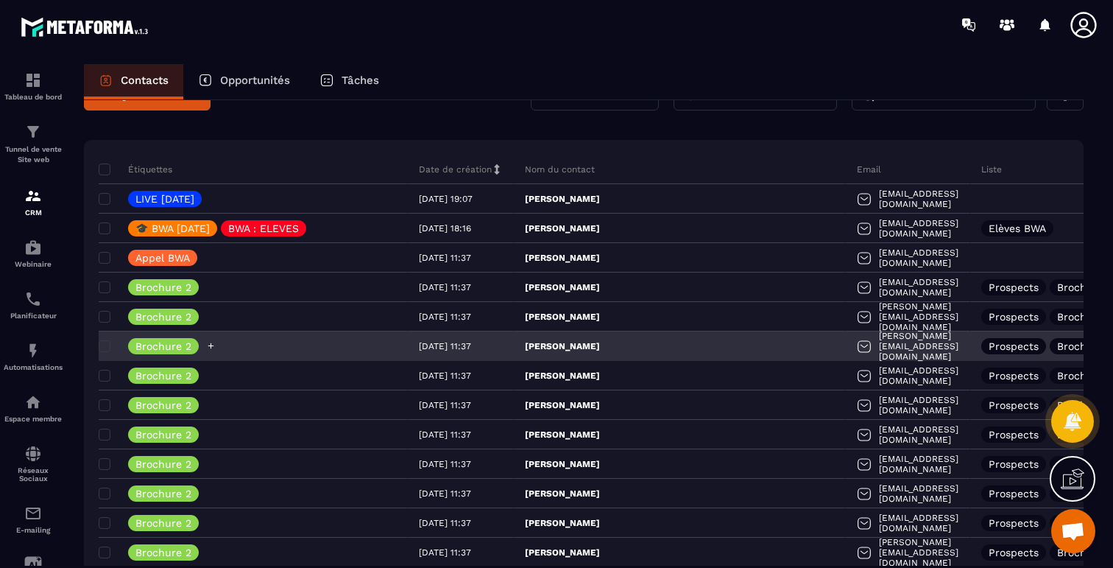
scroll to position [45, 0]
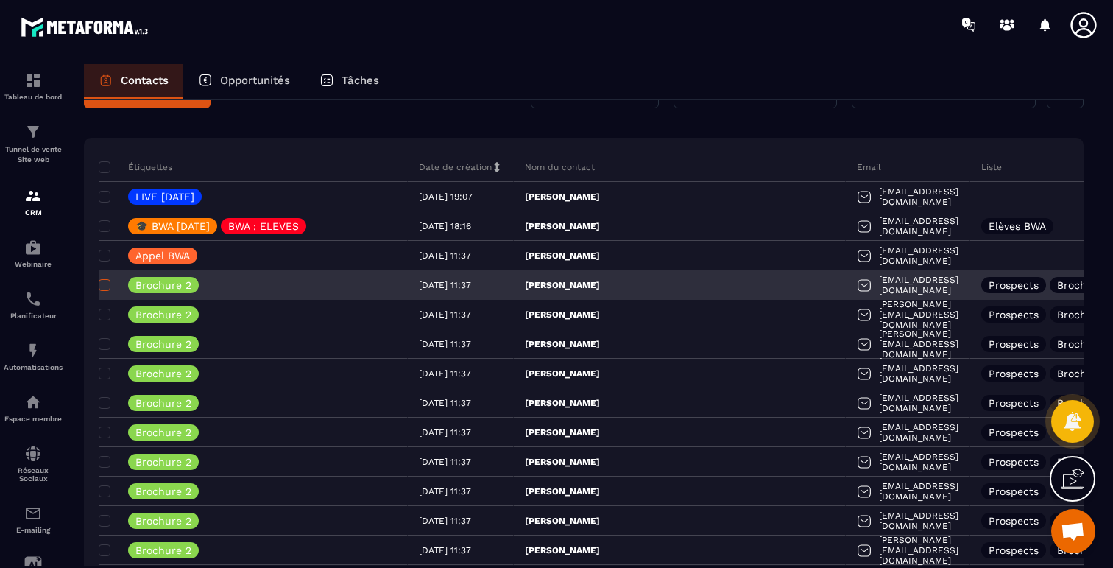
click at [104, 286] on span at bounding box center [105, 285] width 12 height 12
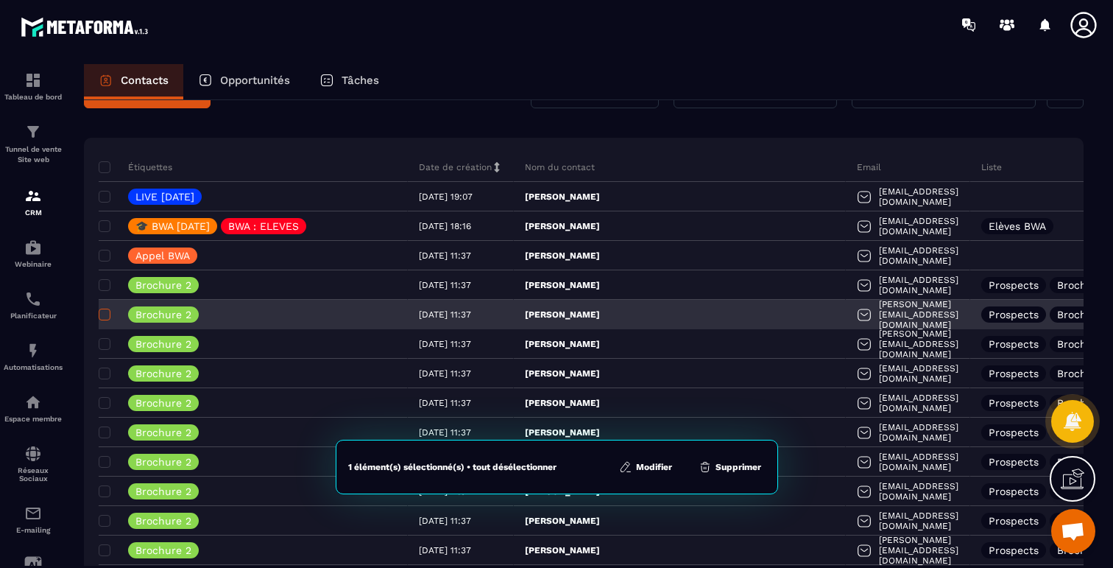
click at [104, 312] on span at bounding box center [105, 315] width 12 height 12
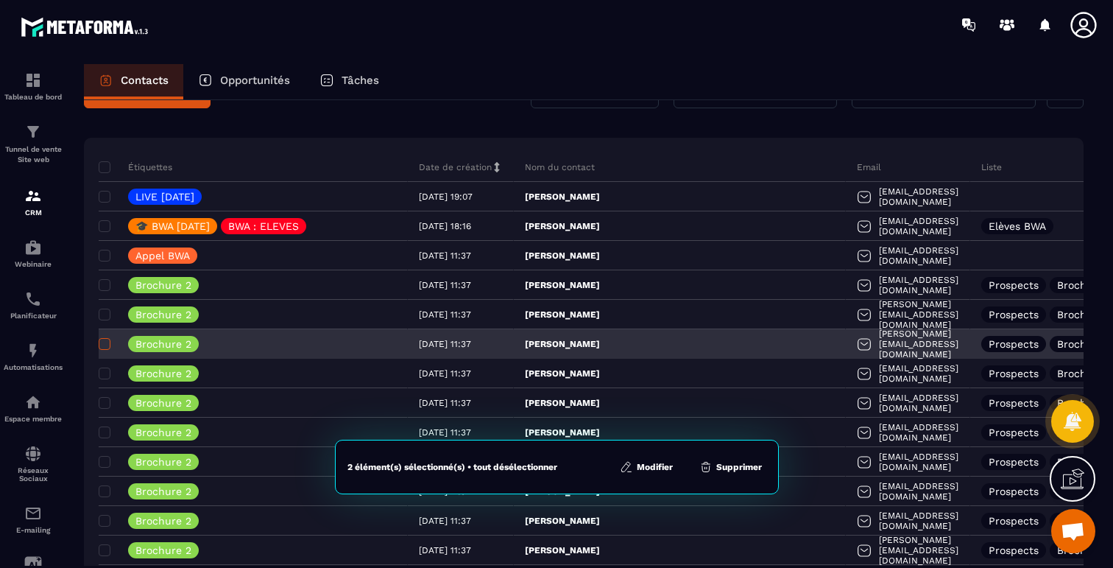
click at [104, 338] on span at bounding box center [105, 344] width 12 height 12
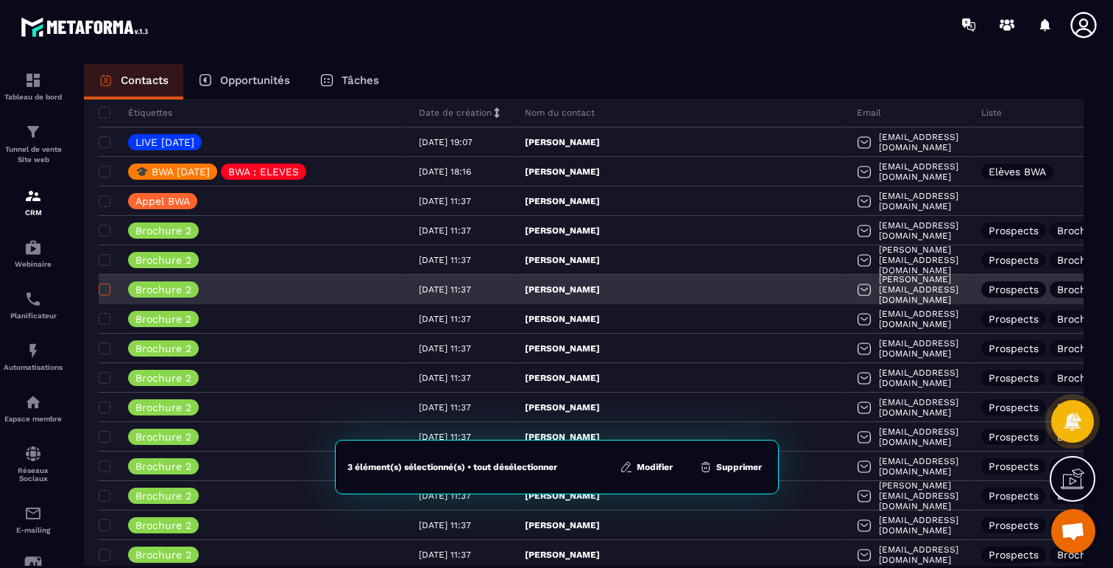
scroll to position [141, 0]
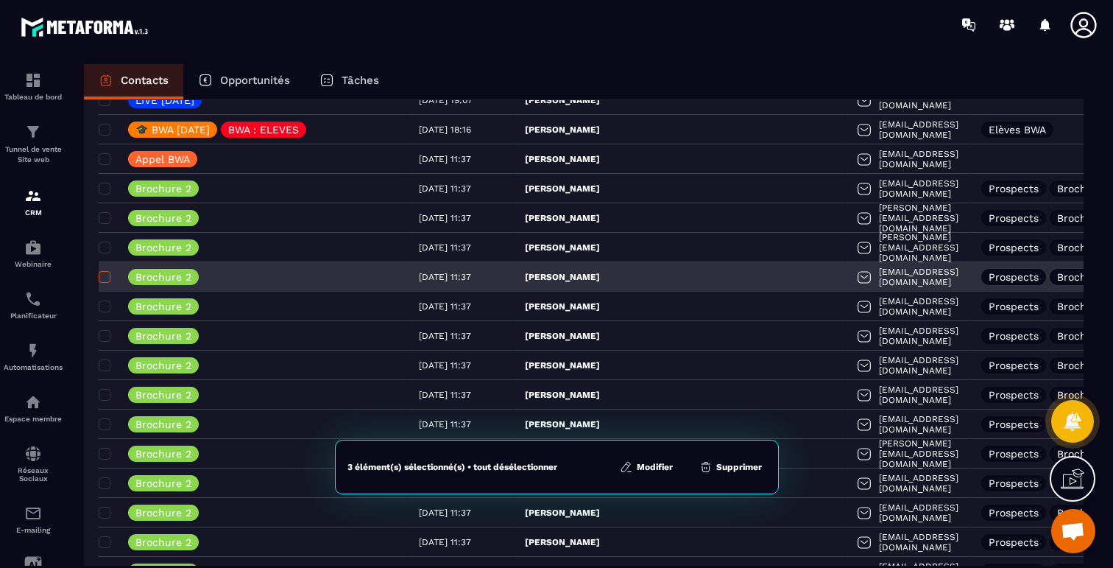
click at [101, 283] on label at bounding box center [104, 281] width 10 height 10
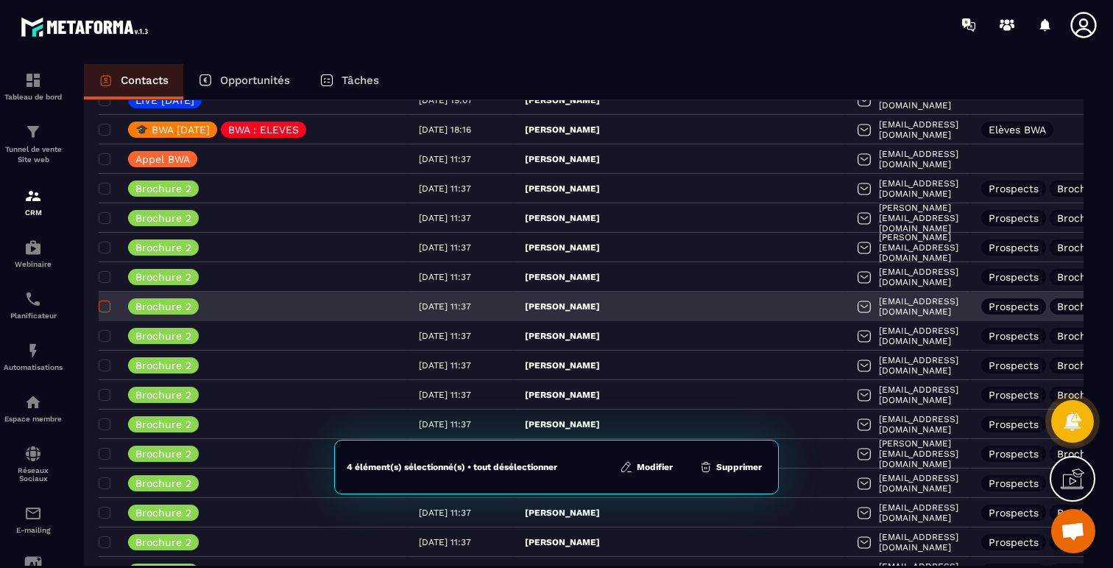
click at [106, 307] on span at bounding box center [105, 306] width 12 height 12
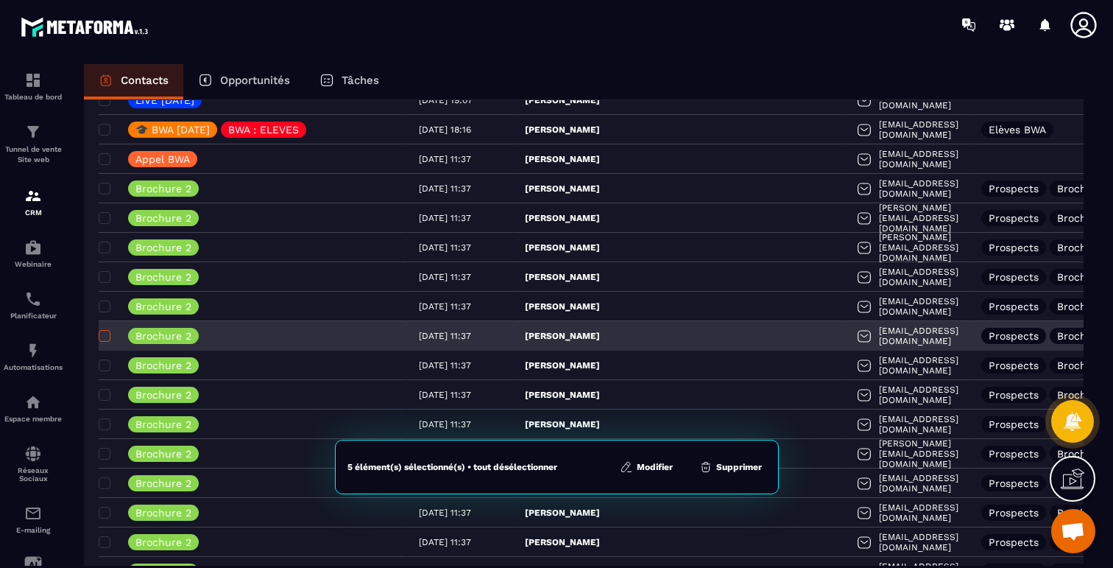
click at [105, 332] on span at bounding box center [105, 336] width 12 height 12
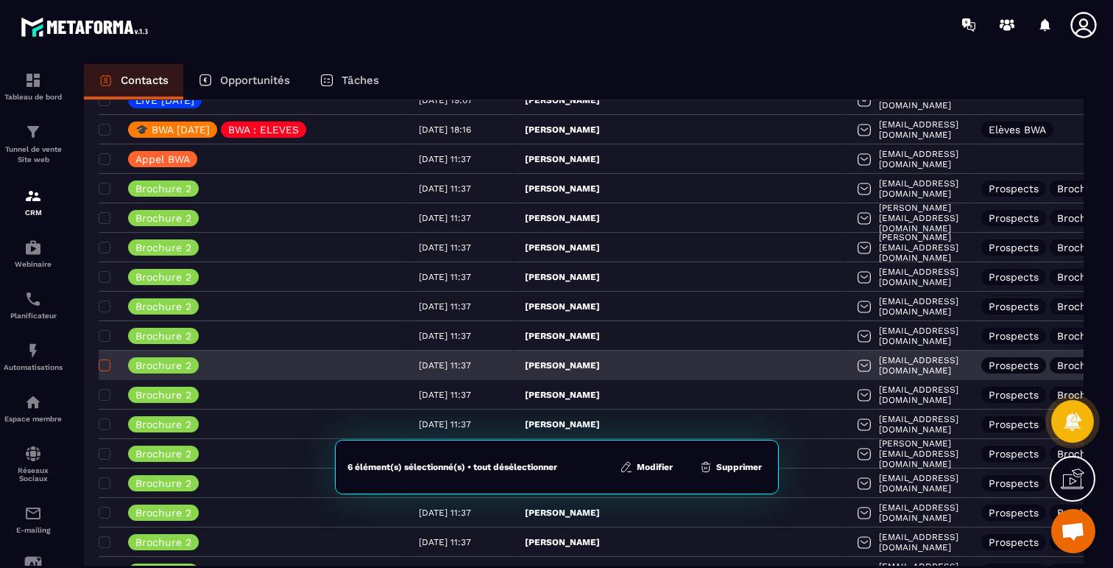
click at [105, 359] on span at bounding box center [105, 365] width 12 height 12
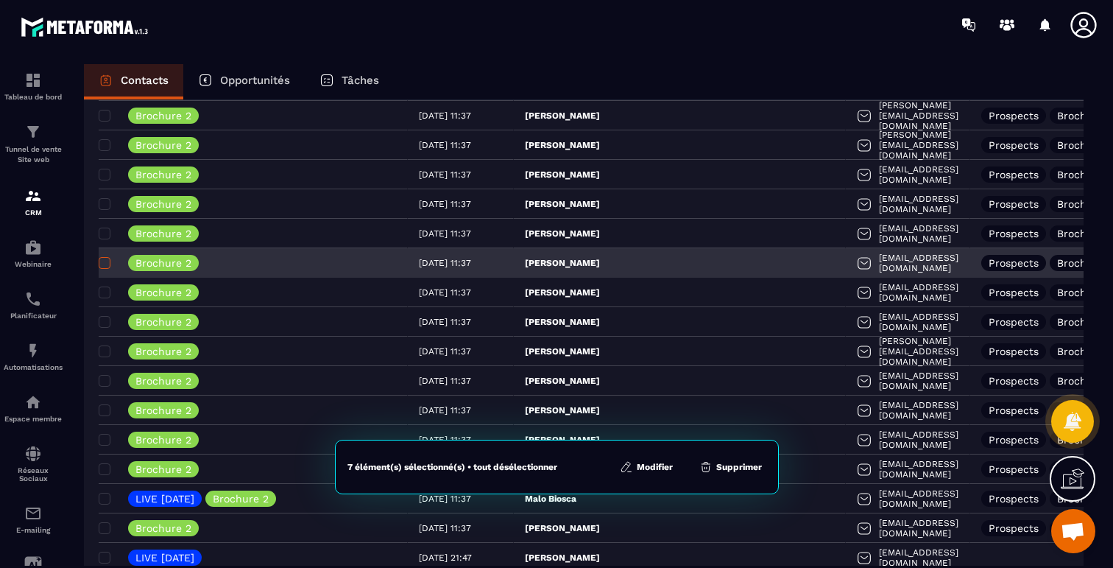
scroll to position [255, 0]
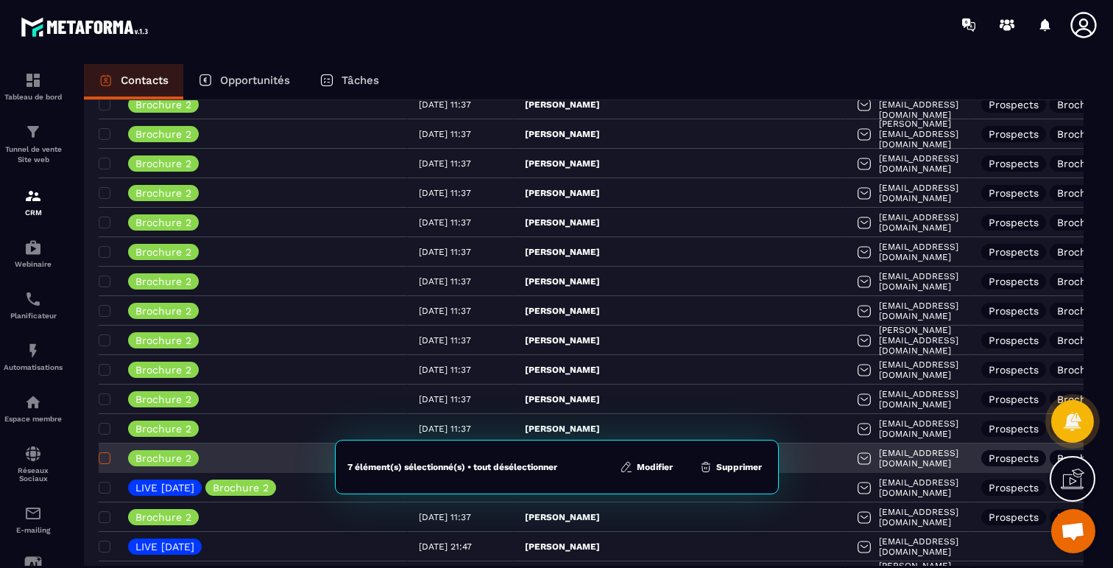
click at [102, 457] on span at bounding box center [105, 458] width 12 height 12
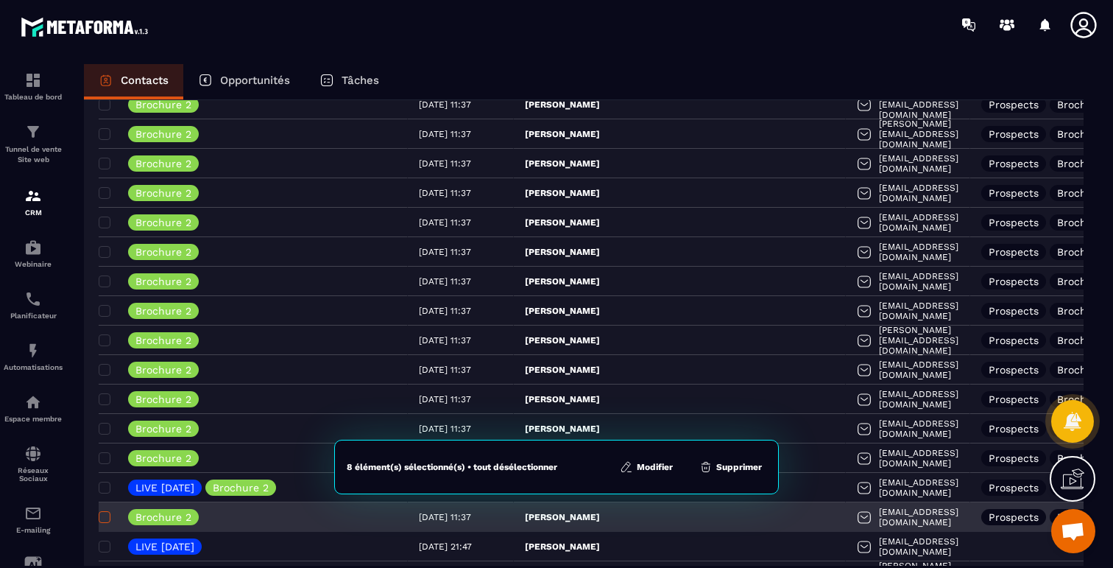
click at [103, 517] on span at bounding box center [105, 517] width 12 height 12
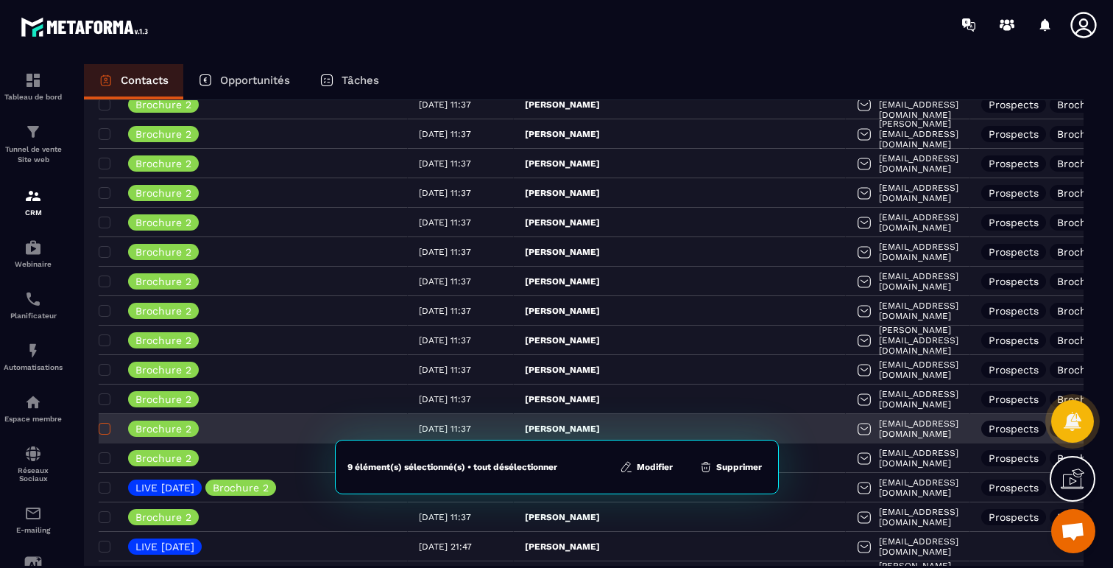
click at [99, 434] on label at bounding box center [104, 433] width 10 height 10
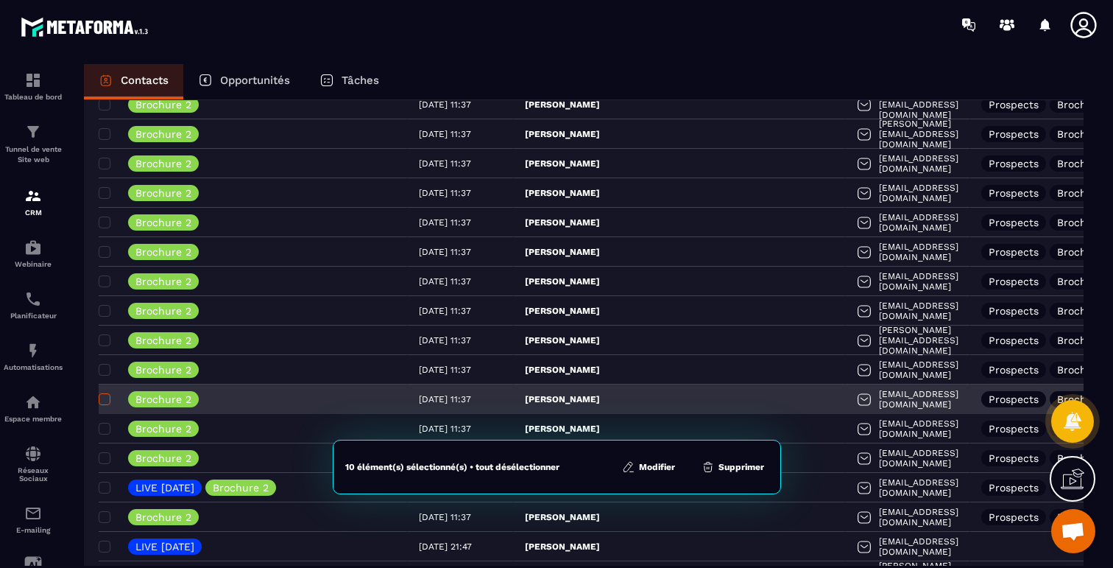
click at [104, 398] on span at bounding box center [105, 399] width 12 height 12
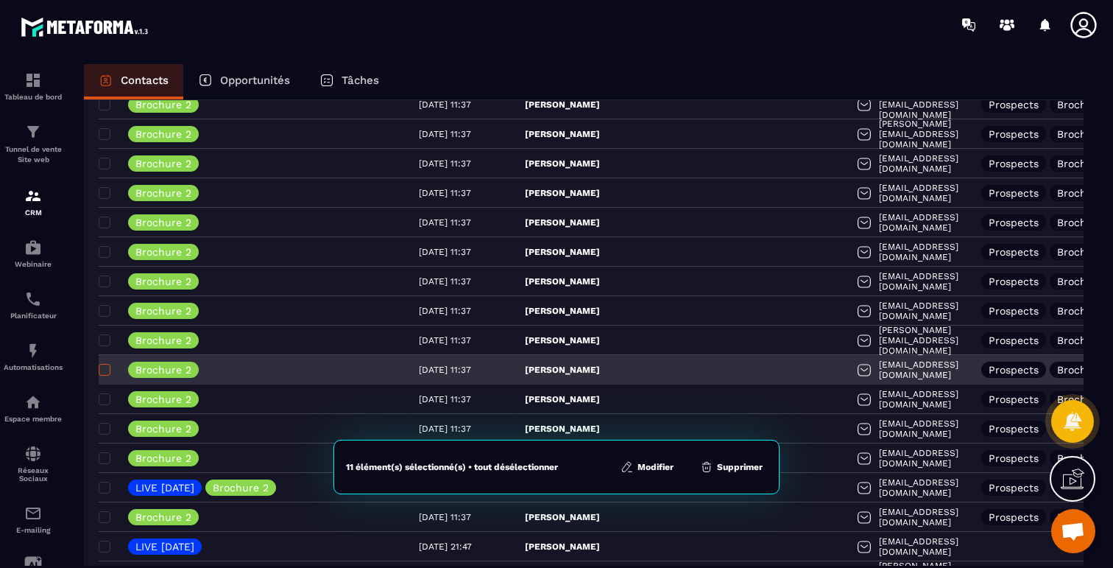
click at [104, 372] on span at bounding box center [105, 370] width 12 height 12
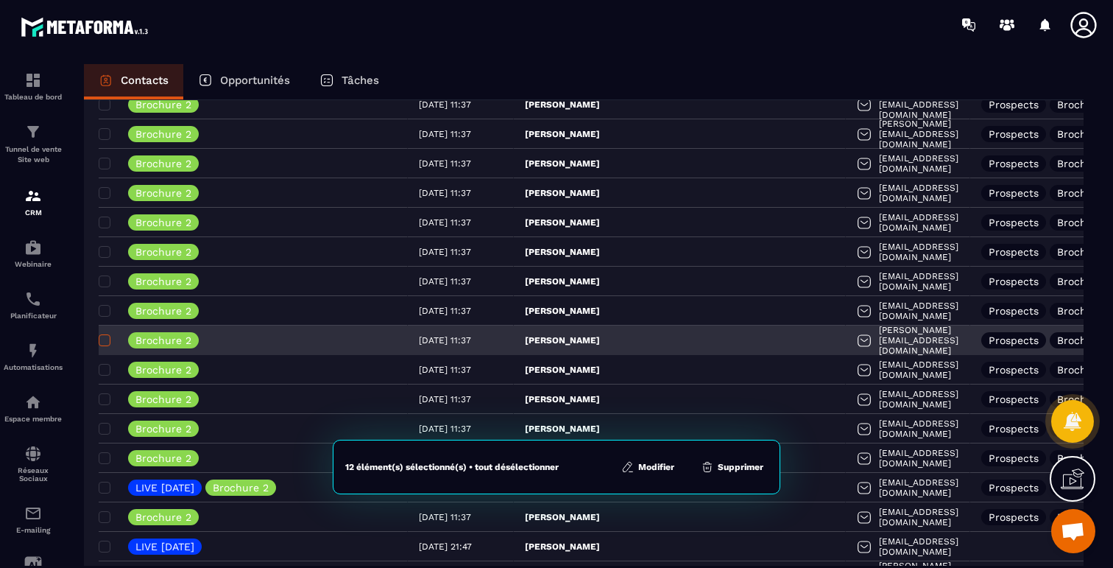
click at [102, 338] on span at bounding box center [105, 340] width 12 height 12
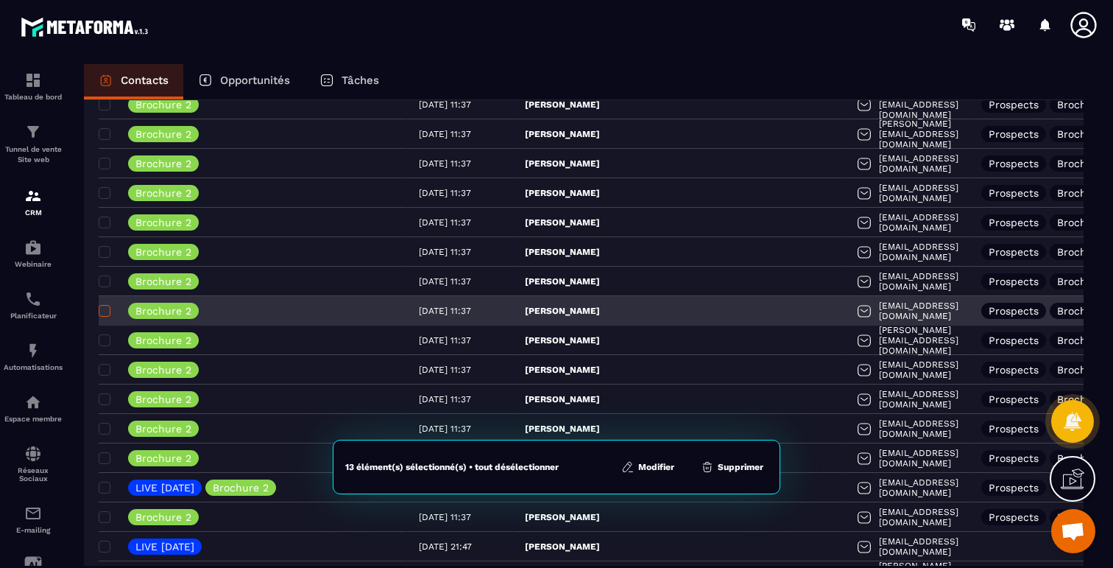
click at [103, 306] on span at bounding box center [105, 311] width 12 height 12
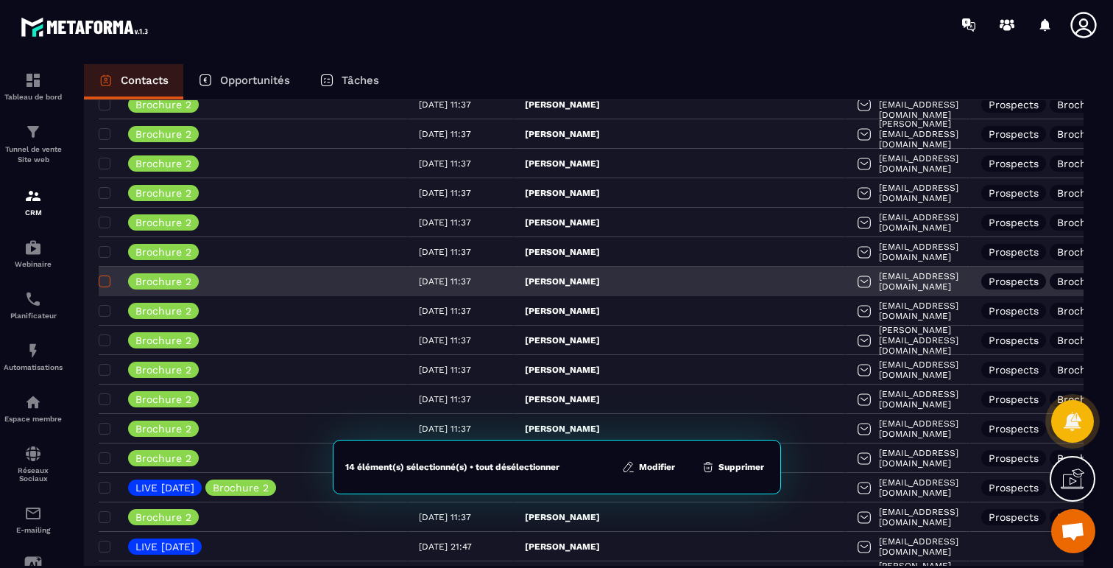
click at [103, 281] on span at bounding box center [105, 281] width 12 height 12
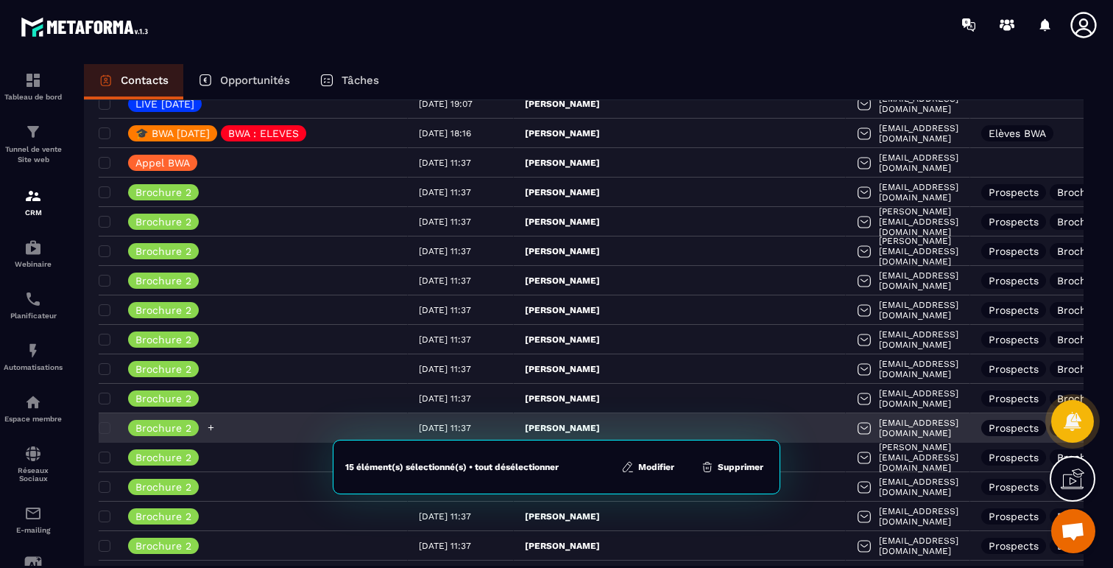
scroll to position [119, 0]
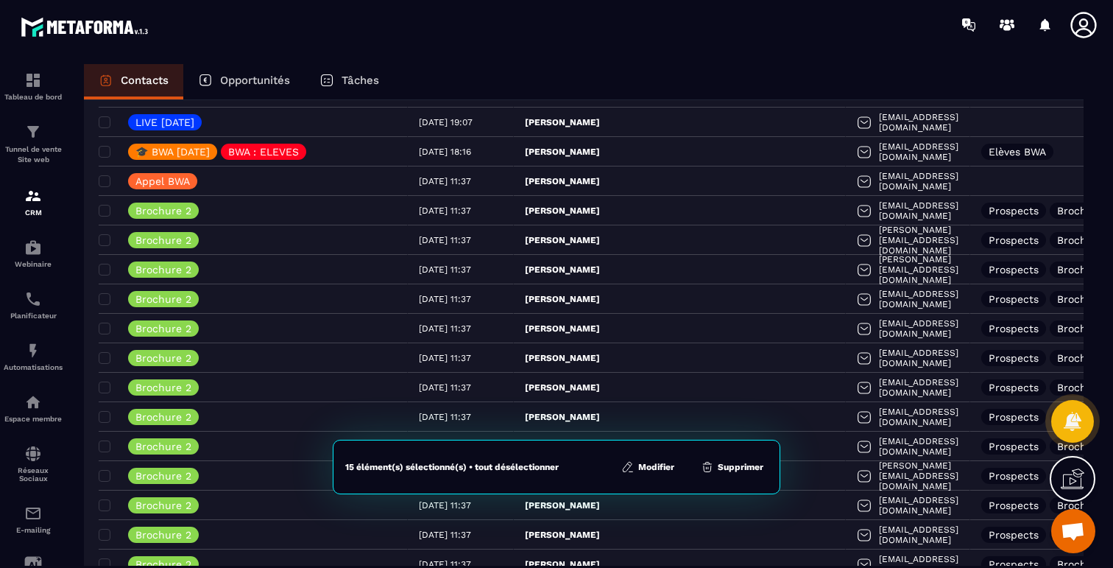
click at [634, 467] on icon at bounding box center [628, 466] width 13 height 13
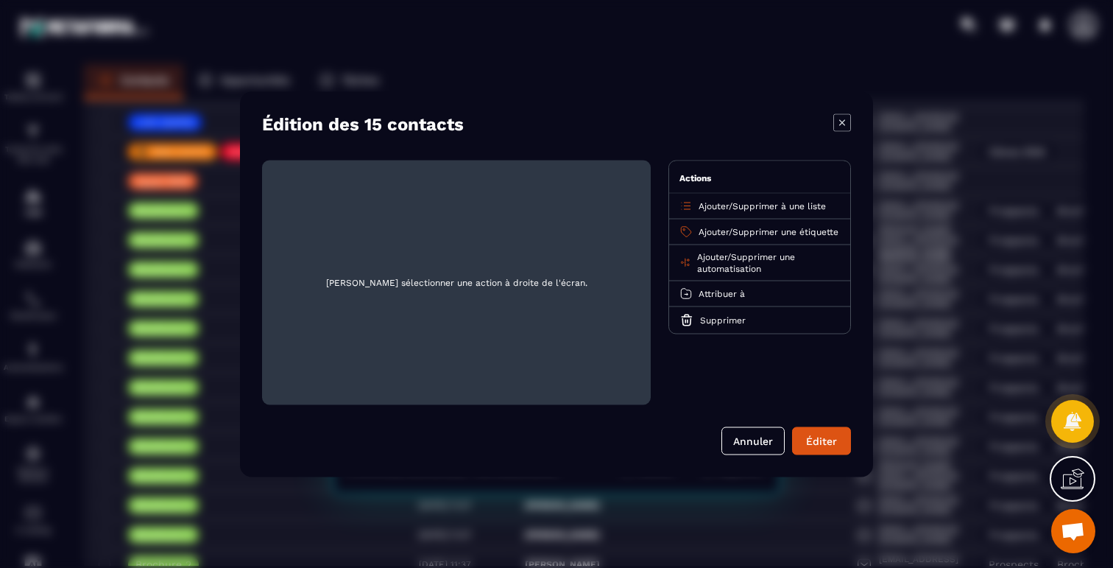
click at [768, 231] on span "Supprimer une étiquette" at bounding box center [786, 231] width 106 height 10
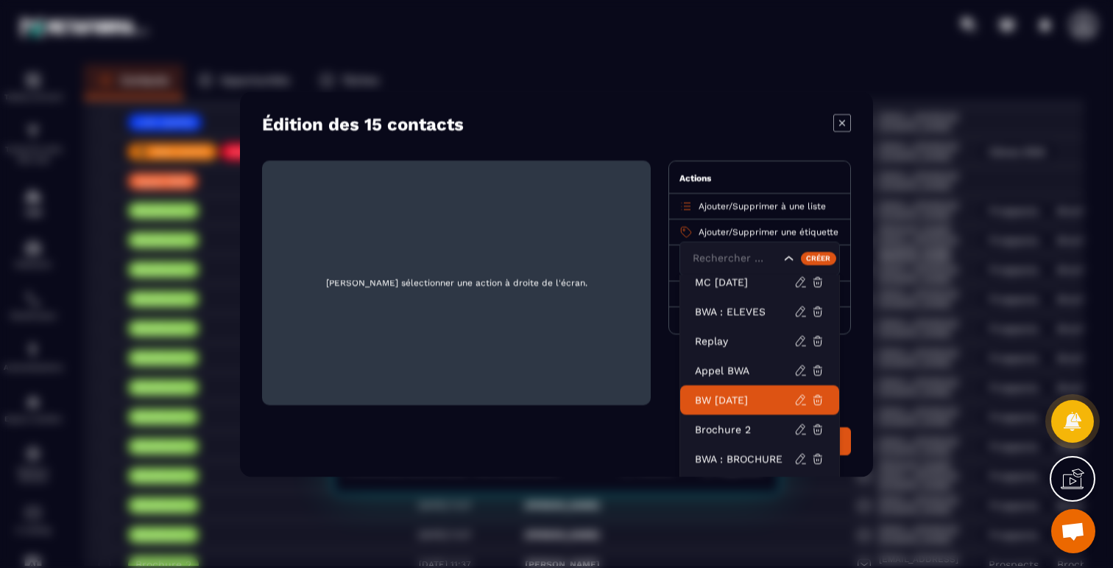
scroll to position [68, 0]
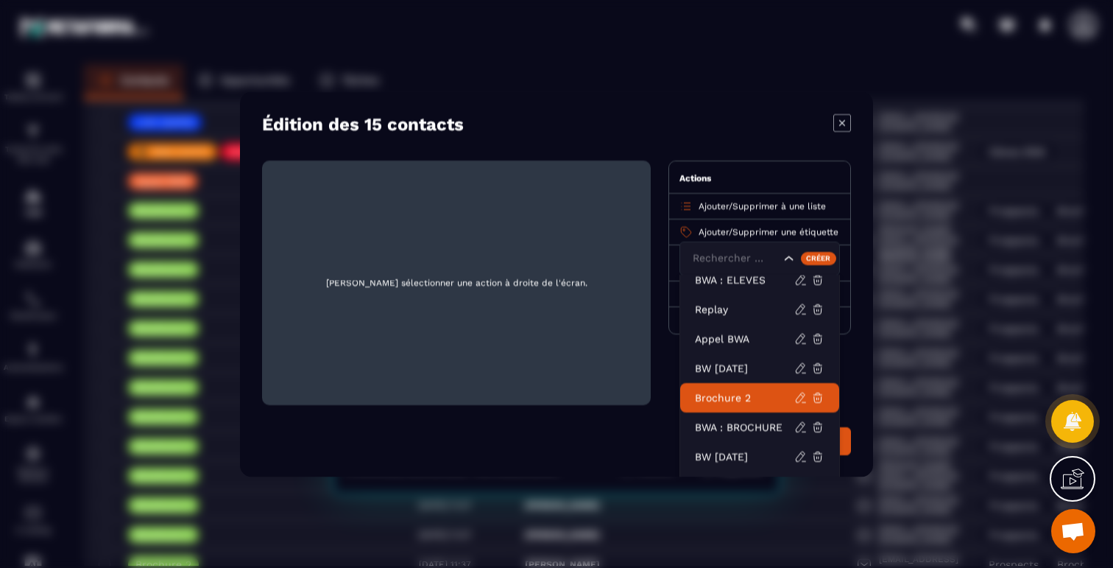
click at [736, 399] on p "Brochure 2" at bounding box center [744, 397] width 99 height 15
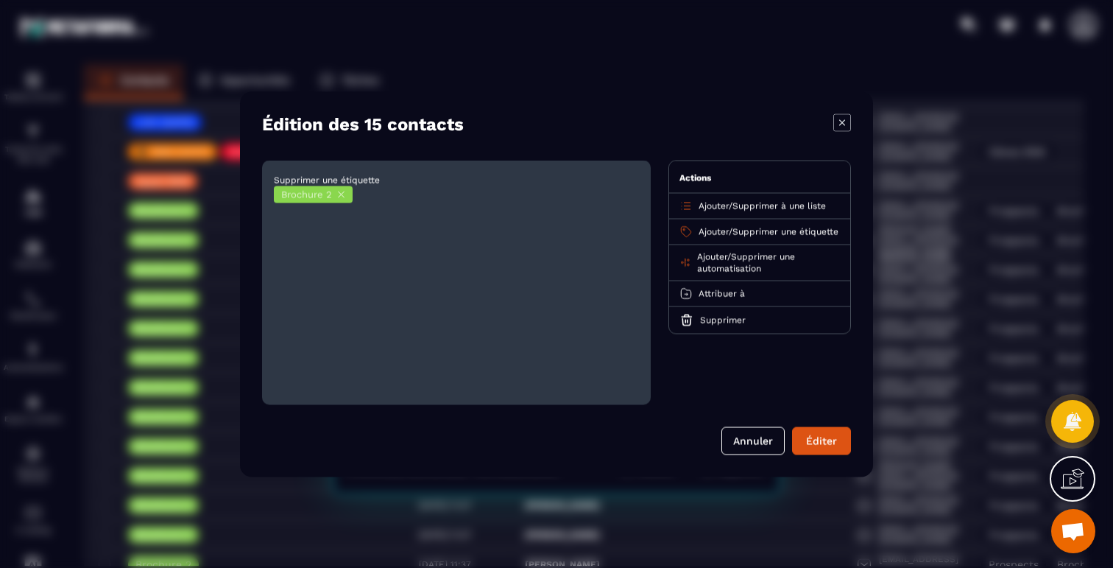
click at [714, 205] on span "Ajouter" at bounding box center [714, 205] width 30 height 10
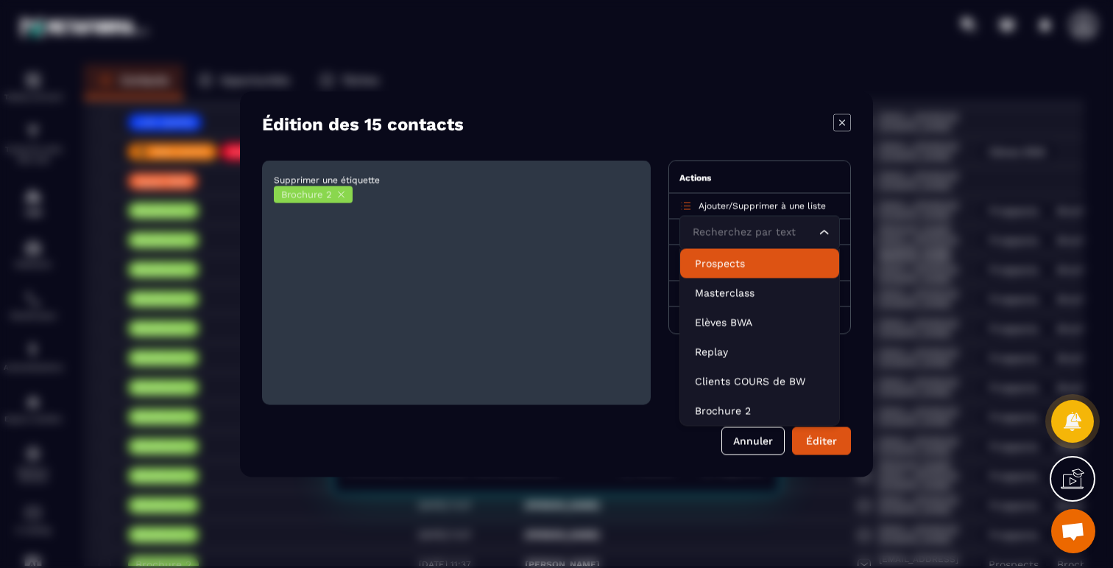
click at [721, 263] on p "Prospects" at bounding box center [760, 263] width 130 height 15
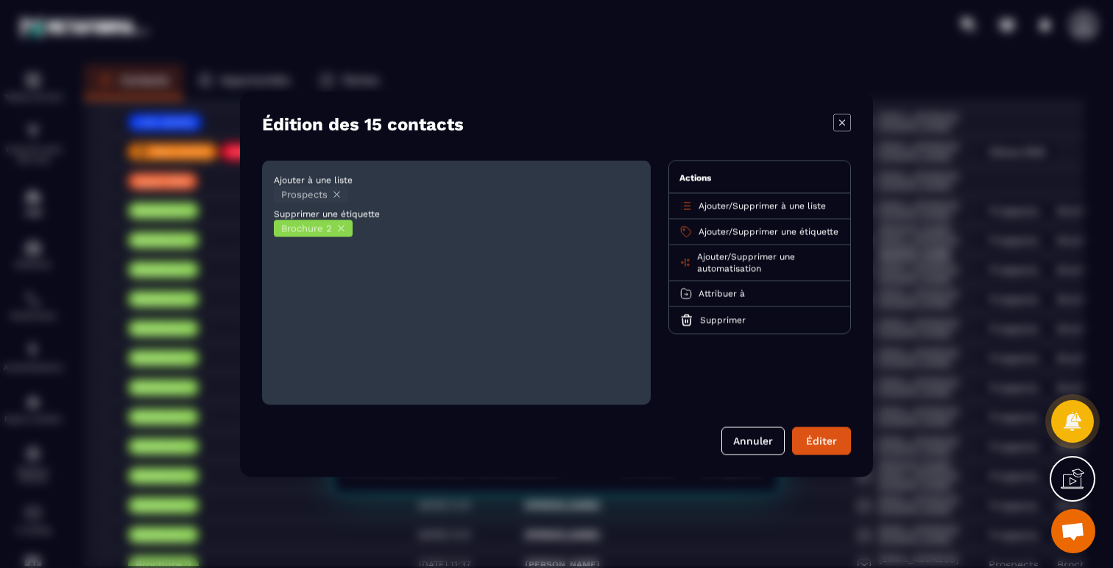
click at [747, 229] on span "Supprimer une étiquette" at bounding box center [786, 231] width 106 height 10
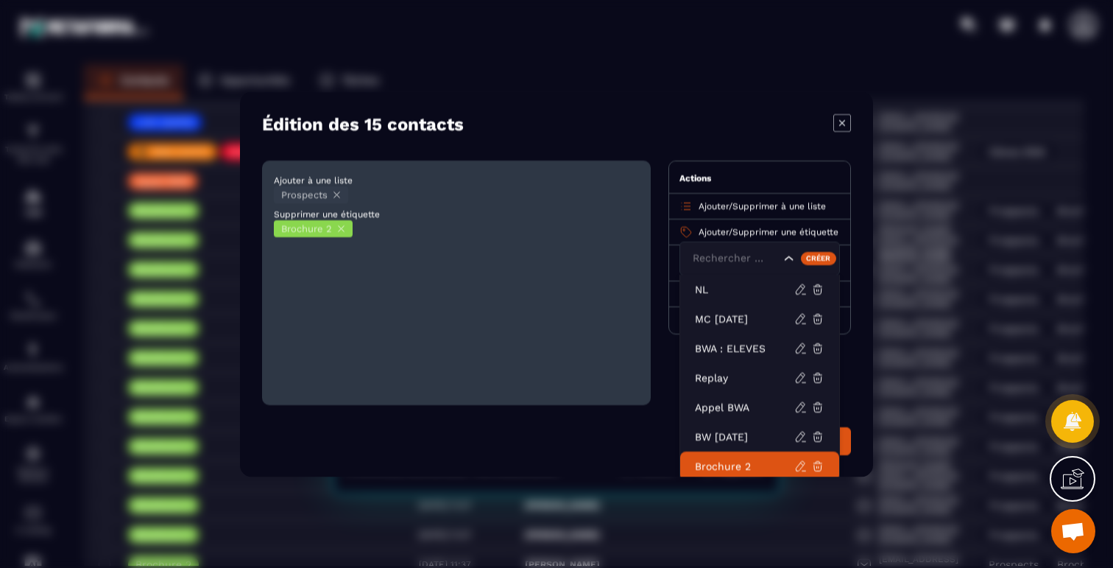
click at [728, 465] on p "Brochure 2" at bounding box center [744, 465] width 99 height 15
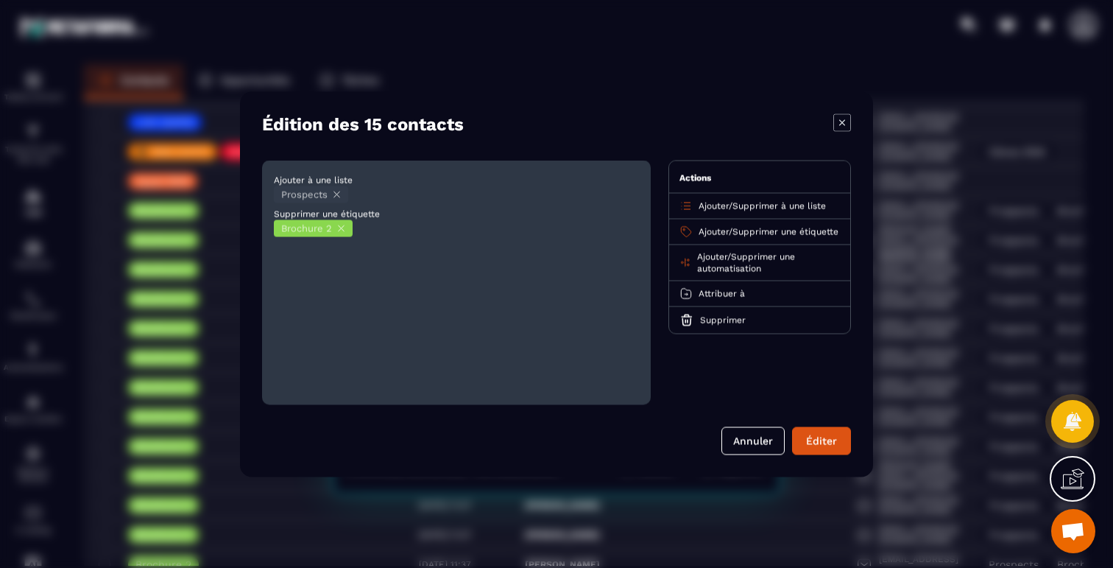
click at [714, 261] on span "Ajouter" at bounding box center [712, 256] width 30 height 10
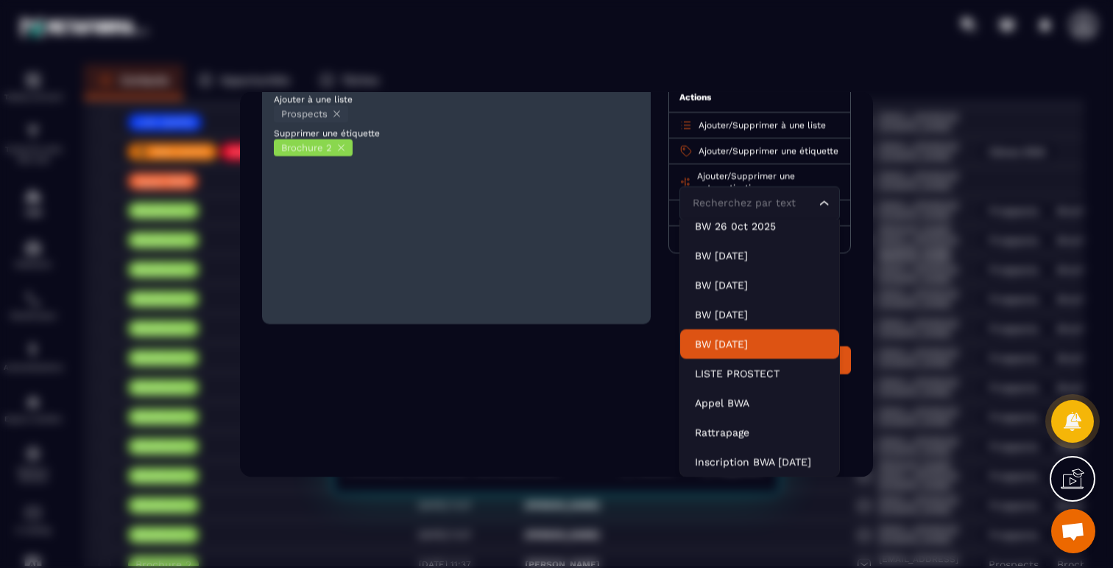
scroll to position [91, 0]
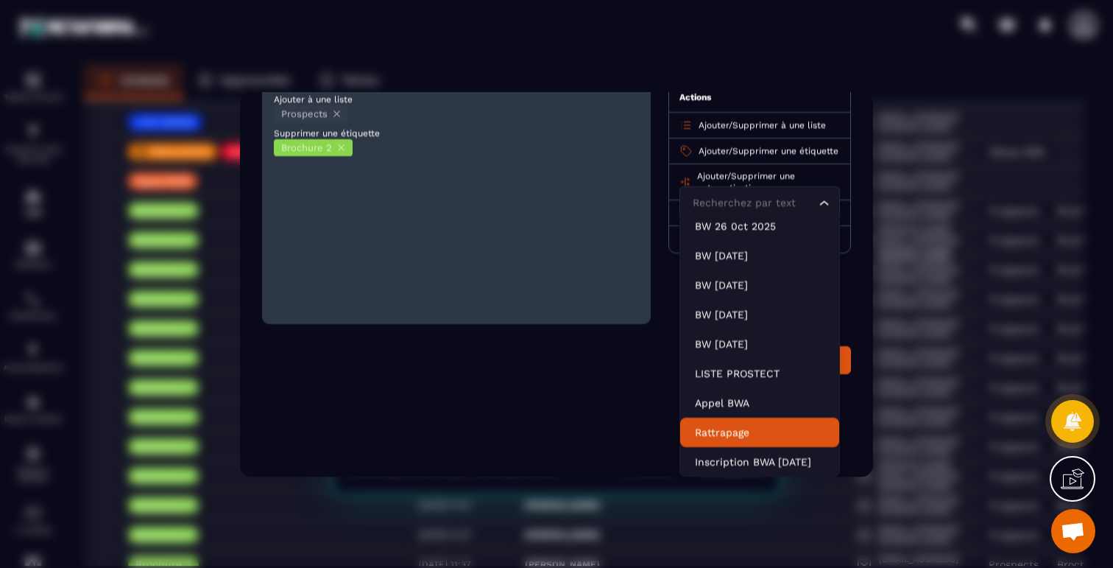
click at [592, 399] on div "Édition des 15 contacts Ajouter à une liste Prospects Supprimer une étiquette B…" at bounding box center [556, 283] width 633 height 385
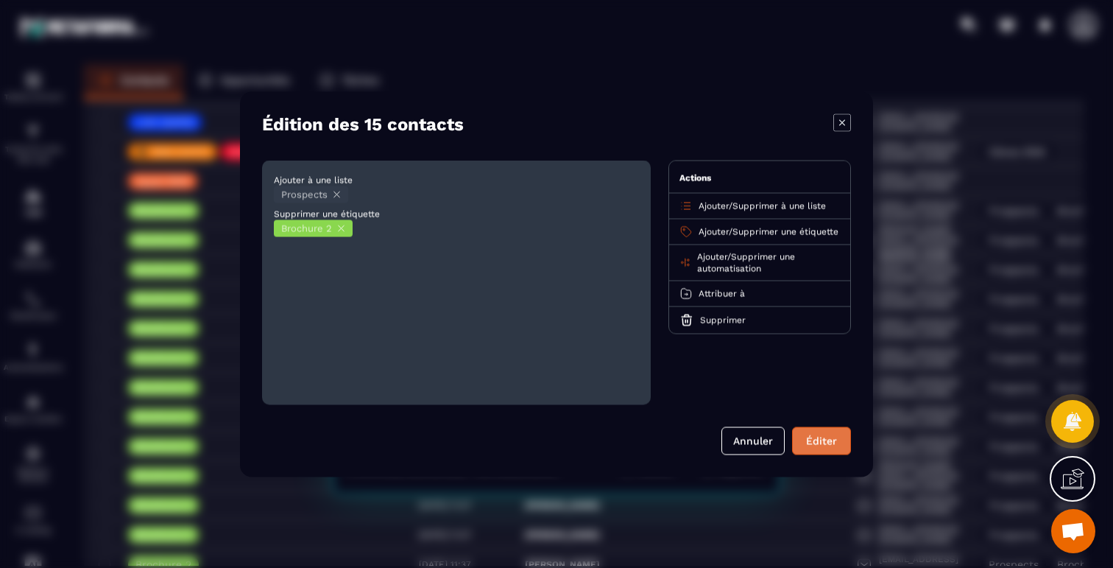
click at [817, 434] on button "Éditer" at bounding box center [821, 440] width 59 height 28
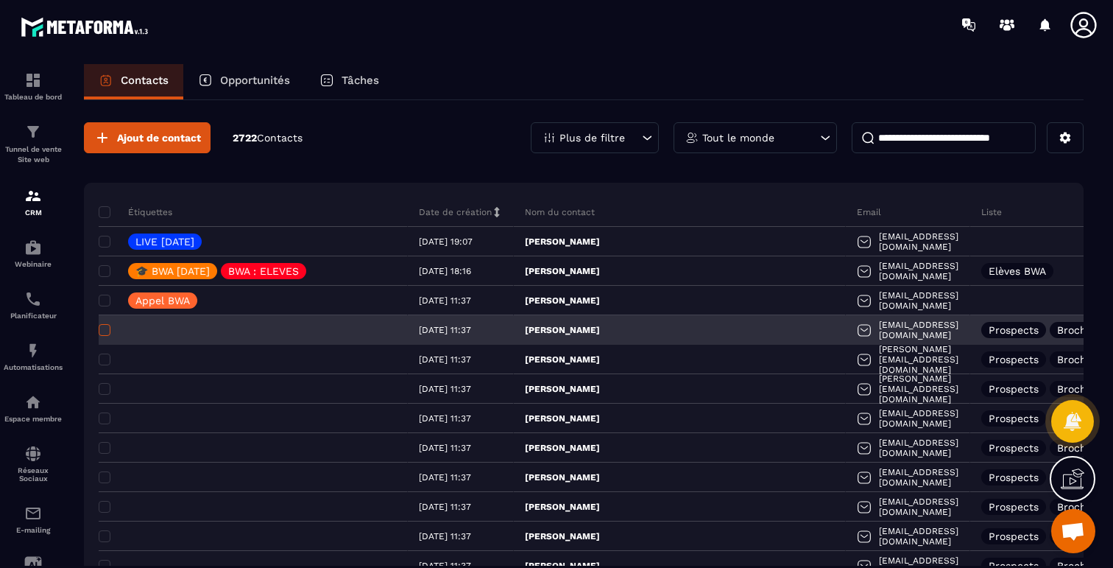
click at [101, 331] on span at bounding box center [105, 330] width 12 height 12
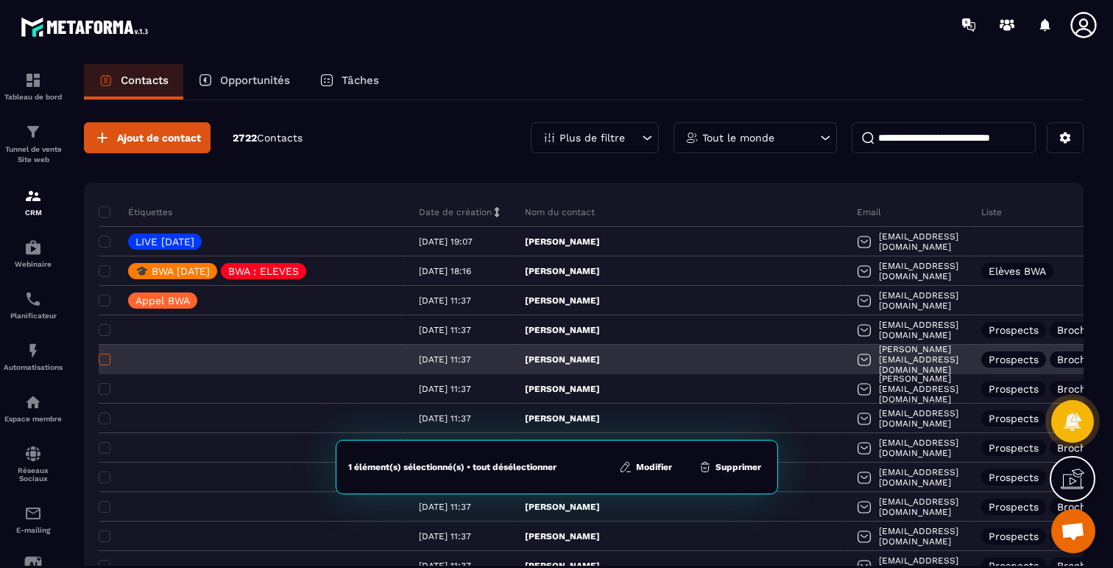
click at [102, 354] on span at bounding box center [105, 359] width 12 height 12
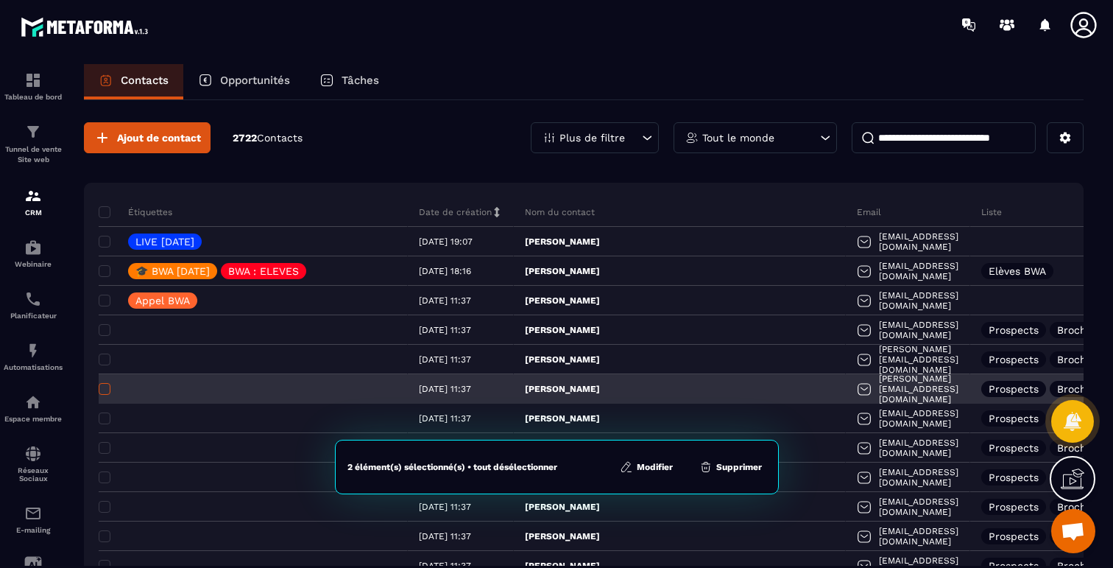
click at [102, 385] on span at bounding box center [105, 389] width 12 height 12
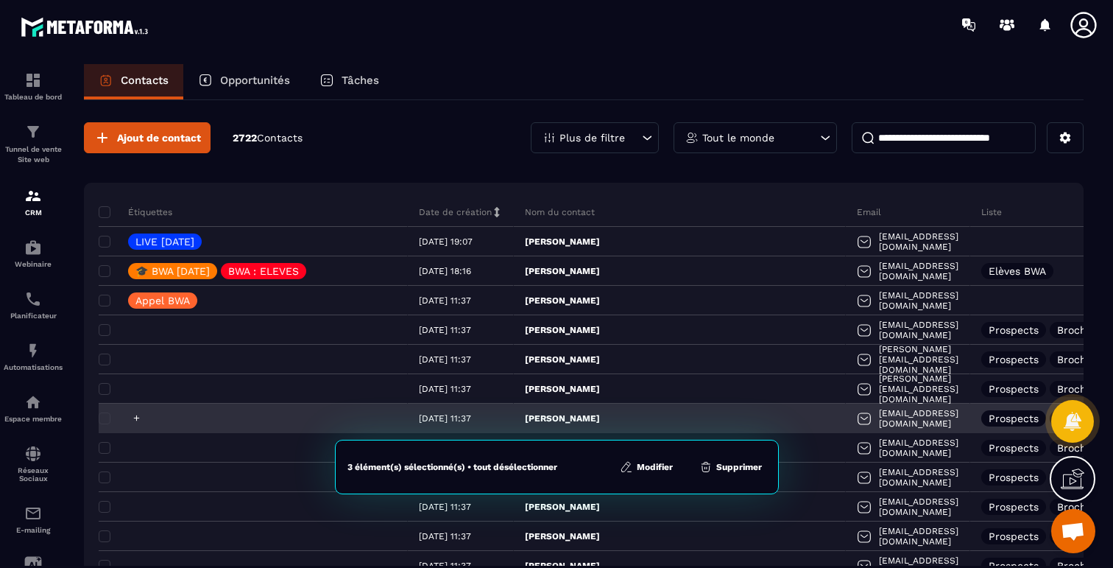
click at [103, 404] on div at bounding box center [253, 418] width 309 height 29
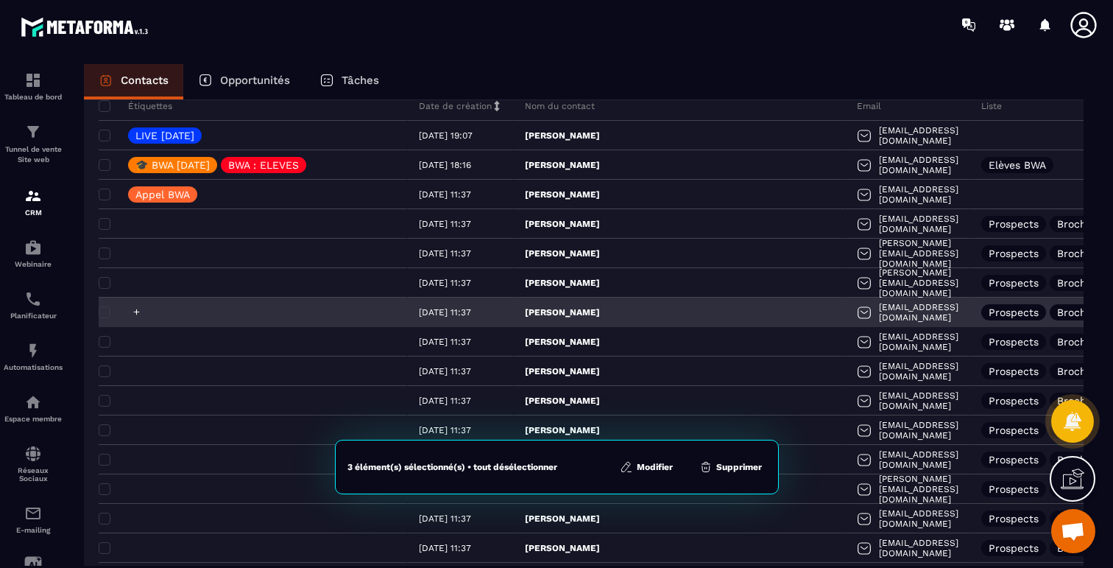
scroll to position [122, 0]
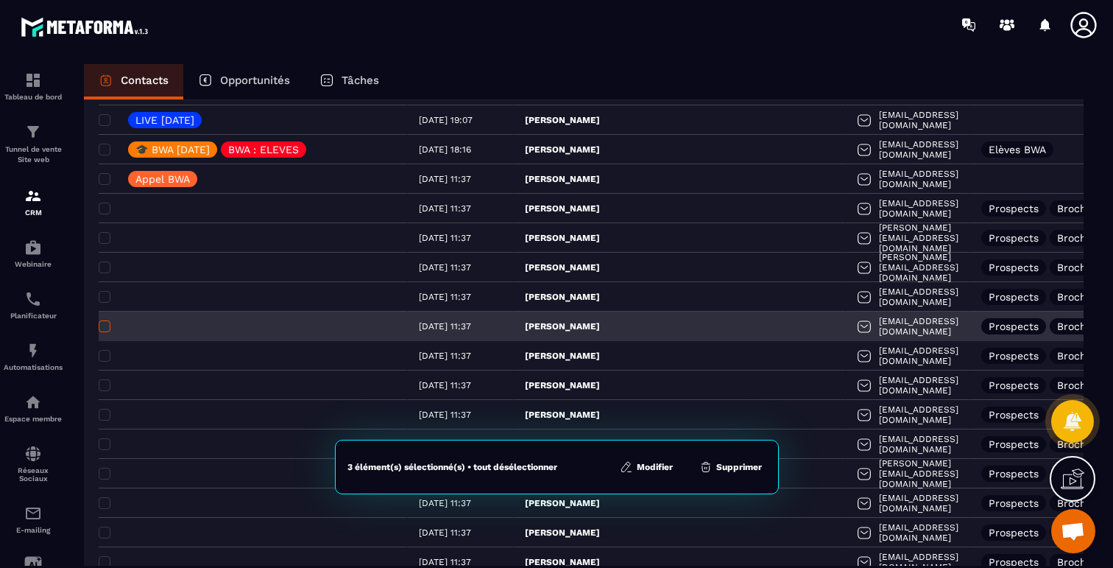
click at [102, 329] on span at bounding box center [105, 326] width 12 height 12
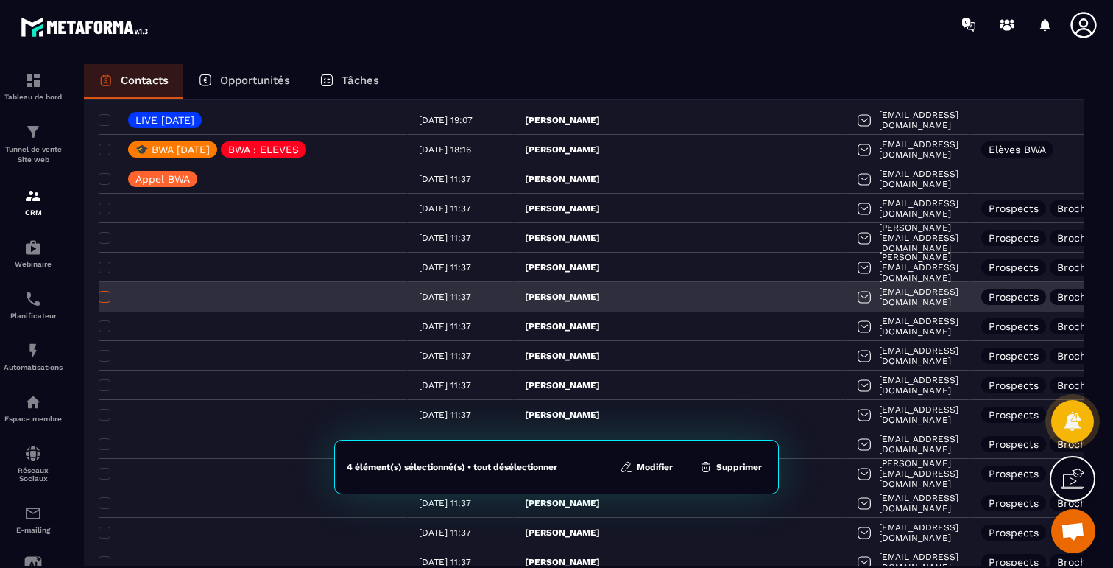
click at [104, 298] on span at bounding box center [105, 297] width 12 height 12
